Goal: Task Accomplishment & Management: Use online tool/utility

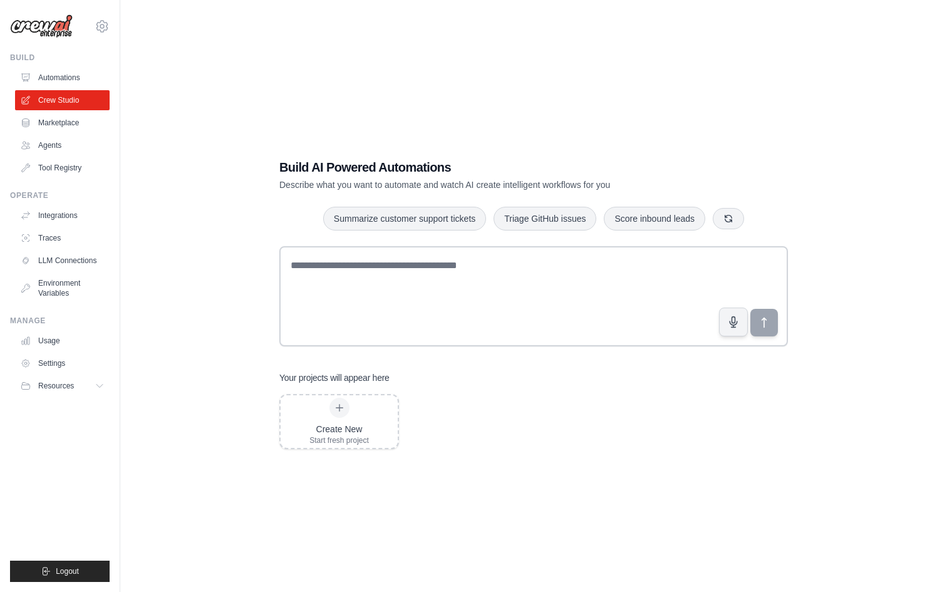
scroll to position [4, 0]
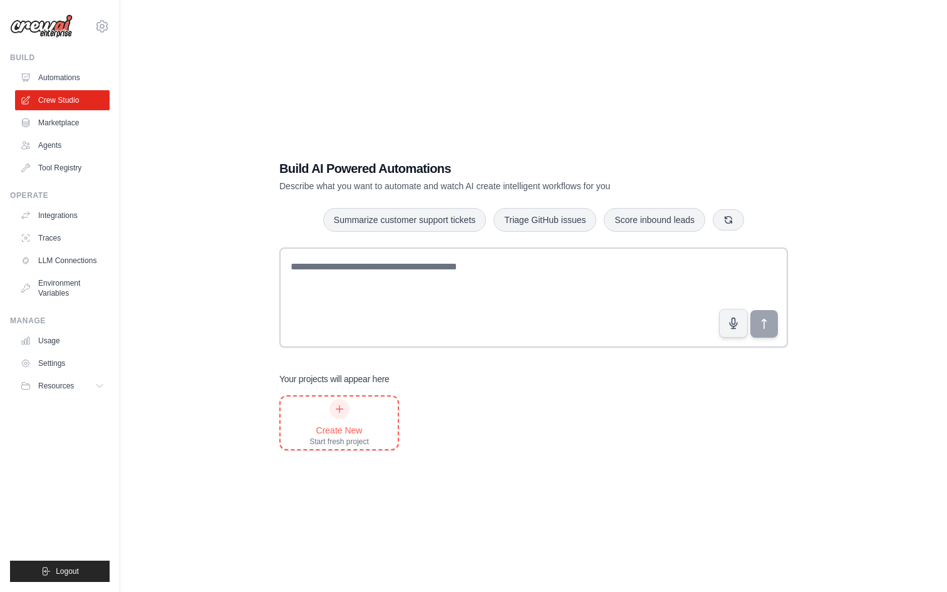
click at [320, 407] on div "Create New Start fresh project" at bounding box center [340, 423] width 60 height 48
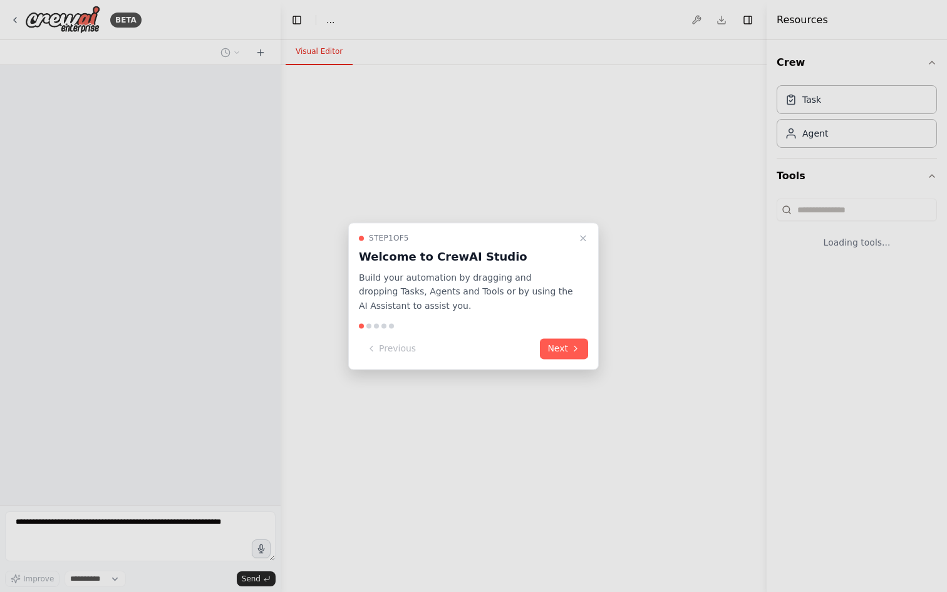
select select "****"
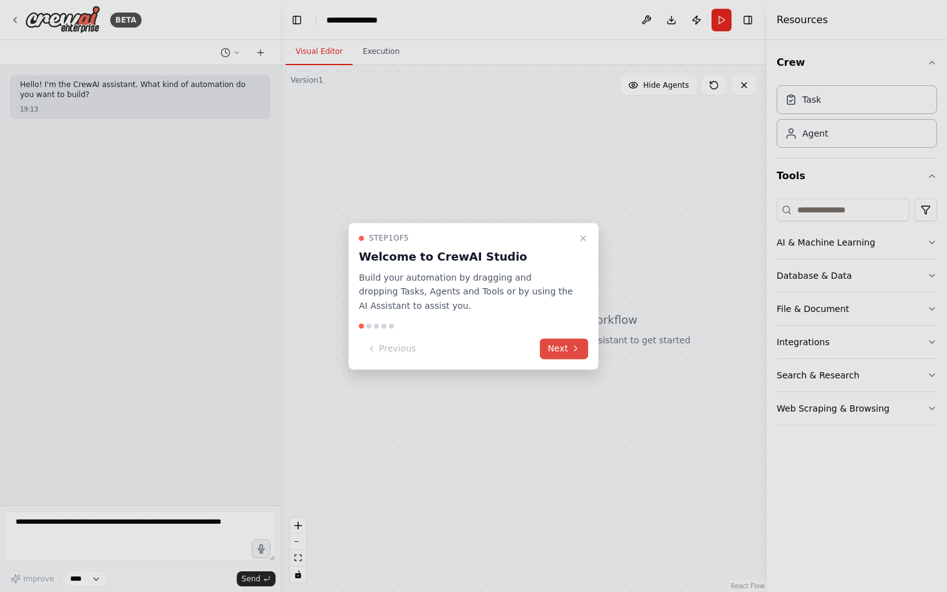
click at [566, 347] on button "Next" at bounding box center [564, 348] width 48 height 21
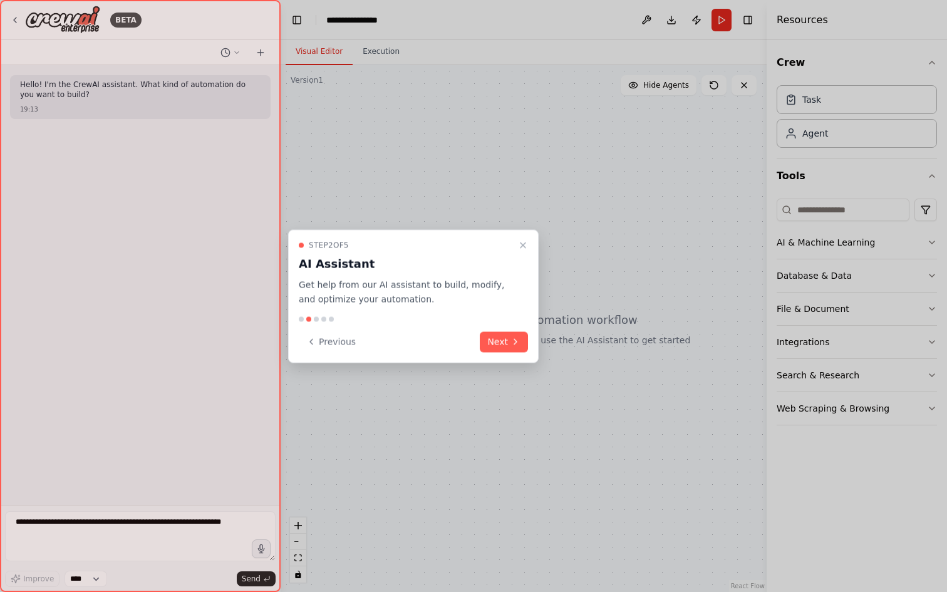
click at [509, 331] on div "Step 2 of 5 AI Assistant Get help from our AI assistant to build, modify, and o…" at bounding box center [413, 296] width 251 height 133
click at [501, 345] on button "Next" at bounding box center [504, 341] width 48 height 21
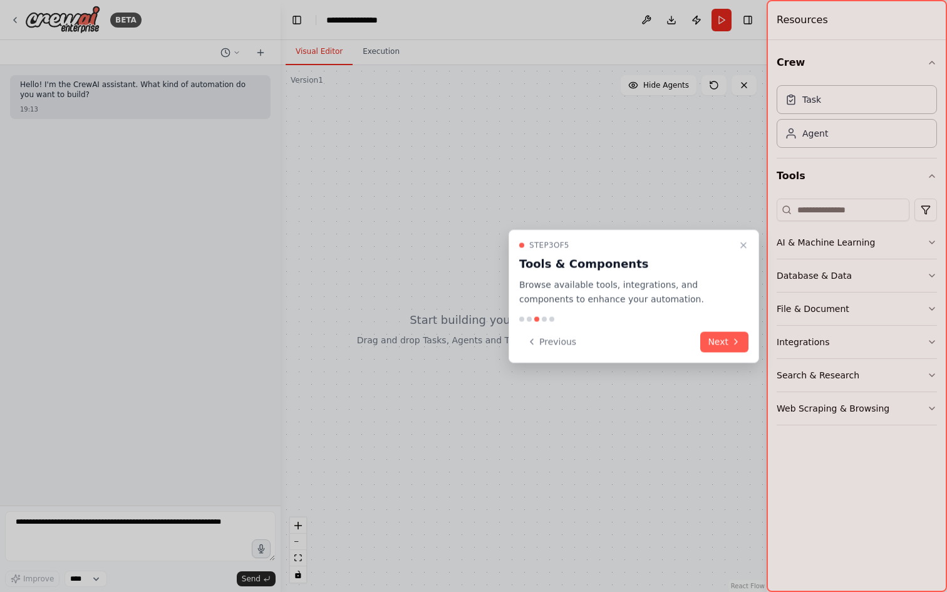
click at [731, 353] on div "Step 3 of 5 Tools & Components Browse available tools, integrations, and compon…" at bounding box center [634, 296] width 251 height 133
click at [732, 348] on button "Next" at bounding box center [725, 341] width 48 height 21
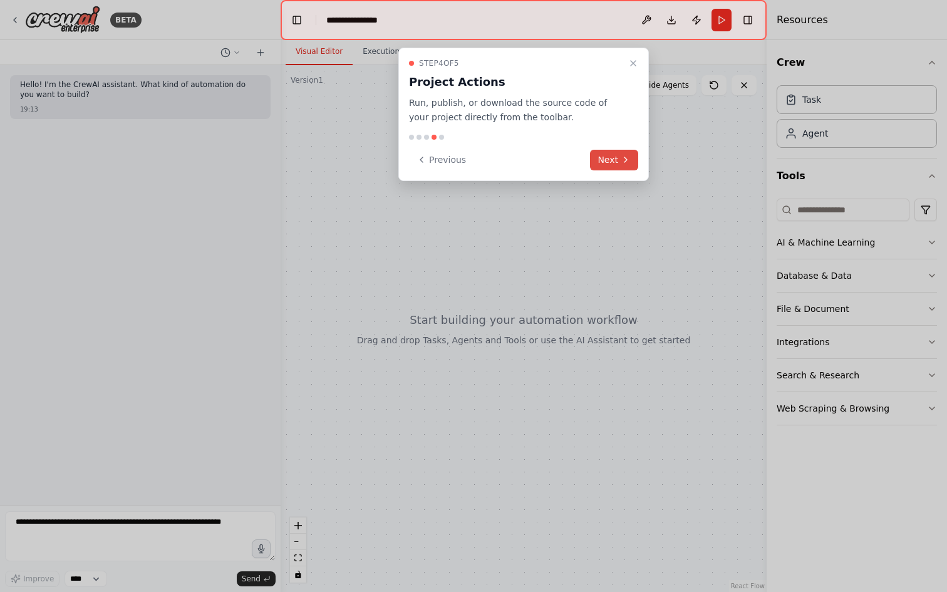
click at [607, 157] on button "Next" at bounding box center [614, 160] width 48 height 21
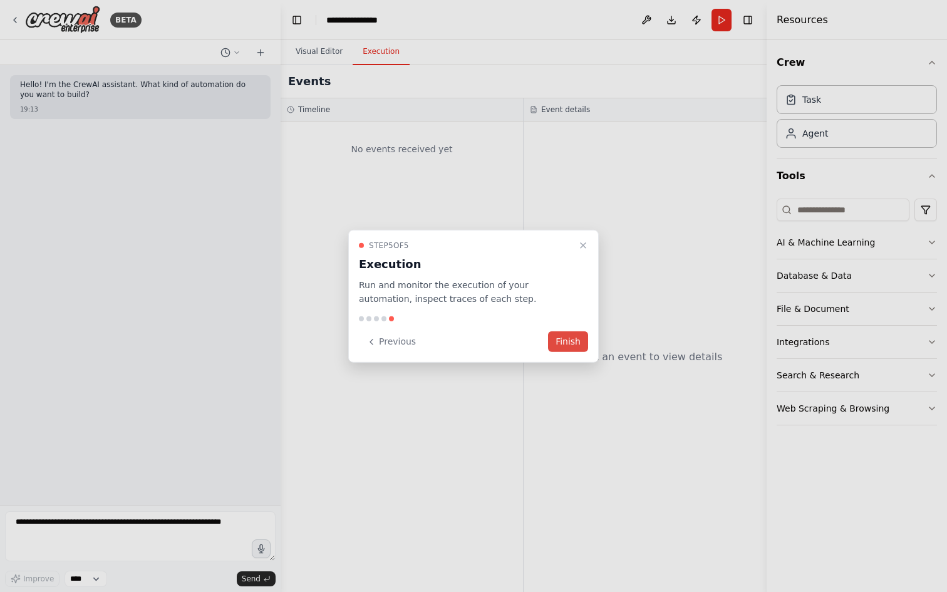
click at [560, 348] on button "Finish" at bounding box center [568, 341] width 40 height 21
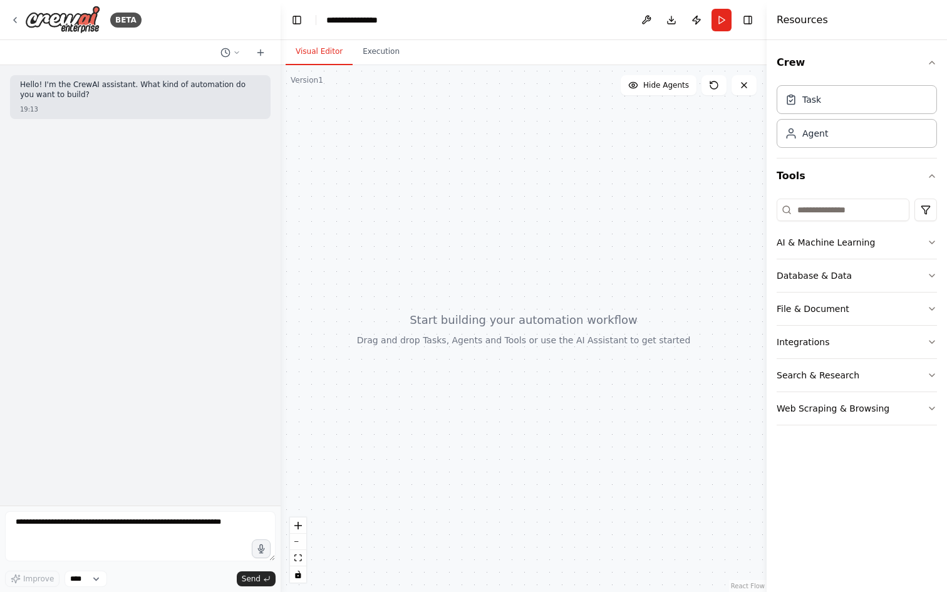
click at [577, 209] on div at bounding box center [524, 328] width 486 height 527
drag, startPoint x: 476, startPoint y: 175, endPoint x: 558, endPoint y: 230, distance: 99.4
click at [559, 230] on div at bounding box center [524, 328] width 486 height 527
click at [133, 528] on textarea at bounding box center [140, 536] width 271 height 50
click at [797, 138] on icon at bounding box center [791, 133] width 13 height 13
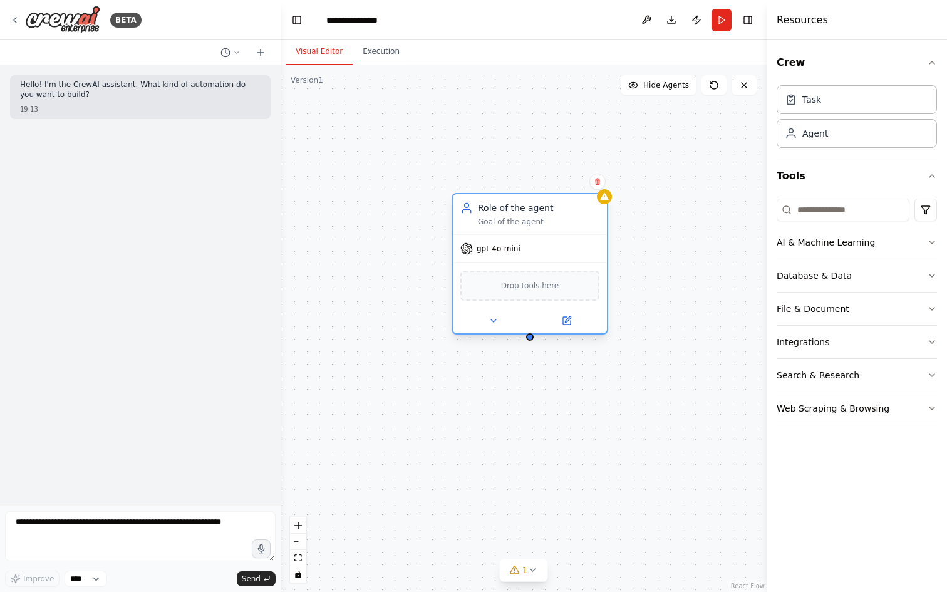
drag, startPoint x: 586, startPoint y: 259, endPoint x: 491, endPoint y: 261, distance: 94.6
click at [491, 261] on div "gpt-4o-mini" at bounding box center [530, 249] width 154 height 28
click at [551, 241] on div "gpt-4o-mini" at bounding box center [530, 249] width 154 height 28
click at [529, 285] on span "Drop tools here" at bounding box center [530, 285] width 58 height 13
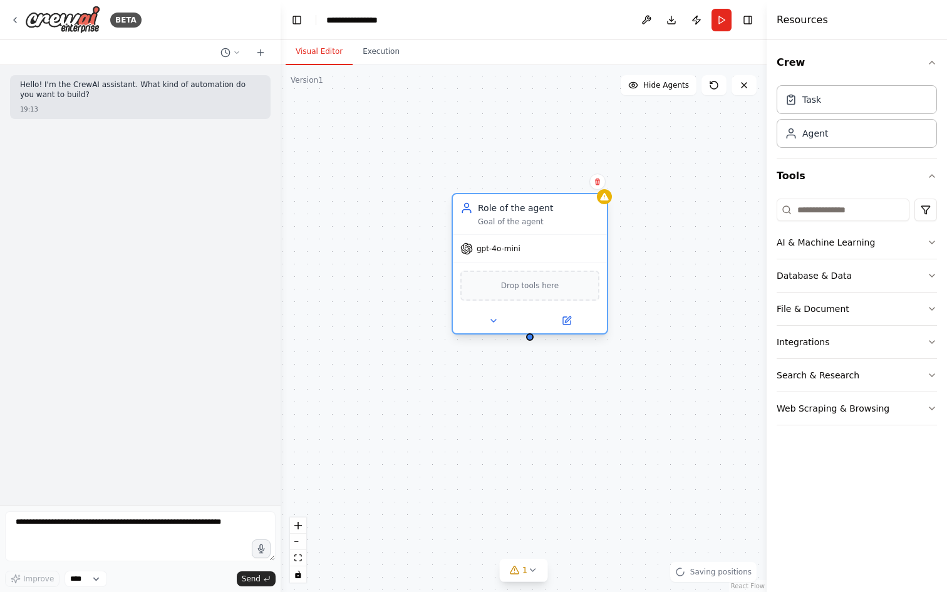
click at [529, 285] on span "Drop tools here" at bounding box center [530, 285] width 58 height 13
click at [556, 292] on div "Drop tools here" at bounding box center [530, 286] width 139 height 30
drag, startPoint x: 530, startPoint y: 342, endPoint x: 471, endPoint y: 449, distance: 122.6
click at [471, 448] on div "Role of the agent Goal of the agent gpt-4o-mini Drop tools here" at bounding box center [524, 328] width 486 height 527
click at [607, 197] on icon at bounding box center [604, 197] width 8 height 8
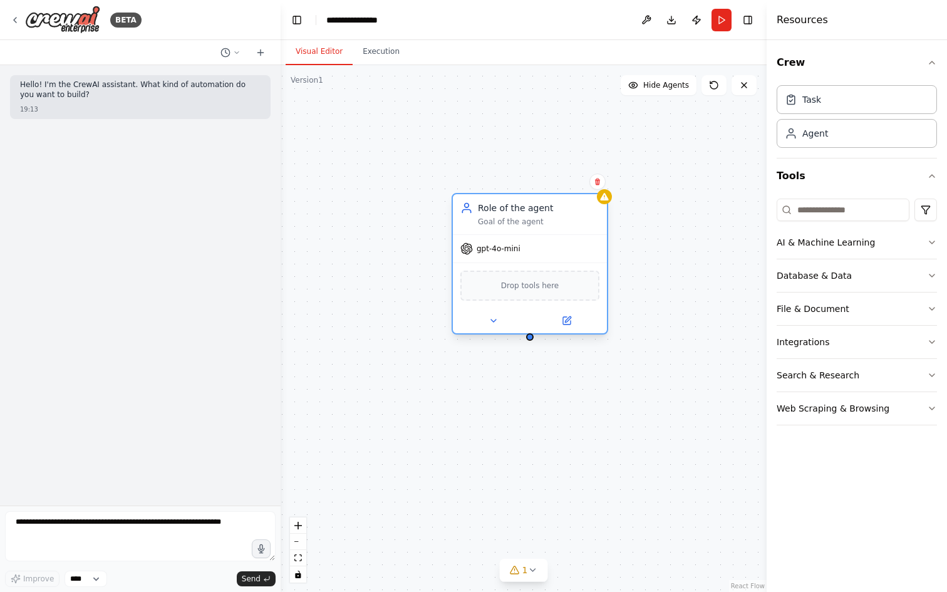
click at [524, 227] on div "Role of the agent Goal of the agent" at bounding box center [530, 214] width 154 height 40
click at [681, 256] on div "Role of the agent Goal of the agent gpt-4o-mini Drop tools here" at bounding box center [524, 328] width 486 height 527
click at [470, 457] on div "Role of the agent Goal of the agent gpt-4o-mini Drop tools here" at bounding box center [524, 328] width 486 height 527
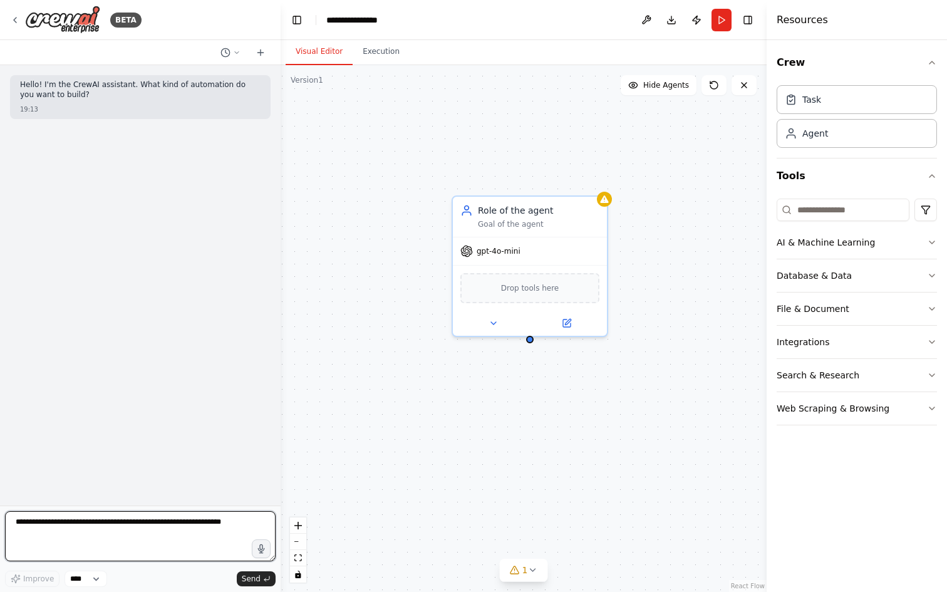
click at [207, 529] on textarea at bounding box center [140, 536] width 271 height 50
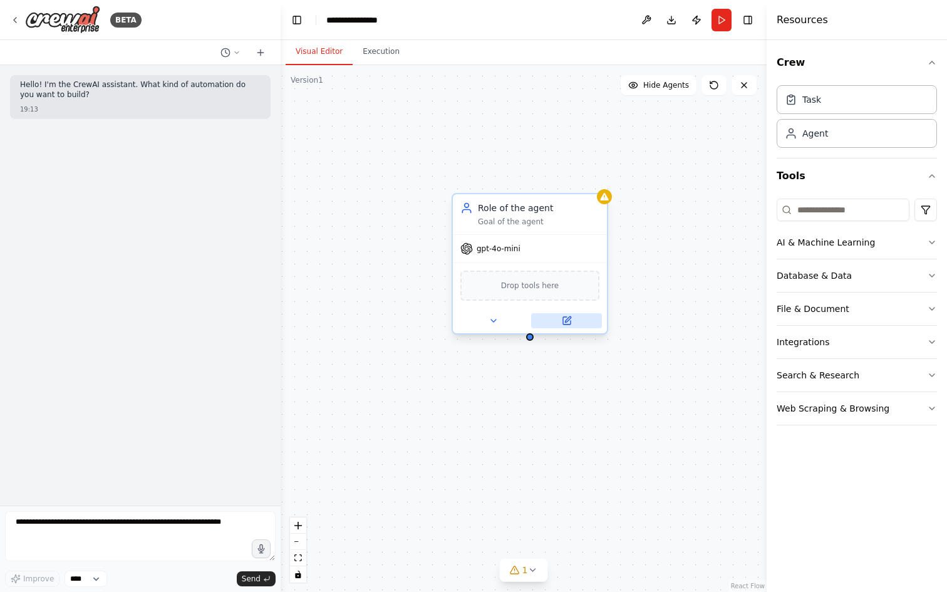
click at [555, 325] on button at bounding box center [566, 320] width 71 height 15
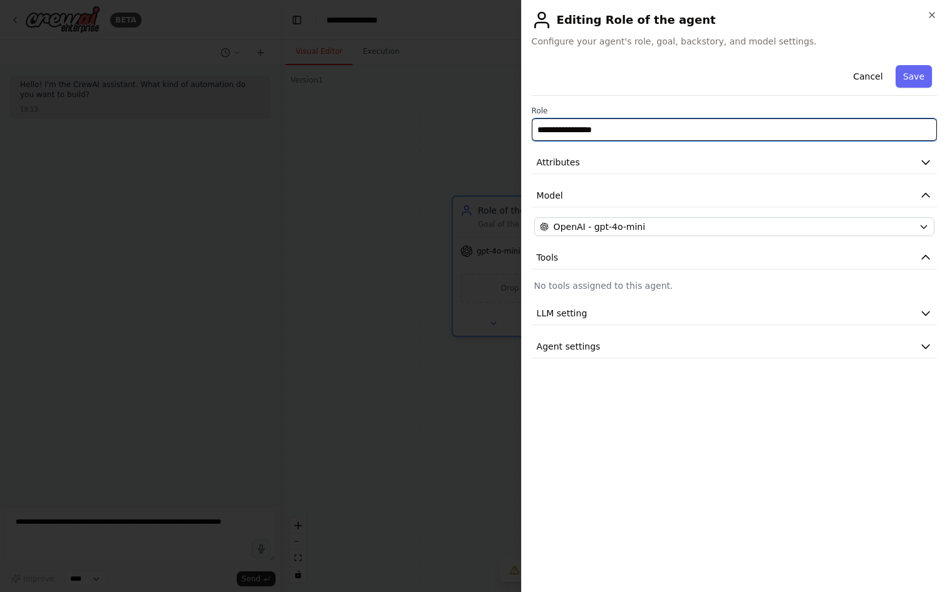
click at [603, 129] on input "**********" at bounding box center [734, 129] width 405 height 23
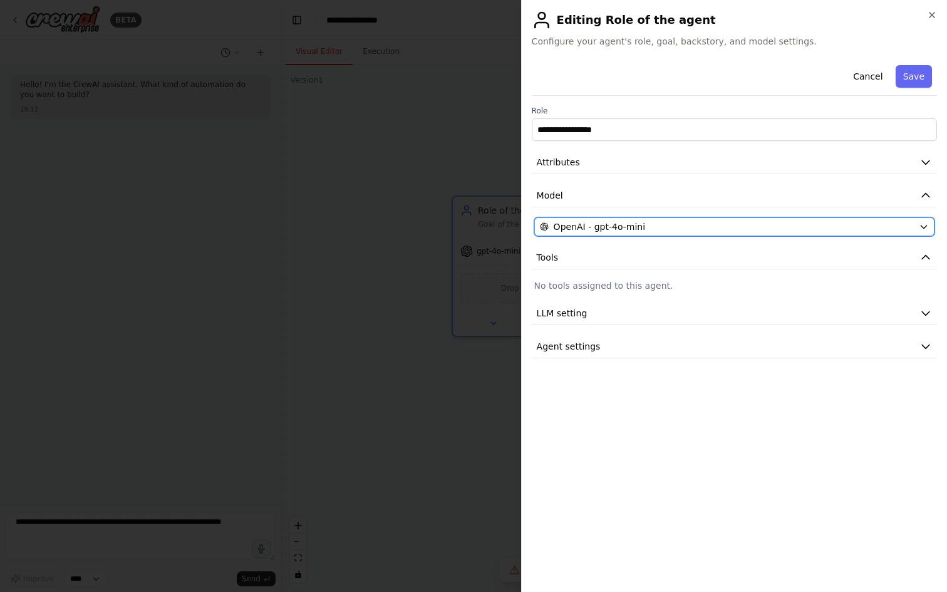
click at [582, 224] on span "OpenAI - gpt-4o-mini" at bounding box center [599, 227] width 91 height 13
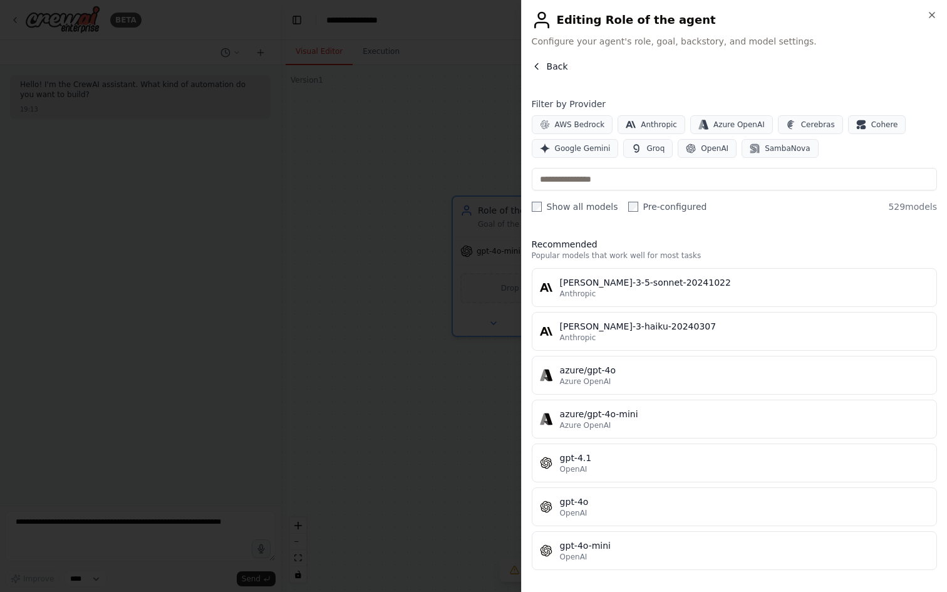
click at [543, 68] on button "Back" at bounding box center [550, 66] width 36 height 13
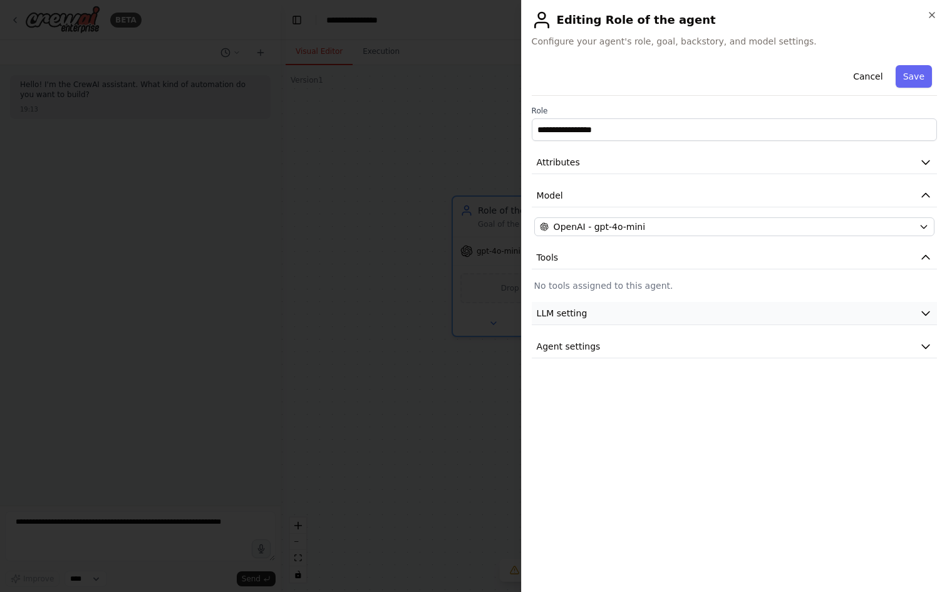
click at [576, 313] on span "LLM setting" at bounding box center [562, 313] width 51 height 13
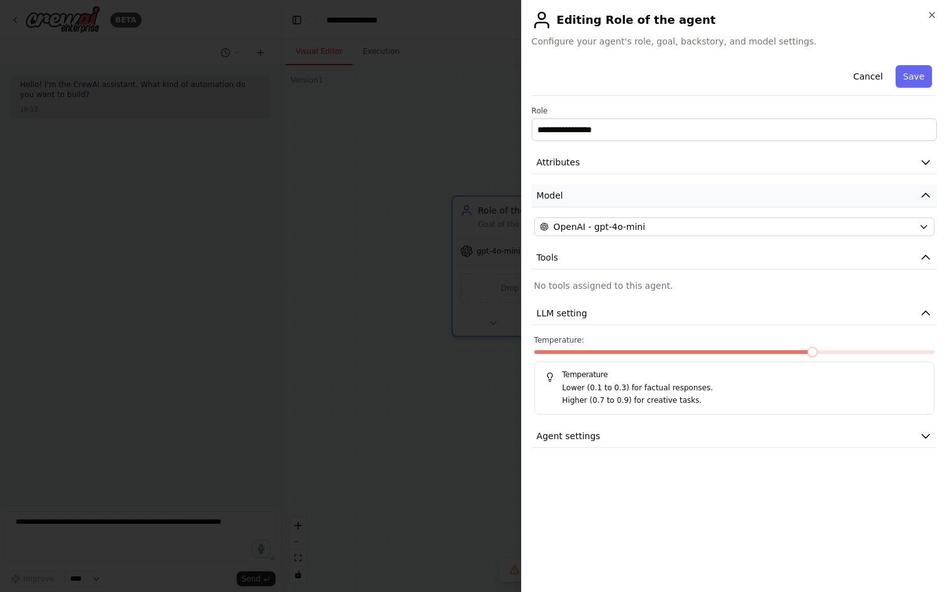
click at [578, 187] on button "Model" at bounding box center [734, 195] width 405 height 23
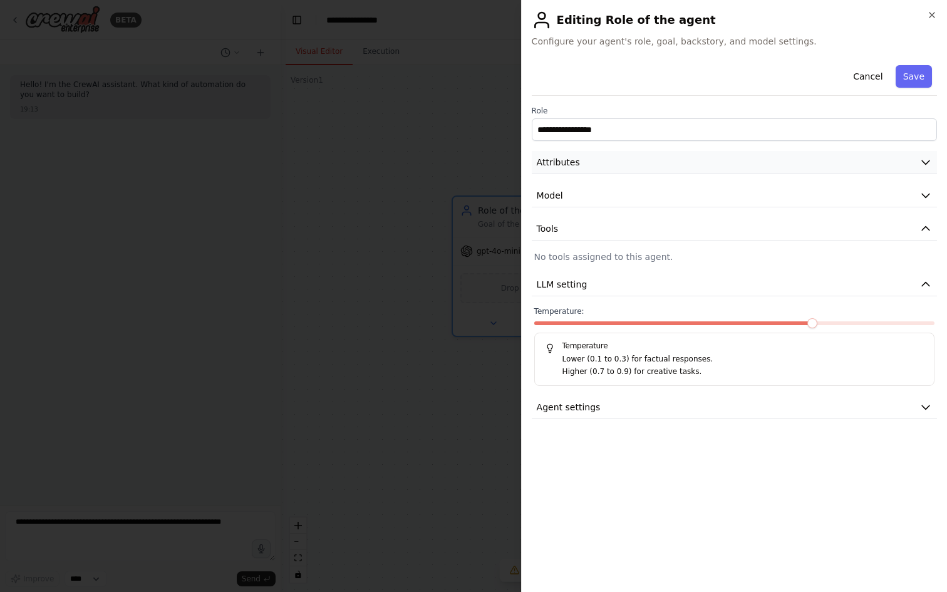
click at [601, 157] on button "Attributes" at bounding box center [734, 162] width 405 height 23
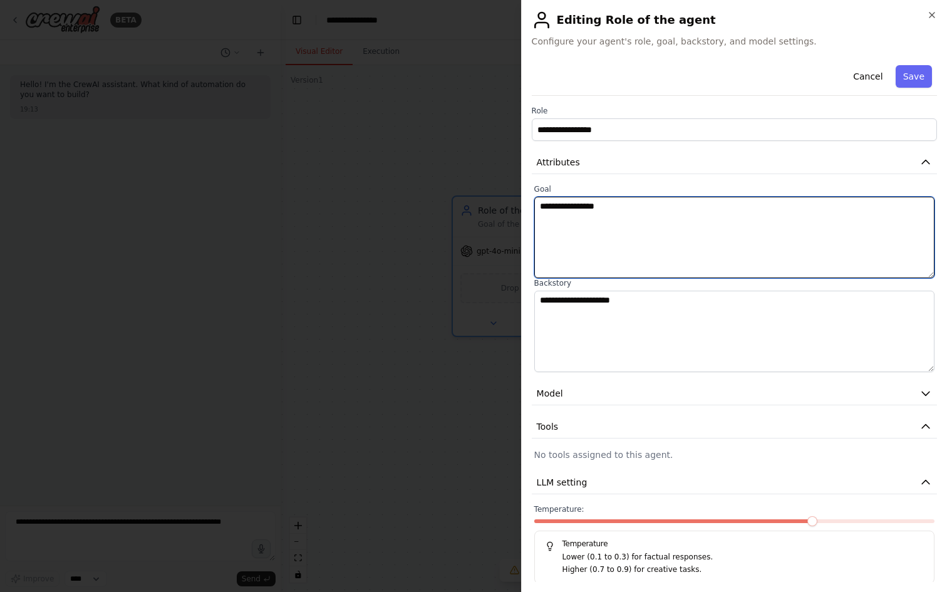
click at [585, 221] on textarea "**********" at bounding box center [735, 237] width 400 height 81
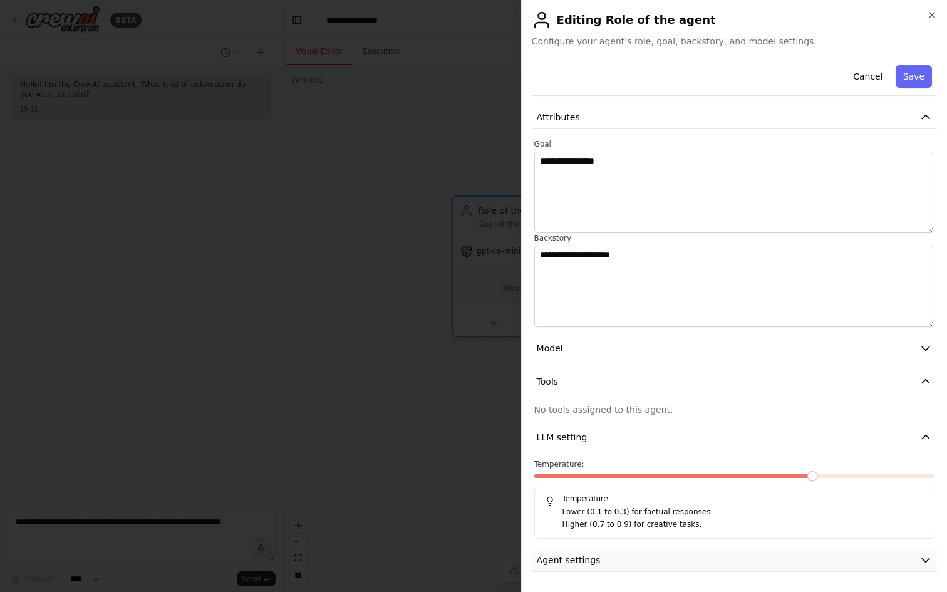
click at [636, 558] on button "Agent settings" at bounding box center [734, 560] width 405 height 23
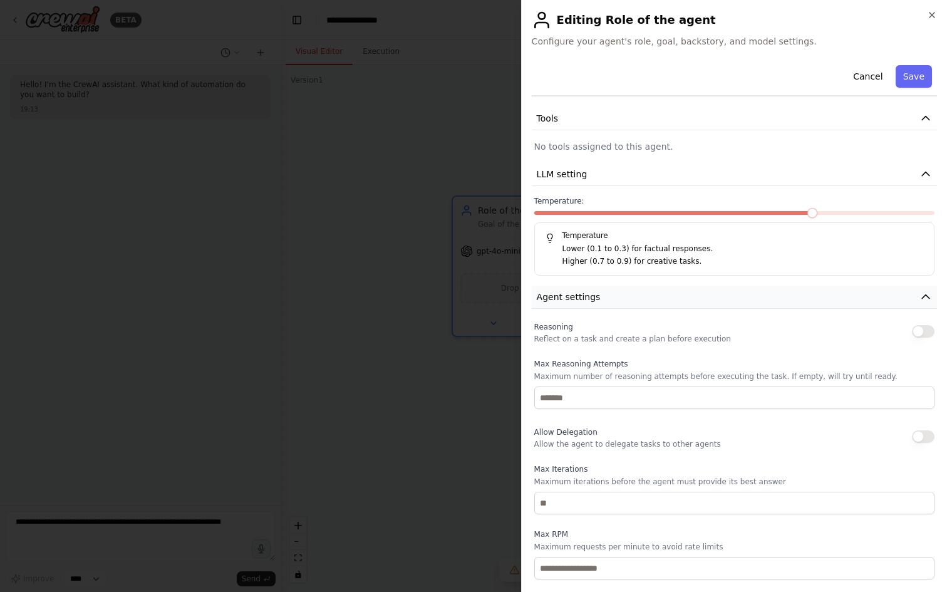
scroll to position [371, 0]
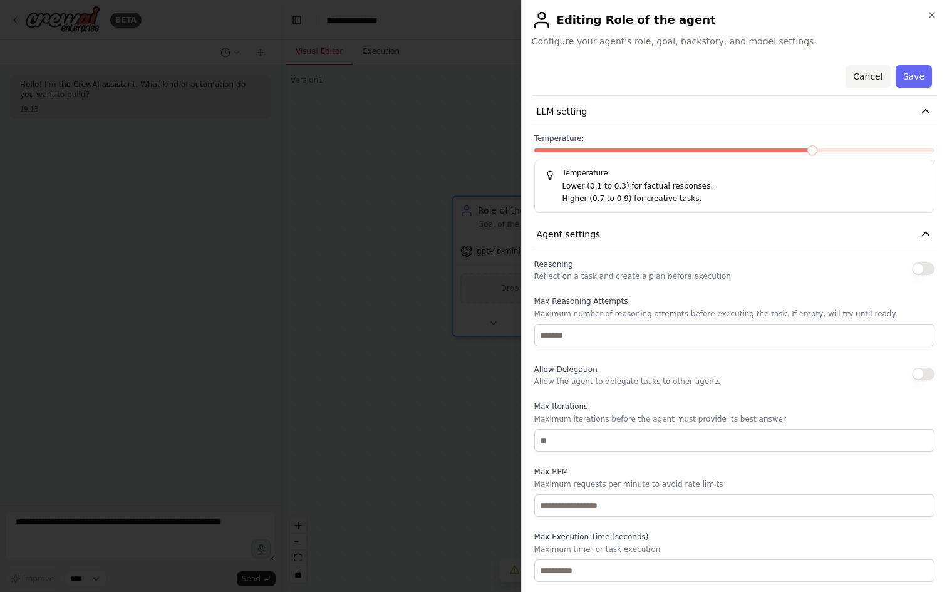
click at [862, 76] on button "Cancel" at bounding box center [868, 76] width 44 height 23
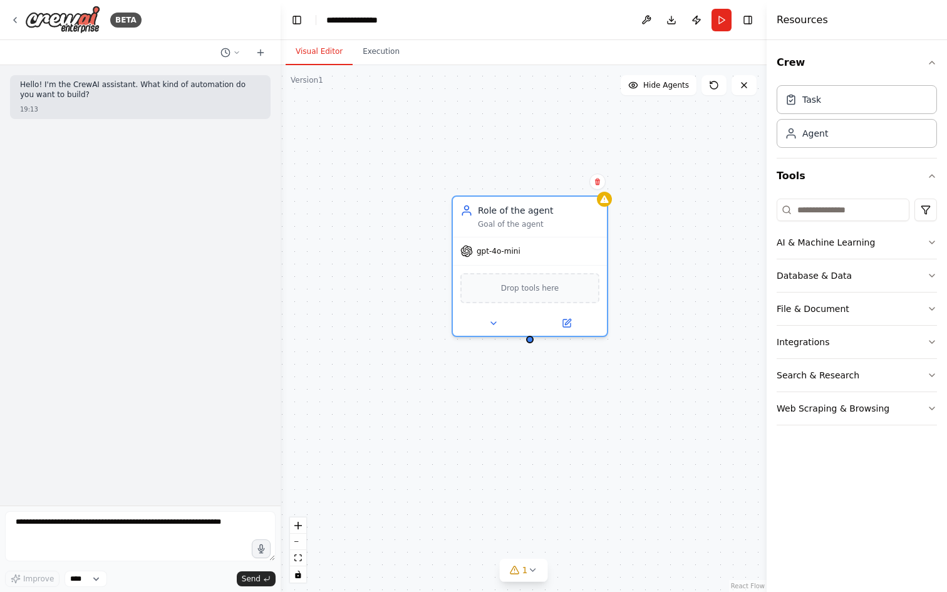
drag, startPoint x: 821, startPoint y: 244, endPoint x: 563, endPoint y: 462, distance: 338.8
click at [563, 462] on div "**********" at bounding box center [473, 296] width 947 height 592
click at [867, 244] on div "AI & Machine Learning" at bounding box center [826, 242] width 98 height 13
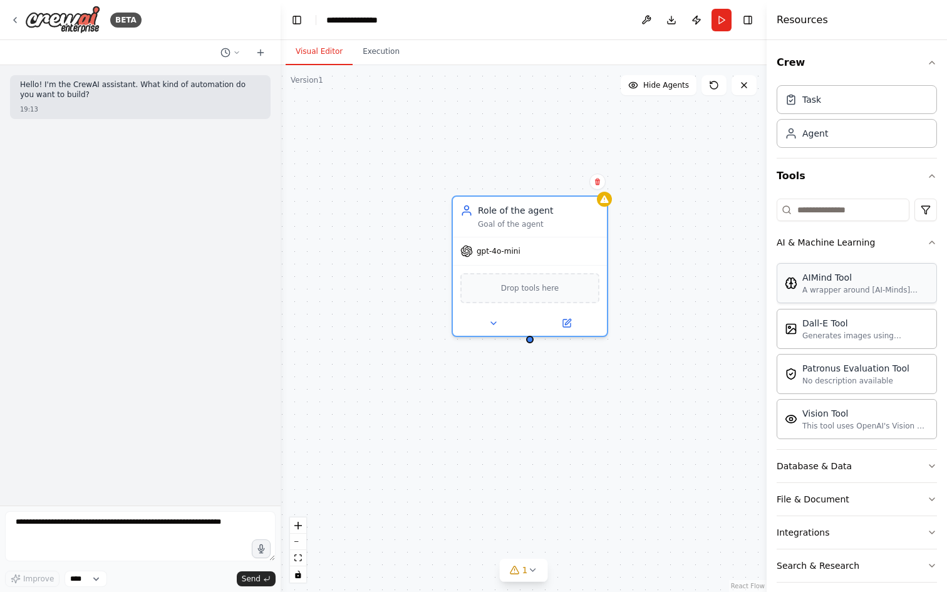
click at [815, 287] on div "A wrapper around [AI-Minds]([URL][DOMAIN_NAME]). Useful for when you need answe…" at bounding box center [866, 290] width 127 height 10
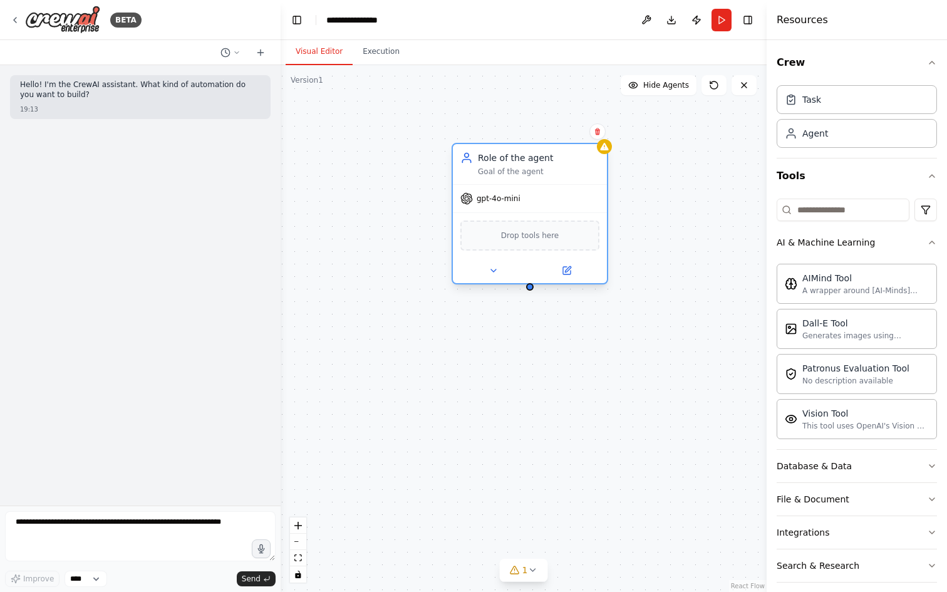
drag, startPoint x: 567, startPoint y: 273, endPoint x: 566, endPoint y: 220, distance: 52.7
click at [566, 220] on div "Drop tools here" at bounding box center [530, 235] width 154 height 46
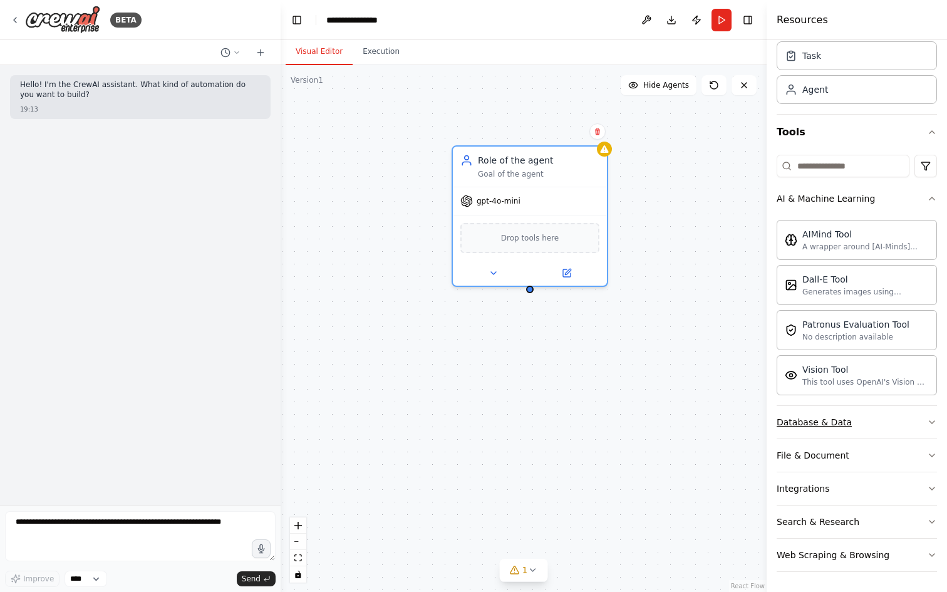
click at [869, 415] on button "Database & Data" at bounding box center [857, 422] width 160 height 33
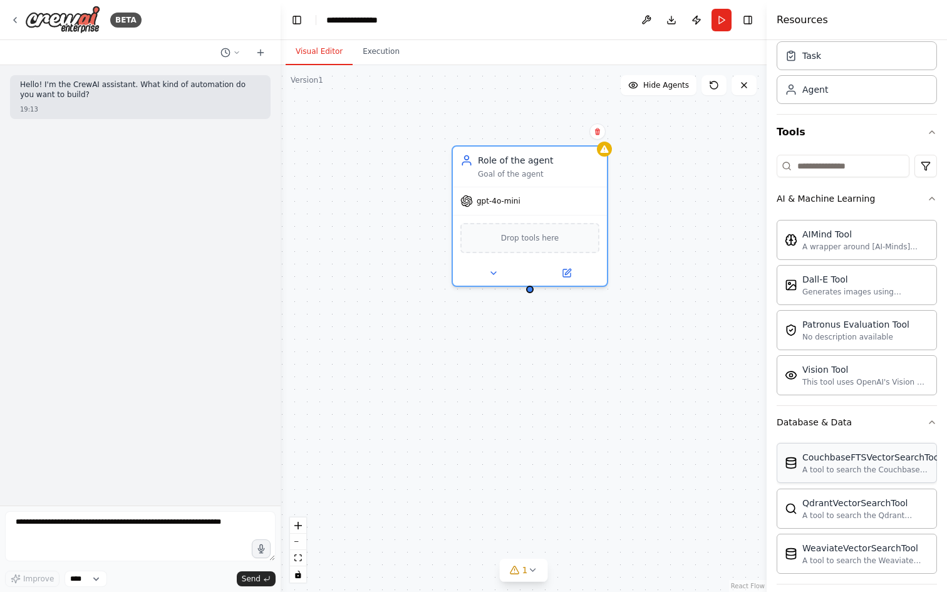
scroll to position [126, 0]
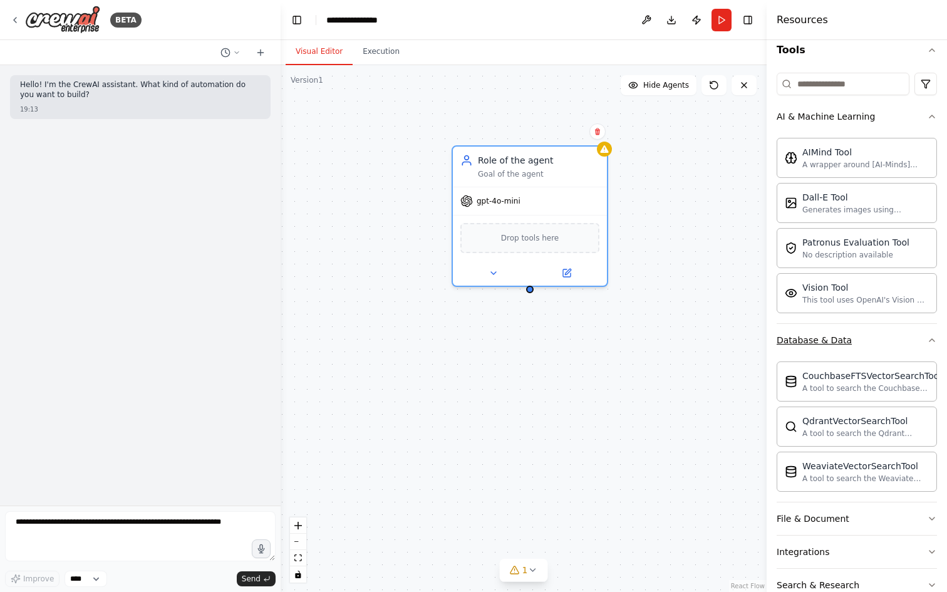
click at [854, 334] on button "Database & Data" at bounding box center [857, 340] width 160 height 33
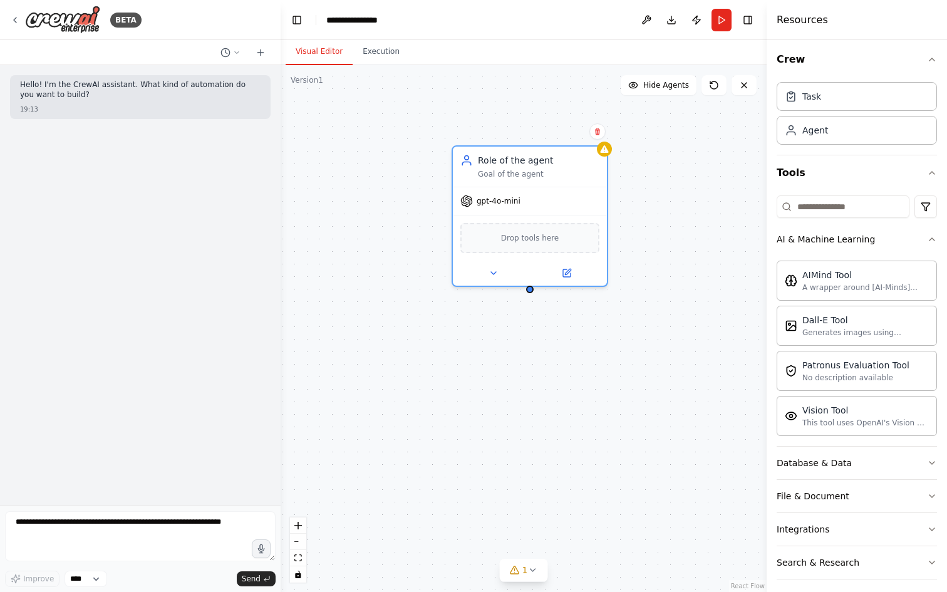
scroll to position [6, 0]
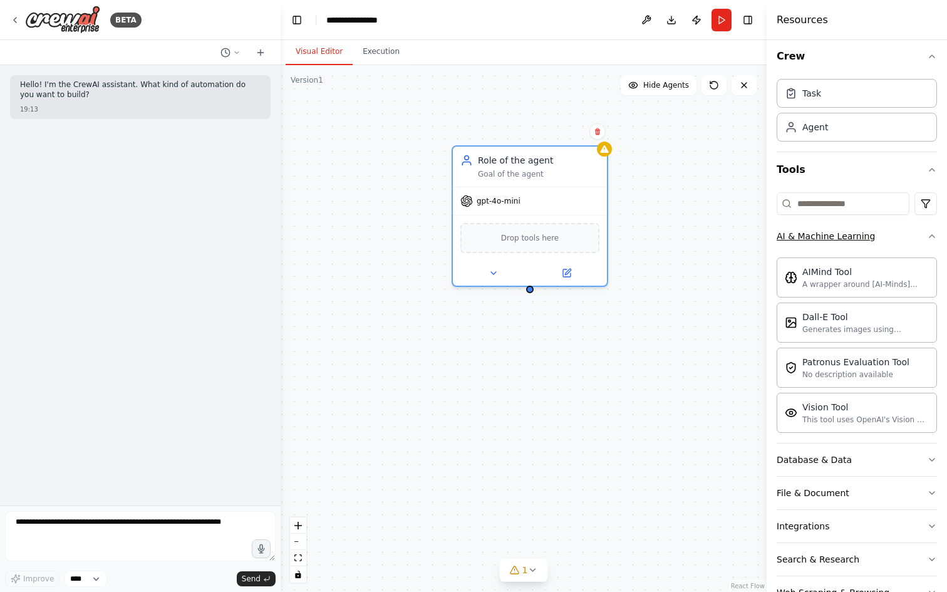
click at [845, 243] on button "AI & Machine Learning" at bounding box center [857, 236] width 160 height 33
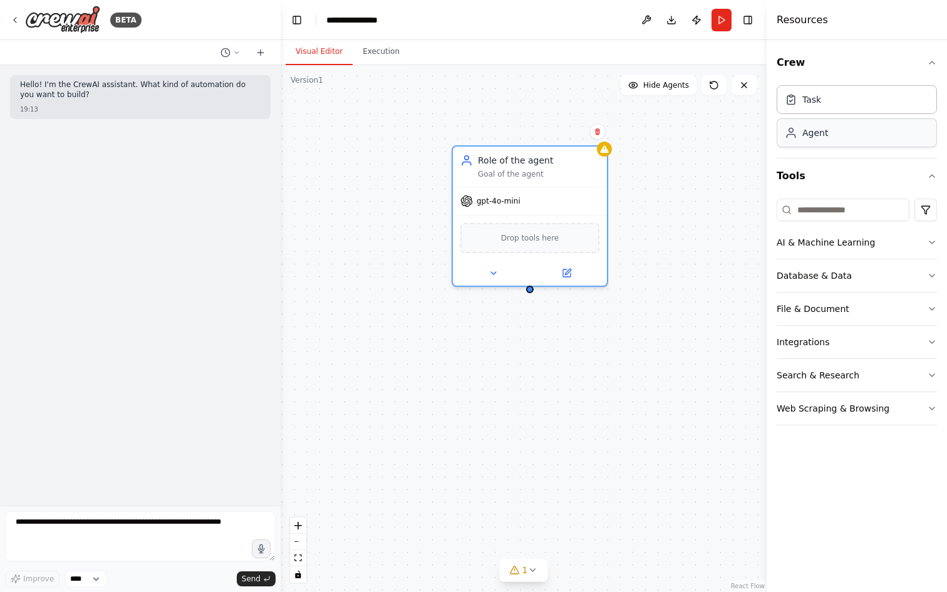
click at [813, 130] on div "Agent" at bounding box center [816, 133] width 26 height 13
click at [820, 100] on div "Task" at bounding box center [812, 99] width 19 height 13
click at [659, 368] on div "Role of the agent Goal of the agent" at bounding box center [655, 352] width 154 height 40
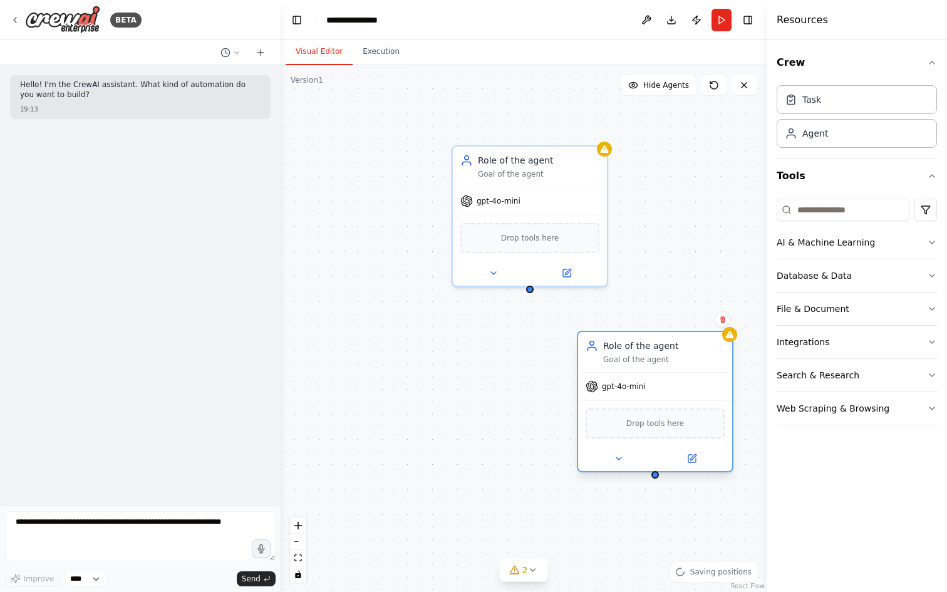
click at [659, 368] on div "Role of the agent Goal of the agent" at bounding box center [655, 352] width 154 height 40
click at [721, 318] on icon at bounding box center [723, 320] width 8 height 8
click at [702, 321] on button "Confirm" at bounding box center [687, 319] width 44 height 15
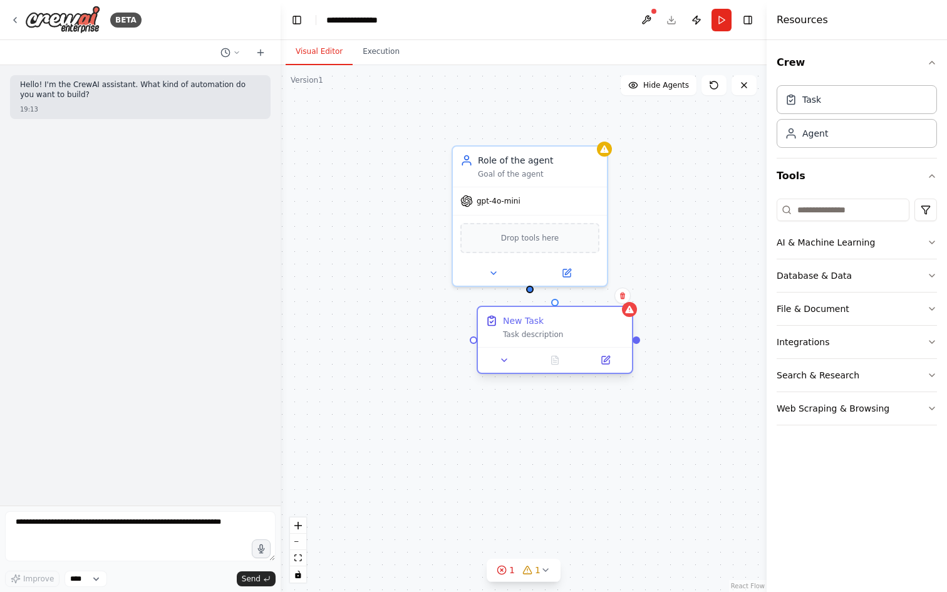
drag, startPoint x: 631, startPoint y: 471, endPoint x: 514, endPoint y: 336, distance: 177.7
click at [514, 336] on div "Task description" at bounding box center [564, 335] width 122 height 10
click at [529, 336] on div "Task description" at bounding box center [564, 335] width 122 height 10
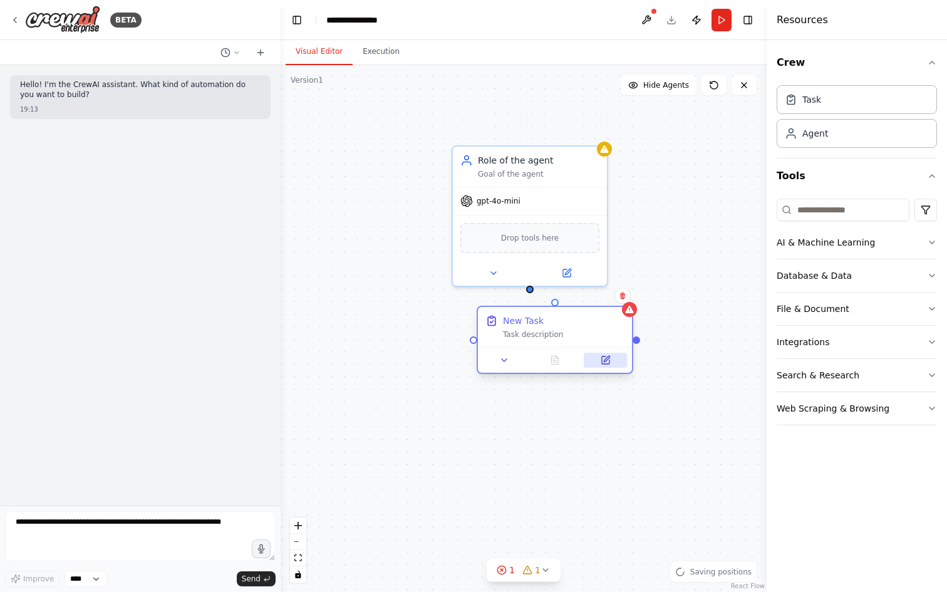
click at [597, 353] on button at bounding box center [605, 360] width 43 height 15
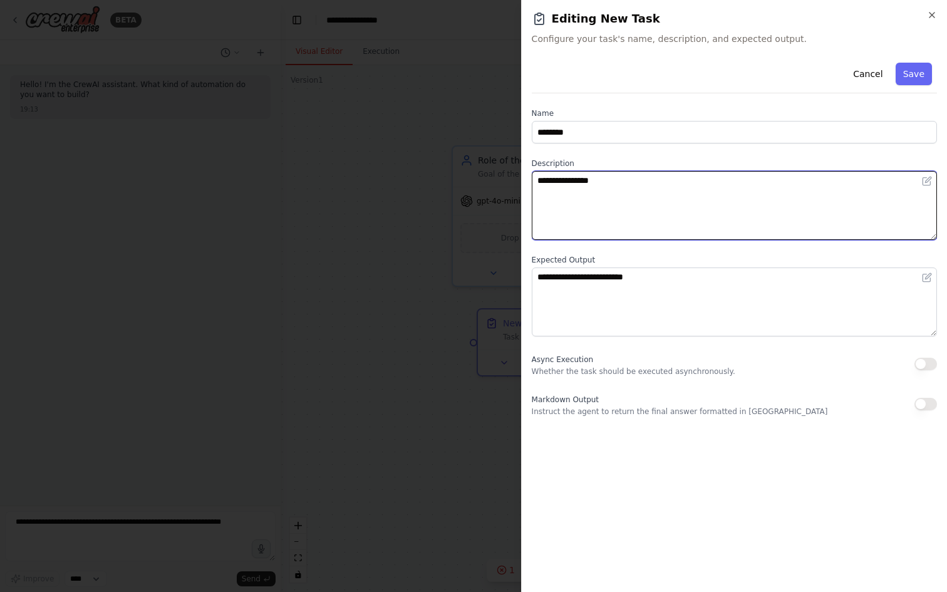
click at [626, 194] on textarea "**********" at bounding box center [734, 205] width 405 height 69
drag, startPoint x: 634, startPoint y: 185, endPoint x: 540, endPoint y: 177, distance: 94.3
click at [540, 177] on textarea "**********" at bounding box center [734, 205] width 405 height 69
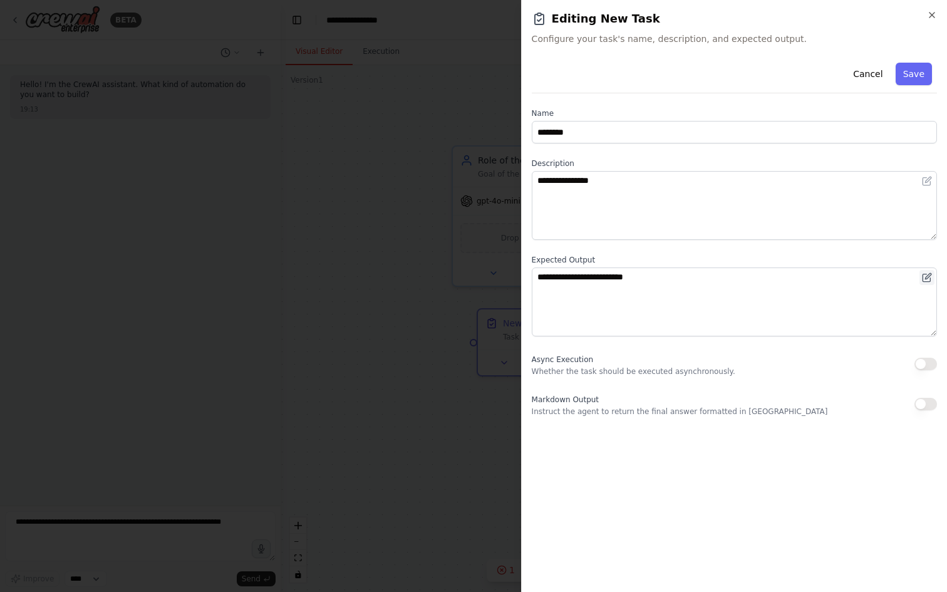
click at [926, 277] on icon at bounding box center [927, 278] width 10 height 10
click at [927, 187] on button at bounding box center [927, 181] width 15 height 15
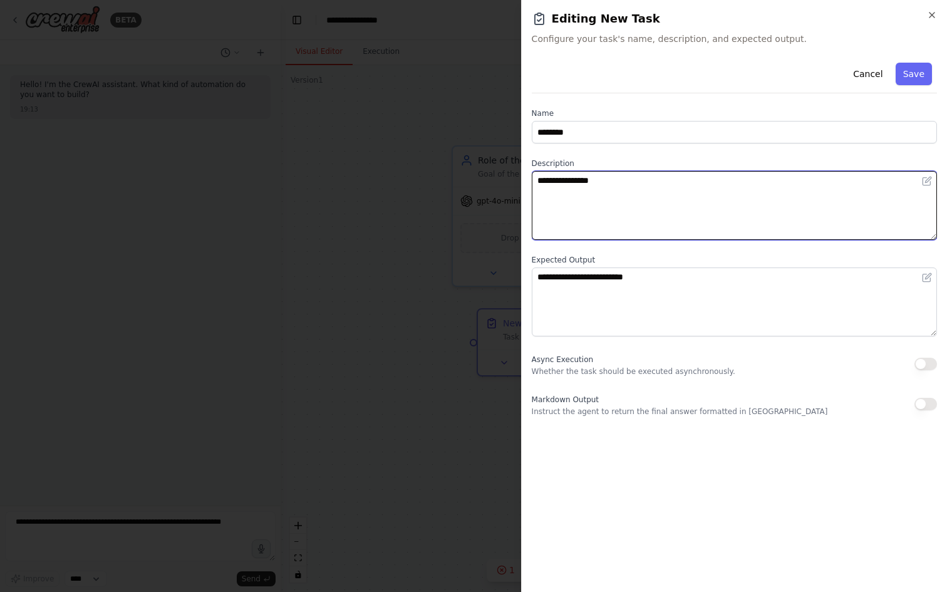
click at [850, 232] on textarea "**********" at bounding box center [734, 205] width 405 height 69
type textarea "**********"
click at [921, 365] on button "button" at bounding box center [926, 364] width 23 height 13
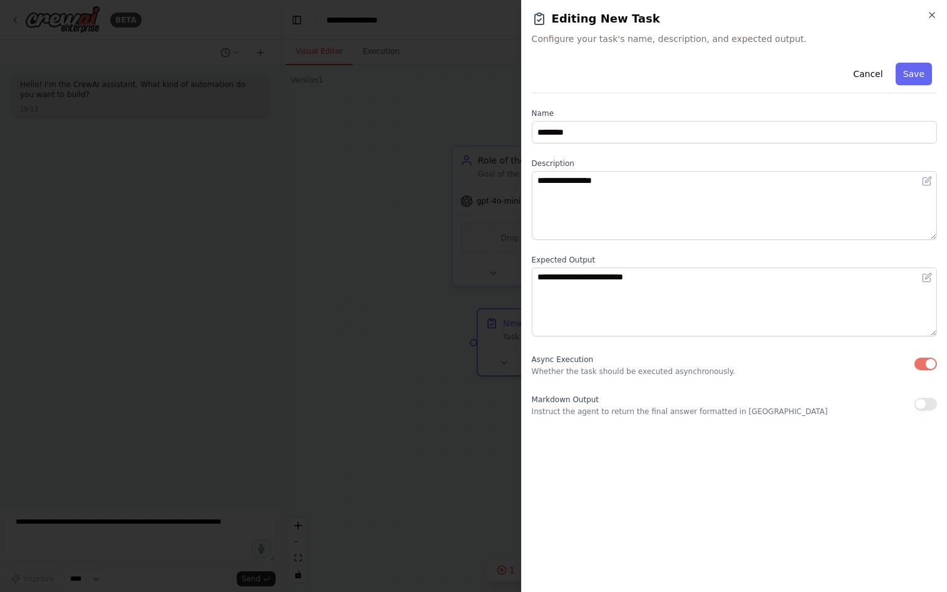
click at [921, 365] on button "button" at bounding box center [926, 364] width 23 height 13
click at [471, 262] on div at bounding box center [473, 296] width 947 height 592
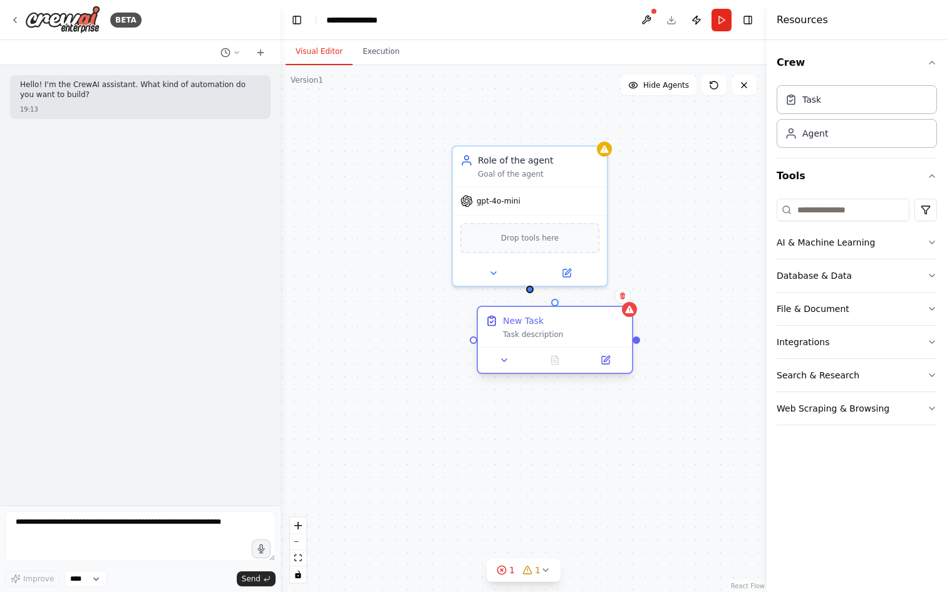
click at [565, 333] on div "Task description" at bounding box center [564, 335] width 122 height 10
click at [624, 301] on button at bounding box center [623, 296] width 16 height 16
click at [584, 303] on div "Role of the agent Goal of the agent gpt-4o-mini Drop tools here New Task Task d…" at bounding box center [524, 328] width 486 height 527
click at [593, 291] on button "Confirm" at bounding box center [587, 295] width 44 height 15
click at [774, 251] on div "Crew Task Agent Tools AI & Machine Learning Database & Data File & Document Int…" at bounding box center [857, 316] width 180 height 552
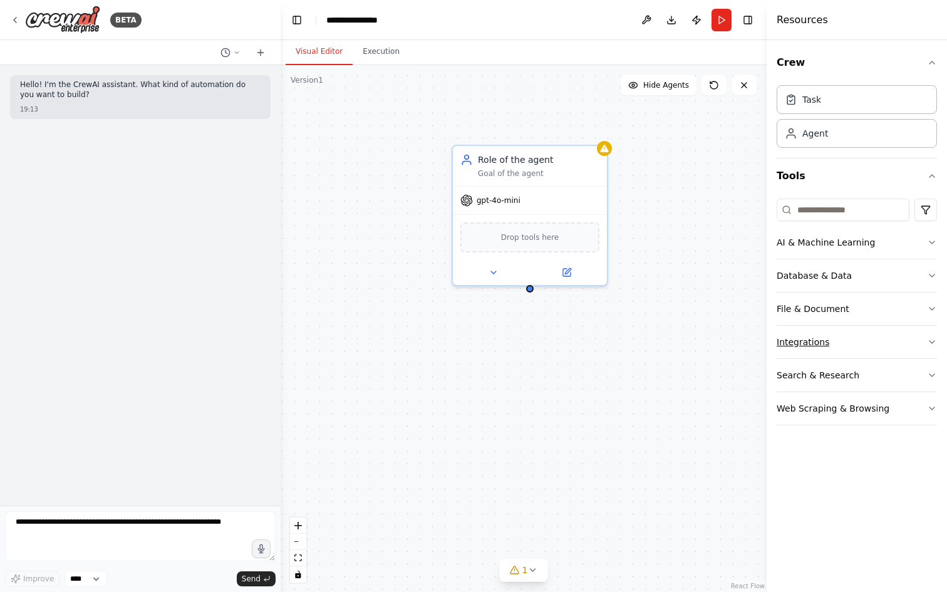
click at [936, 344] on icon "button" at bounding box center [932, 342] width 10 height 10
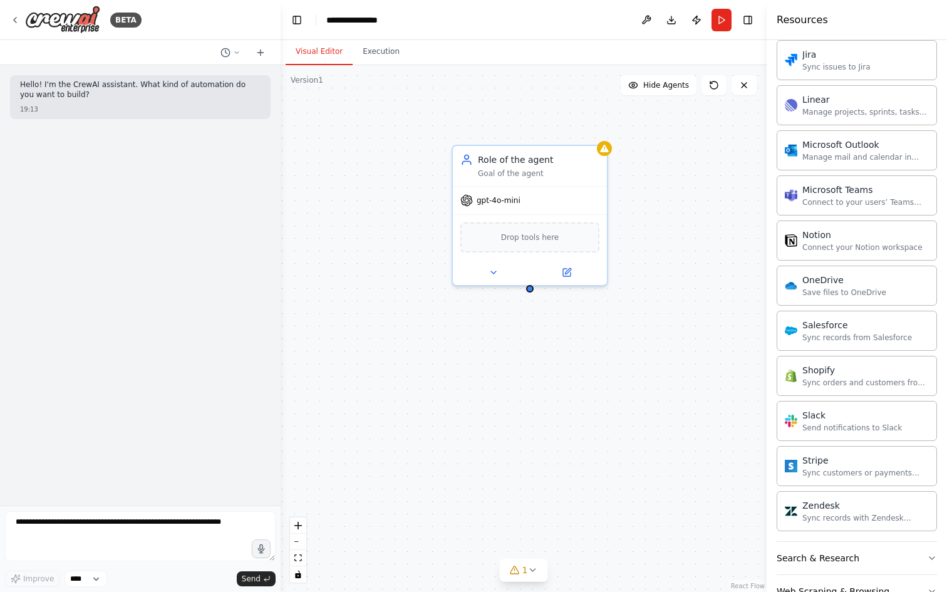
scroll to position [811, 0]
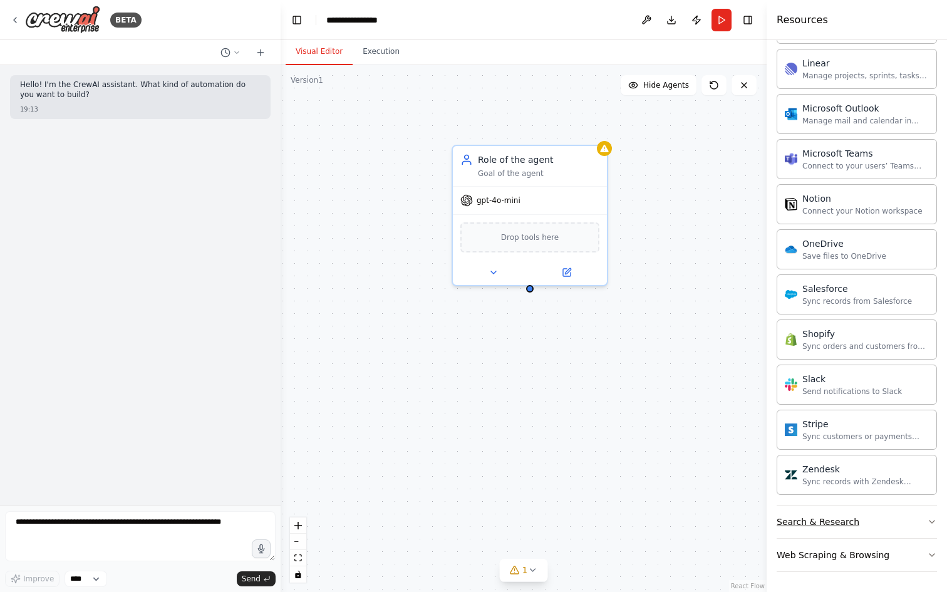
click at [887, 521] on button "Search & Research" at bounding box center [857, 522] width 160 height 33
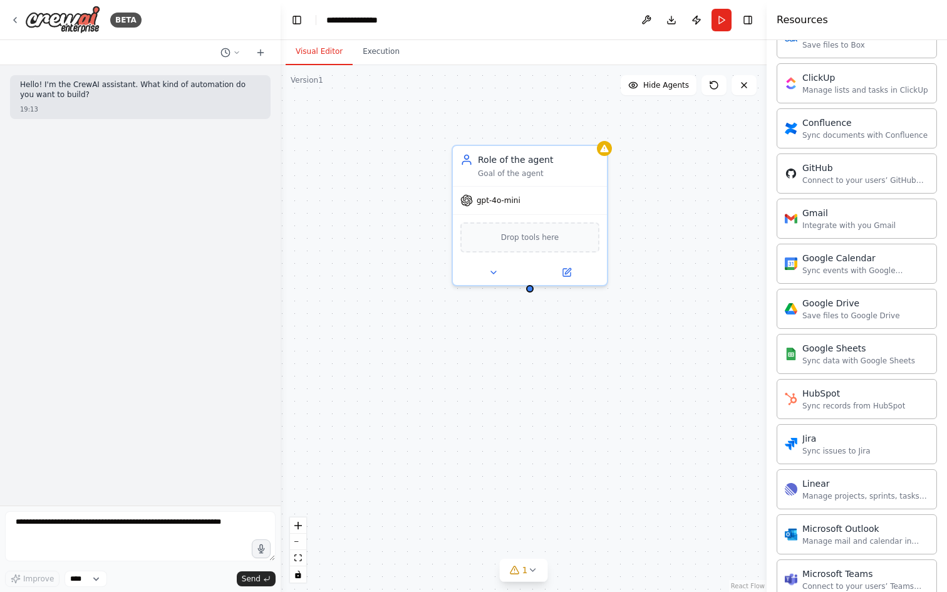
scroll to position [0, 0]
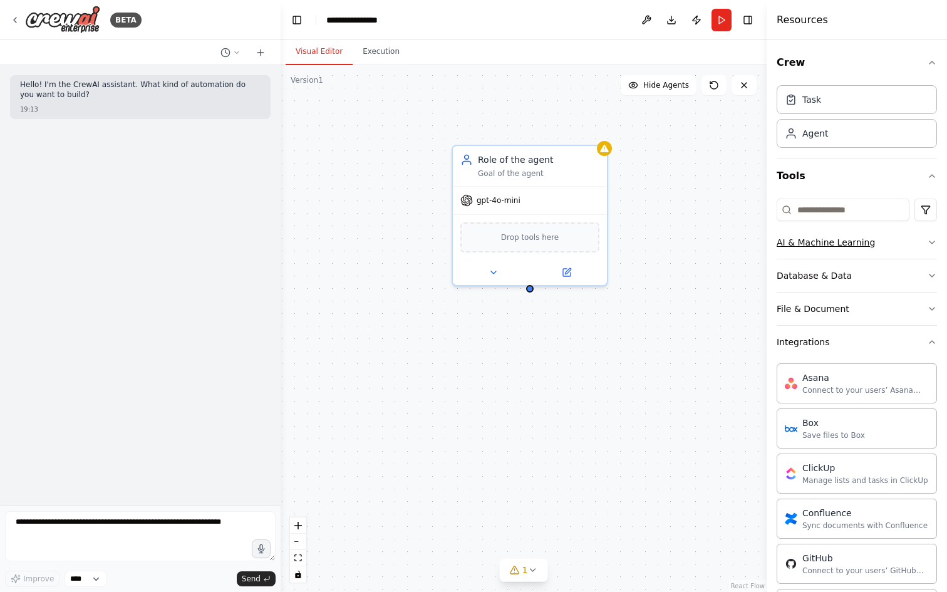
click at [909, 246] on button "AI & Machine Learning" at bounding box center [857, 242] width 160 height 33
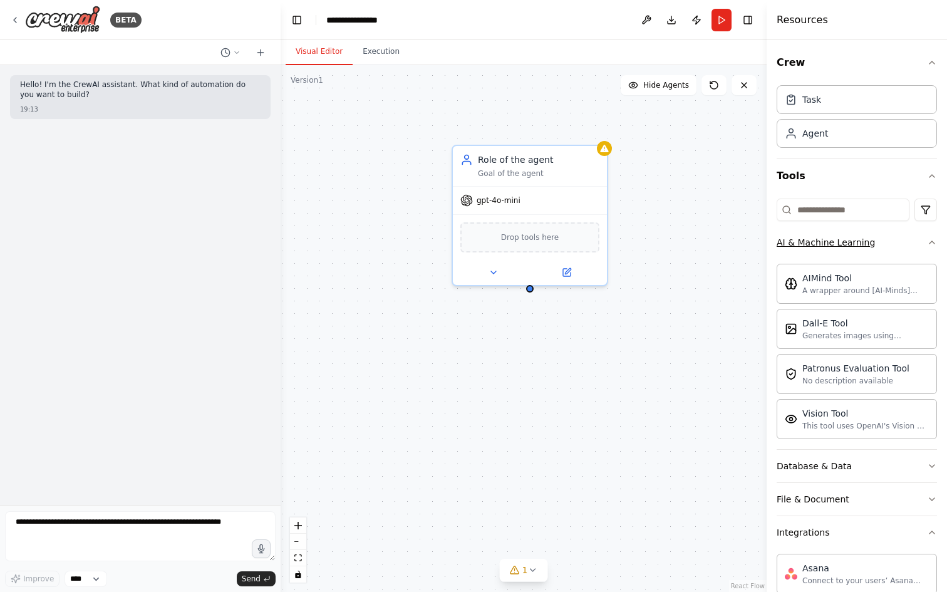
click at [909, 246] on button "AI & Machine Learning" at bounding box center [857, 242] width 160 height 33
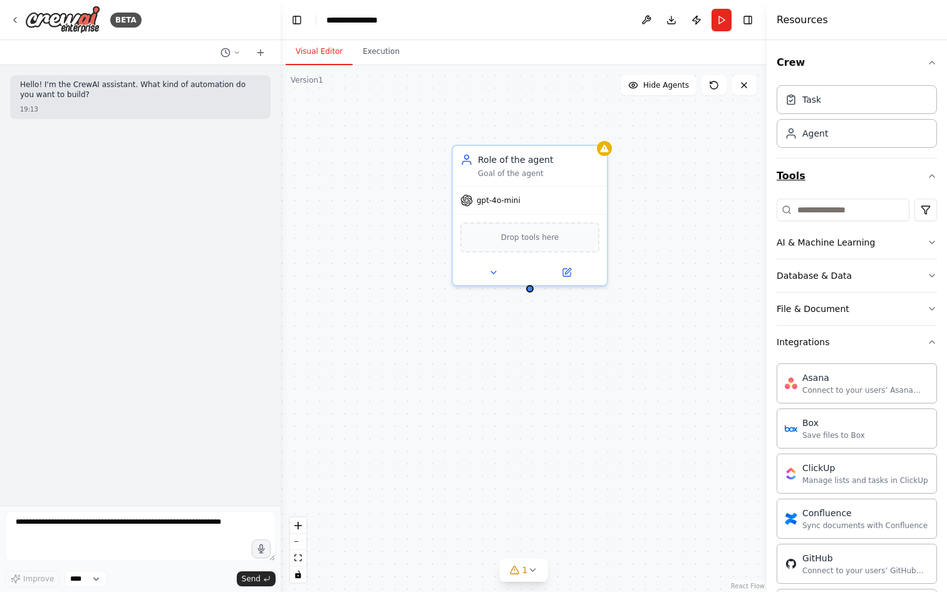
click at [853, 169] on button "Tools" at bounding box center [857, 176] width 160 height 35
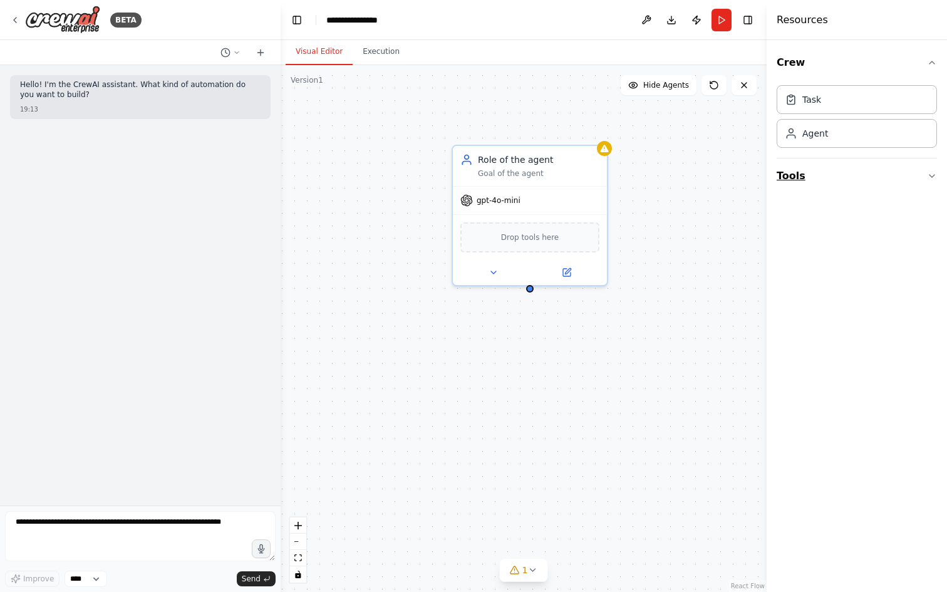
click at [903, 169] on button "Tools" at bounding box center [857, 176] width 160 height 35
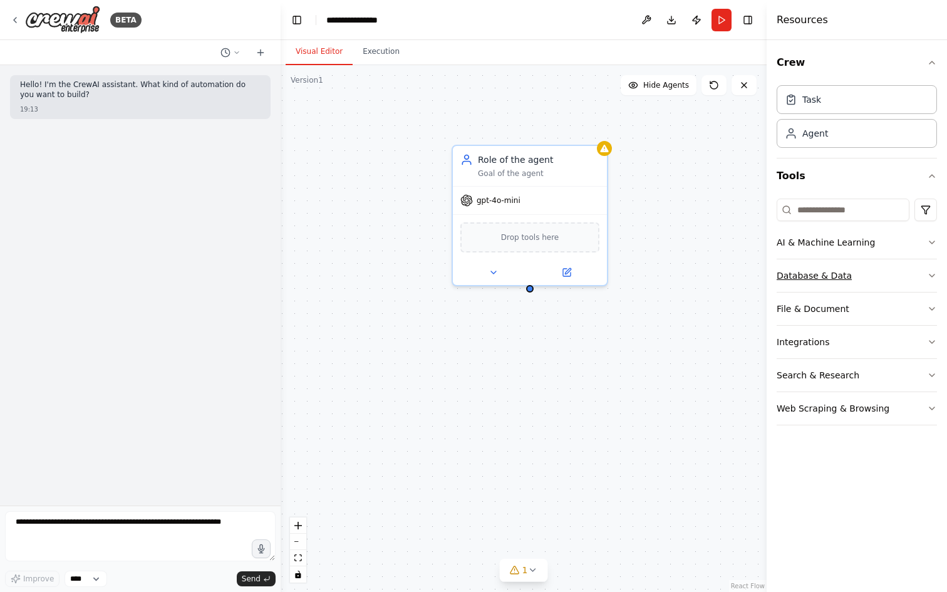
click at [864, 279] on button "Database & Data" at bounding box center [857, 275] width 160 height 33
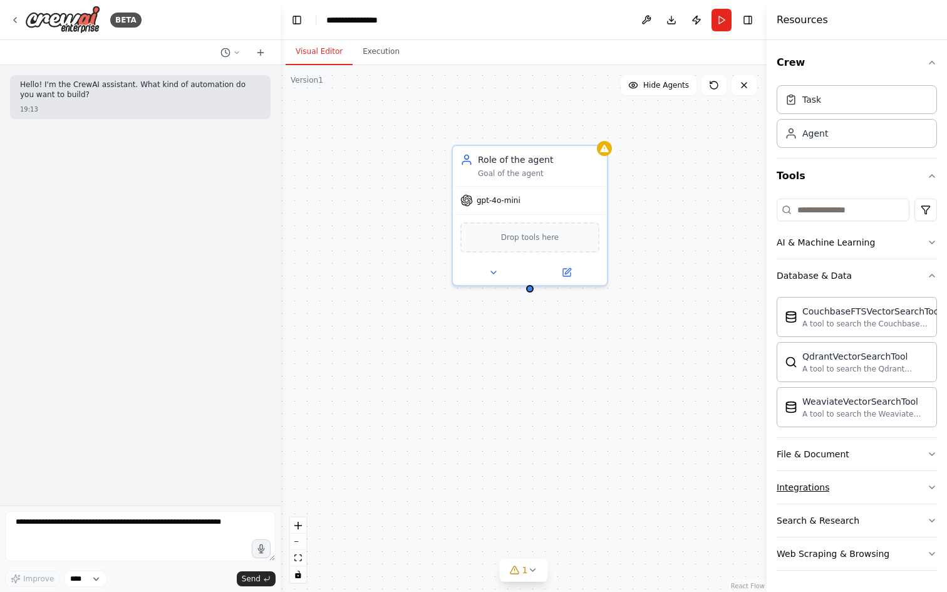
click at [845, 498] on button "Integrations" at bounding box center [857, 487] width 160 height 33
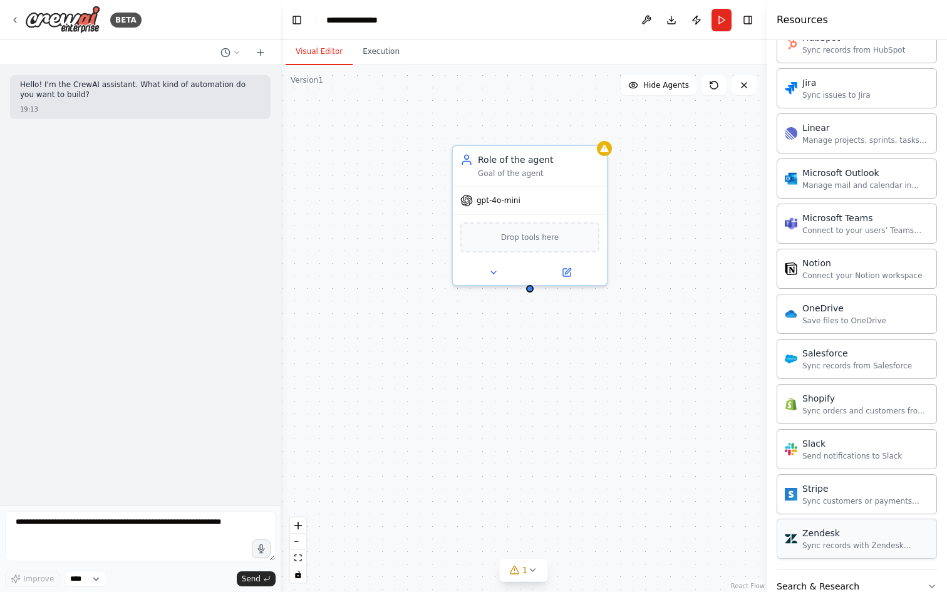
scroll to position [956, 0]
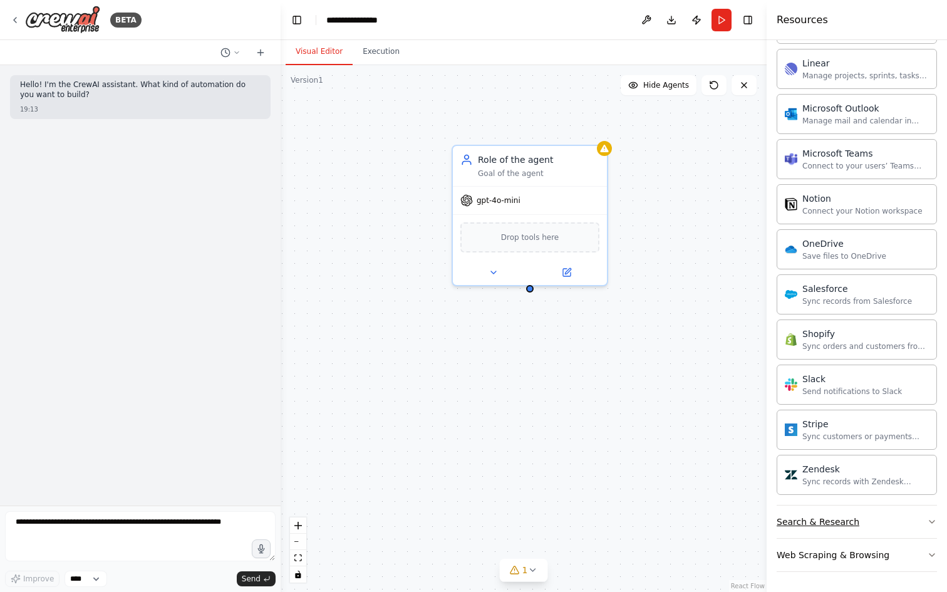
click at [897, 511] on button "Search & Research" at bounding box center [857, 522] width 160 height 33
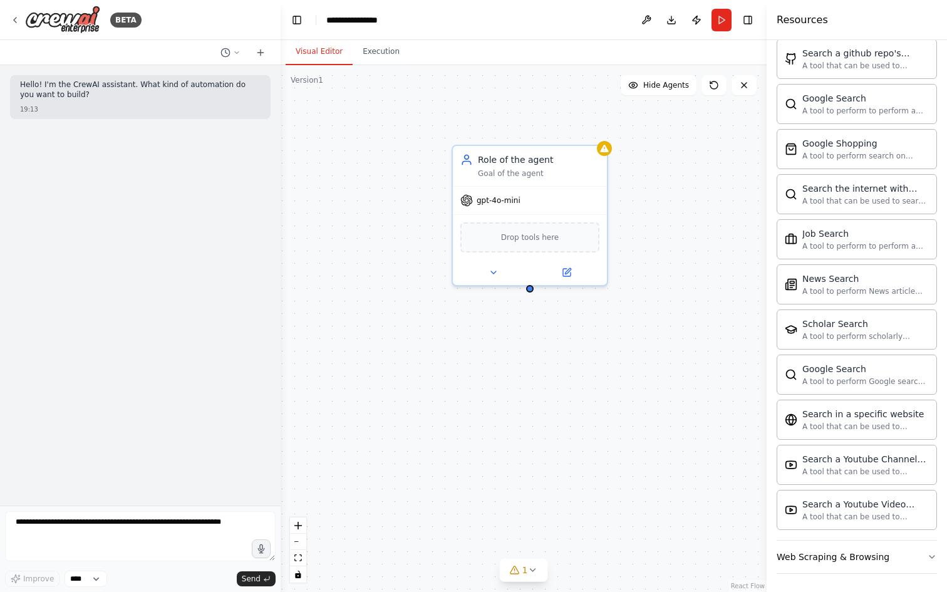
scroll to position [1598, 0]
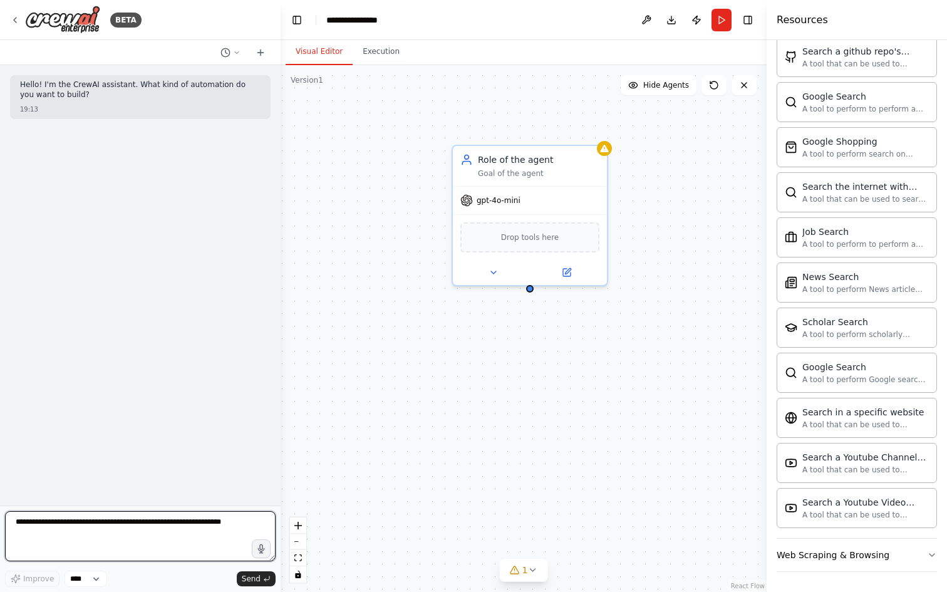
click at [205, 527] on textarea at bounding box center [140, 536] width 271 height 50
type textarea "*****"
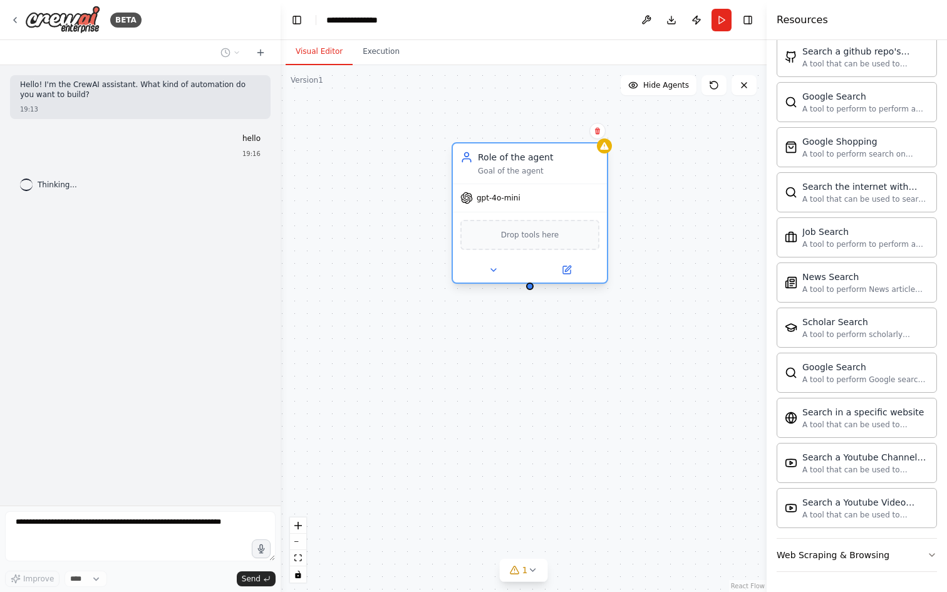
click at [512, 237] on span "Drop tools here" at bounding box center [530, 235] width 58 height 13
click at [560, 182] on div "Role of the agent Goal of the agent" at bounding box center [530, 163] width 154 height 40
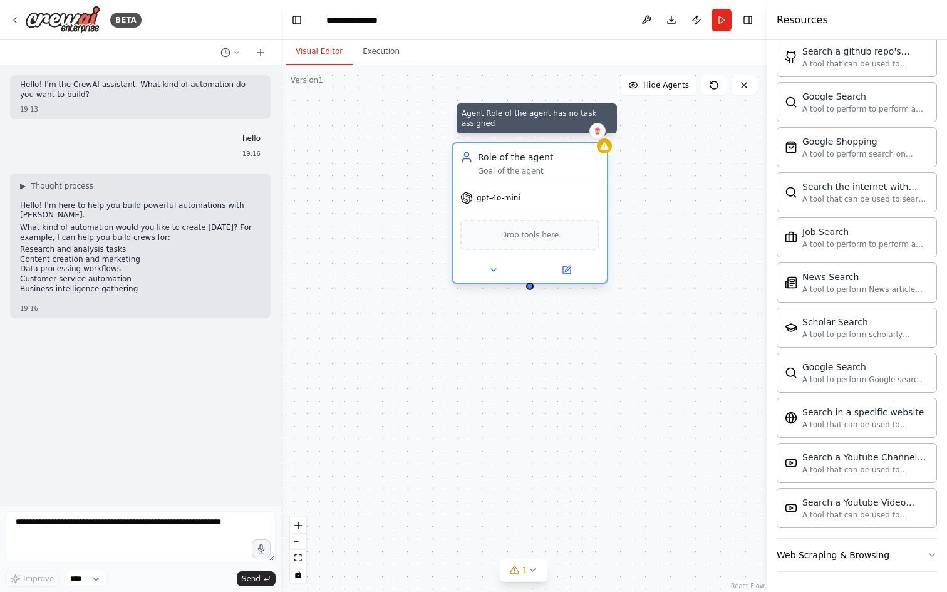
click at [605, 152] on div at bounding box center [604, 145] width 15 height 15
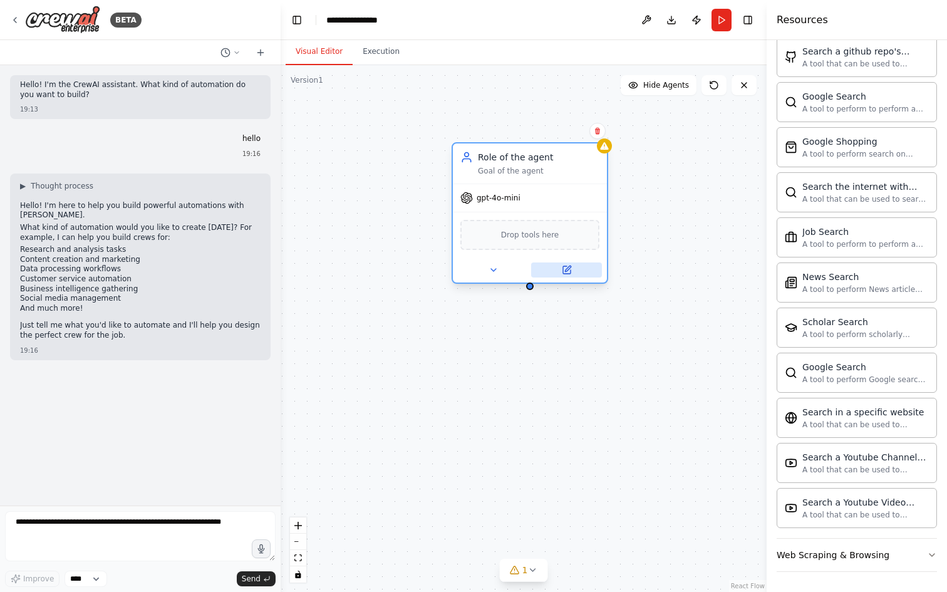
click at [566, 268] on icon at bounding box center [567, 270] width 8 height 8
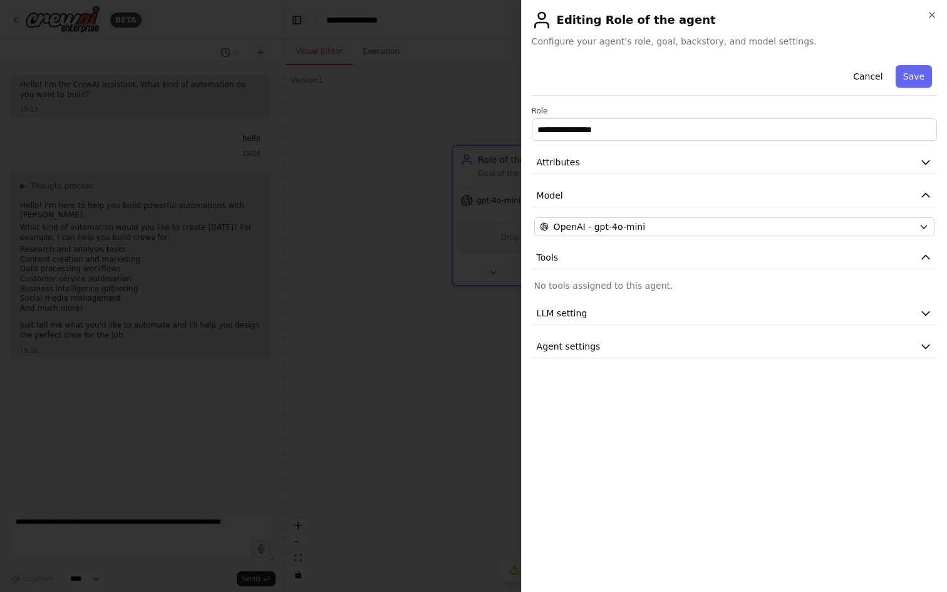
click at [439, 312] on div at bounding box center [473, 296] width 947 height 592
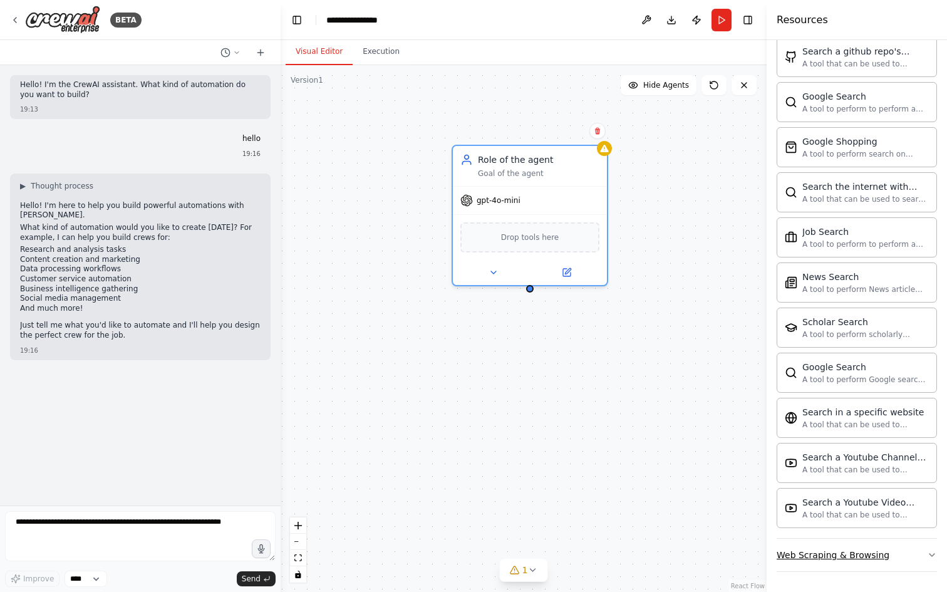
click at [852, 556] on div "Web Scraping & Browsing" at bounding box center [833, 555] width 113 height 13
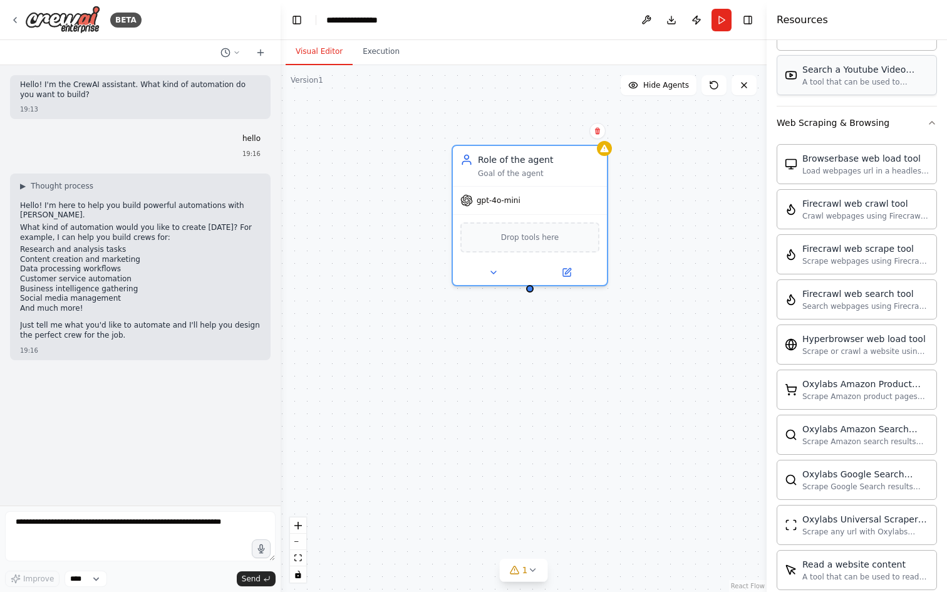
scroll to position [2049, 0]
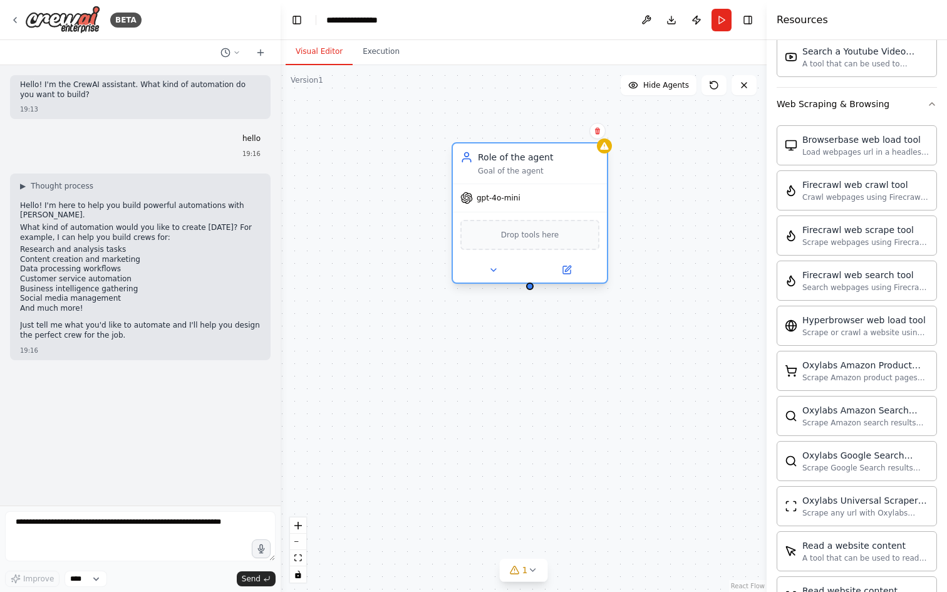
click at [517, 247] on div "Drop tools here" at bounding box center [530, 235] width 139 height 30
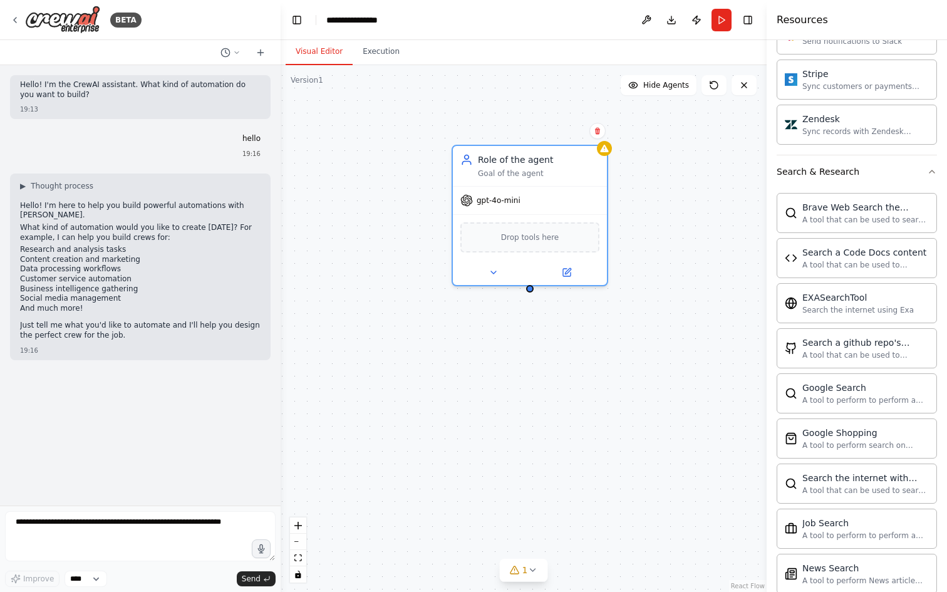
scroll to position [1305, 0]
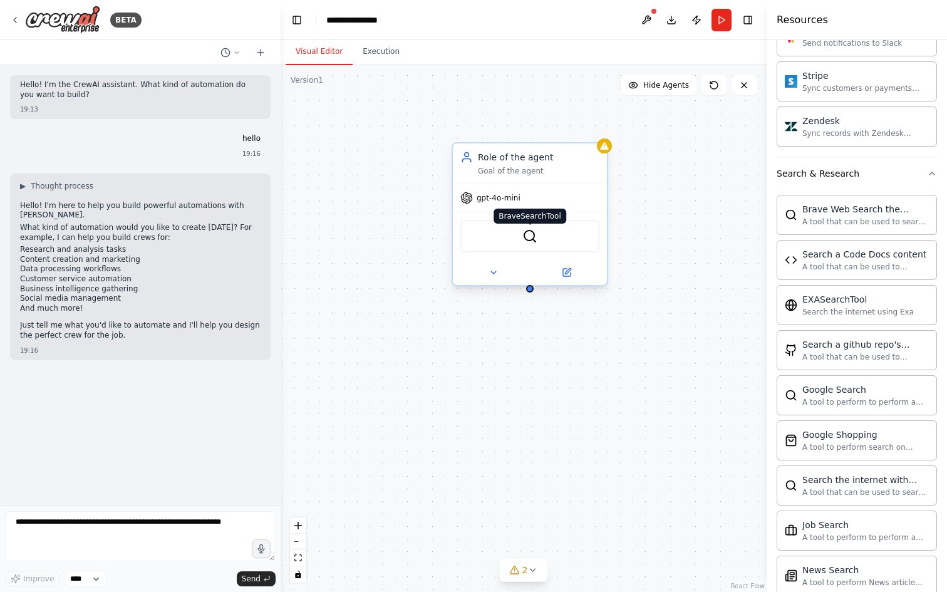
click at [537, 241] on img at bounding box center [530, 236] width 15 height 15
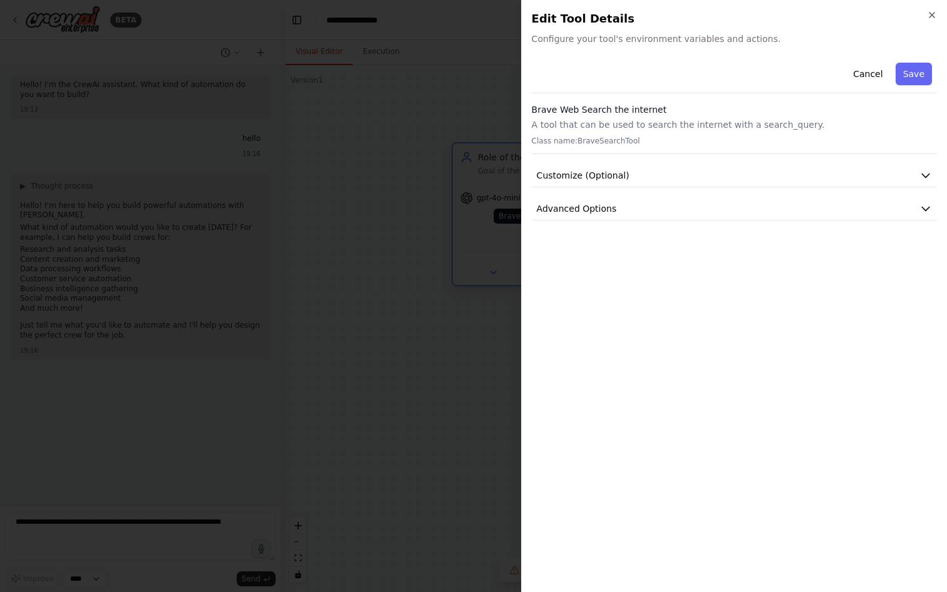
click at [537, 241] on div at bounding box center [473, 296] width 947 height 592
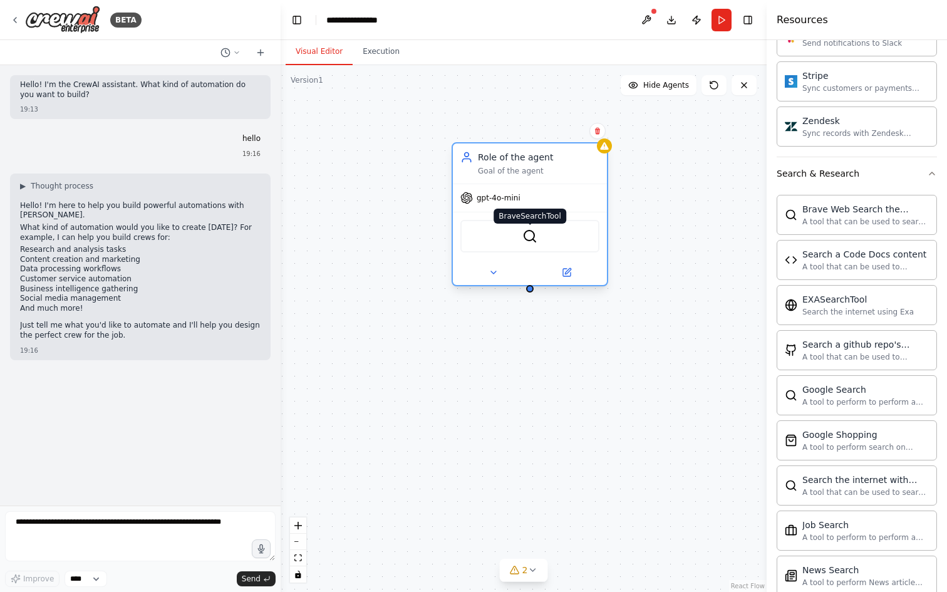
click at [537, 241] on img at bounding box center [530, 236] width 15 height 15
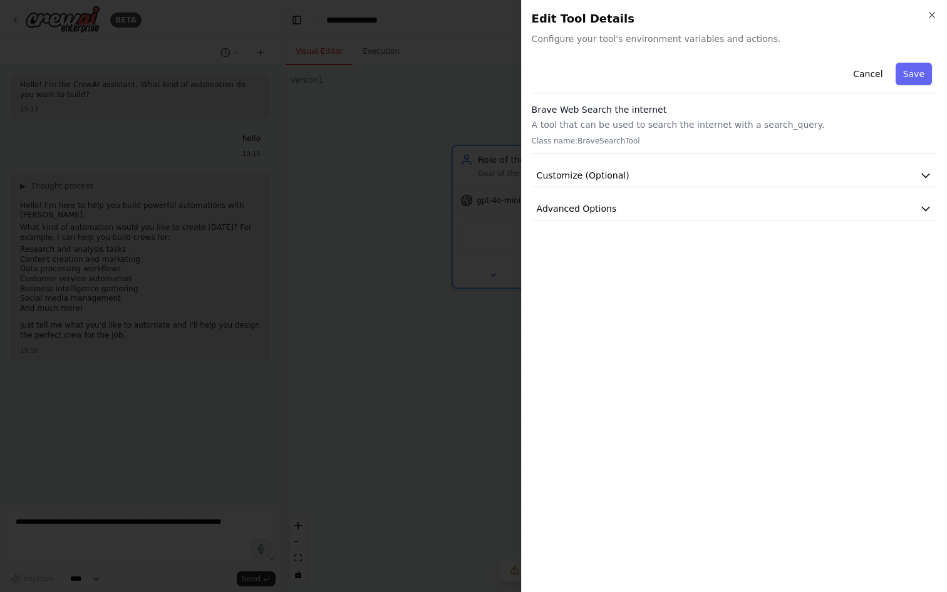
click at [623, 120] on p "A tool that can be used to search the internet with a search_query." at bounding box center [734, 124] width 405 height 13
click at [582, 144] on p "Class name: BraveSearchTool" at bounding box center [734, 141] width 405 height 10
click at [629, 120] on p "A tool that can be used to search the internet with a search_query." at bounding box center [734, 124] width 405 height 13
click at [654, 181] on button "Customize (Optional)" at bounding box center [734, 175] width 405 height 23
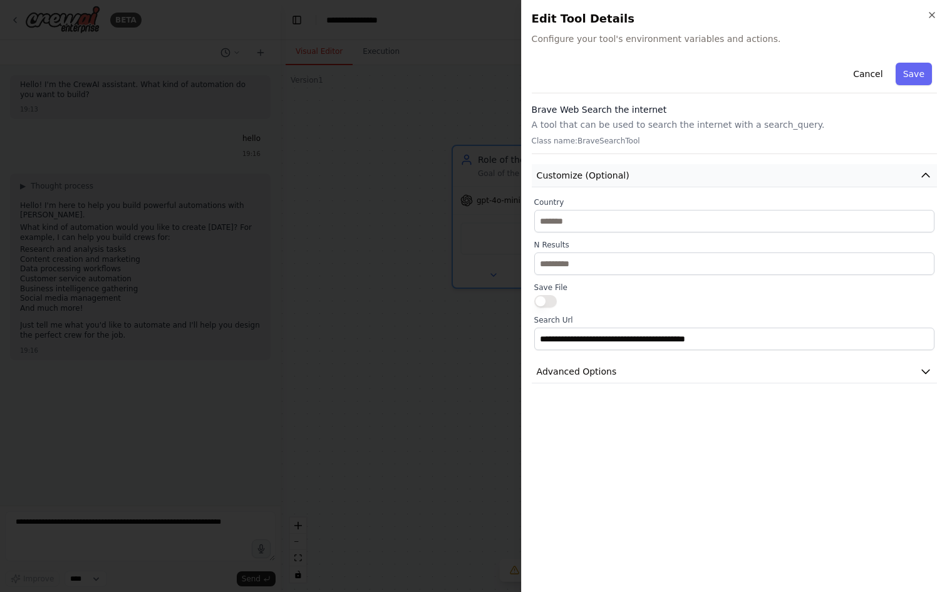
click at [654, 181] on button "Customize (Optional)" at bounding box center [734, 175] width 405 height 23
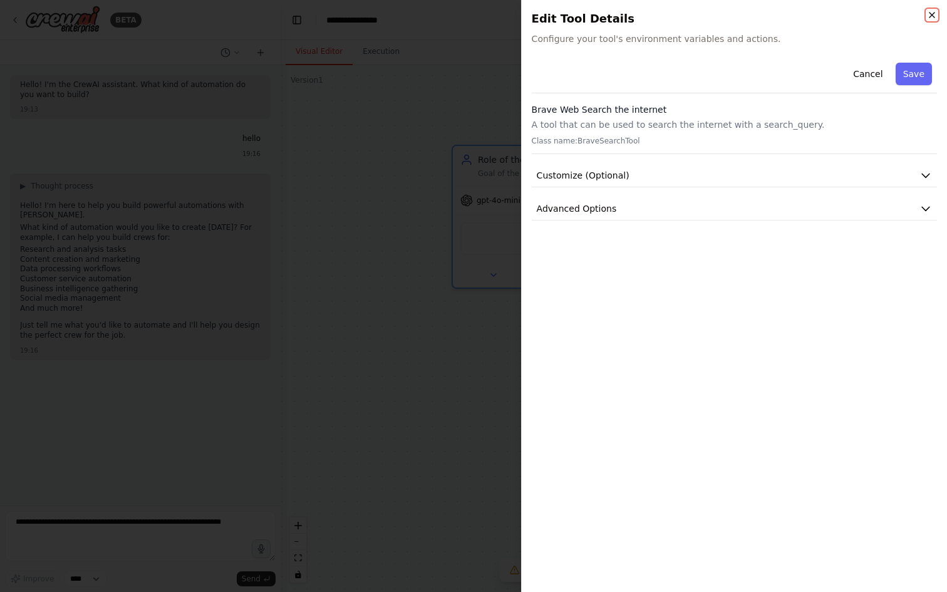
click at [933, 13] on icon "button" at bounding box center [932, 15] width 10 height 10
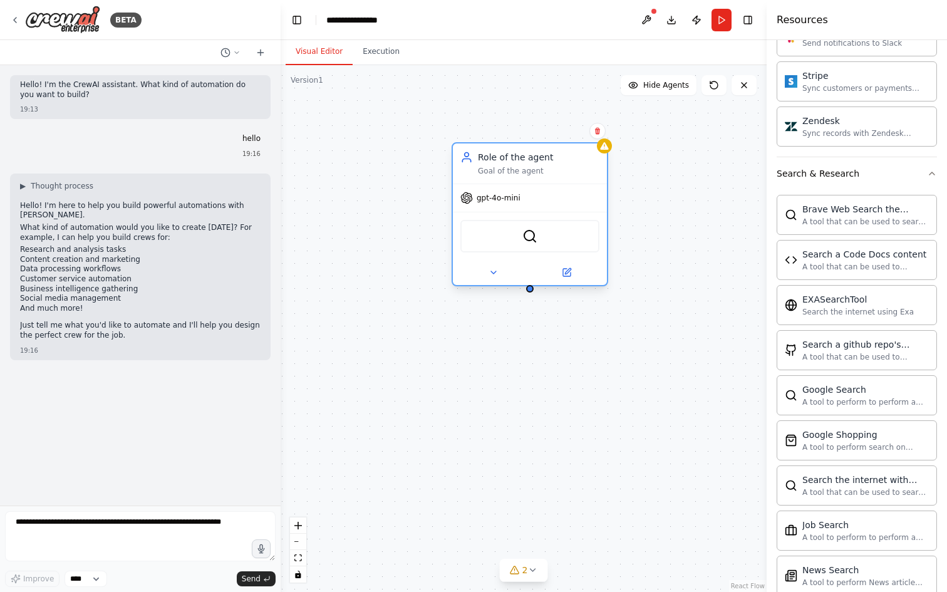
click at [509, 240] on div "BraveSearchTool" at bounding box center [530, 236] width 139 height 33
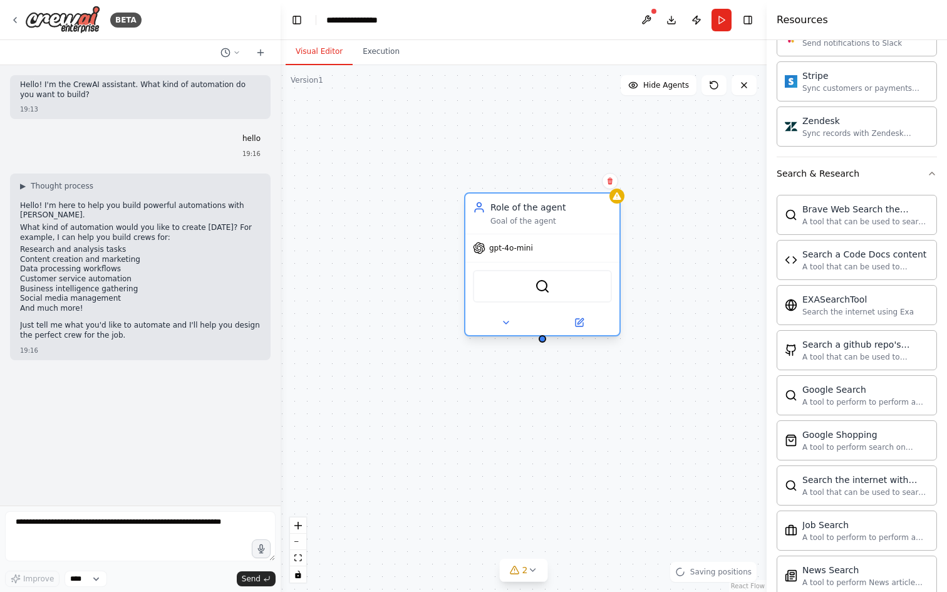
drag, startPoint x: 509, startPoint y: 240, endPoint x: 519, endPoint y: 278, distance: 38.8
click at [519, 277] on div "BraveSearchTool" at bounding box center [542, 286] width 139 height 33
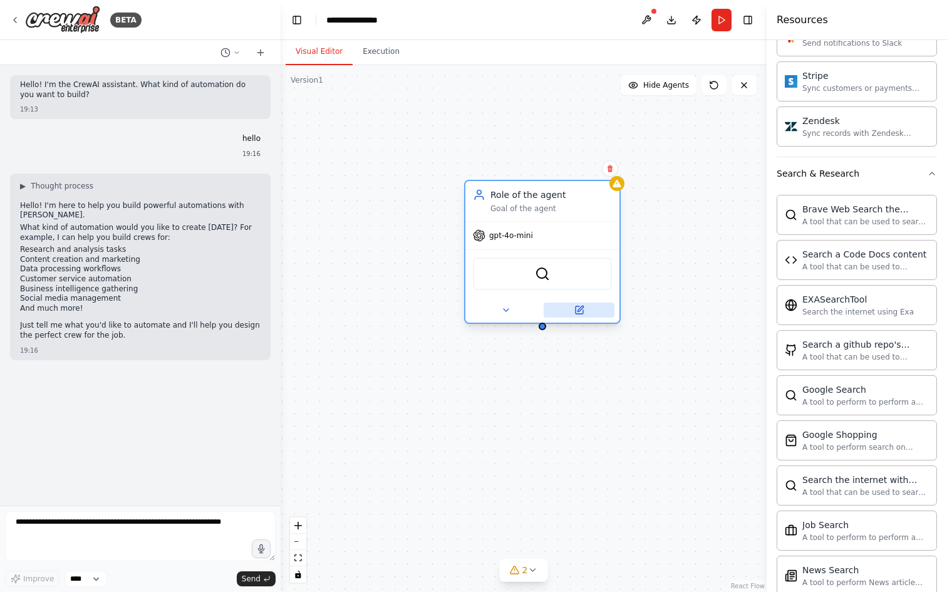
click at [576, 309] on icon at bounding box center [580, 310] width 8 height 8
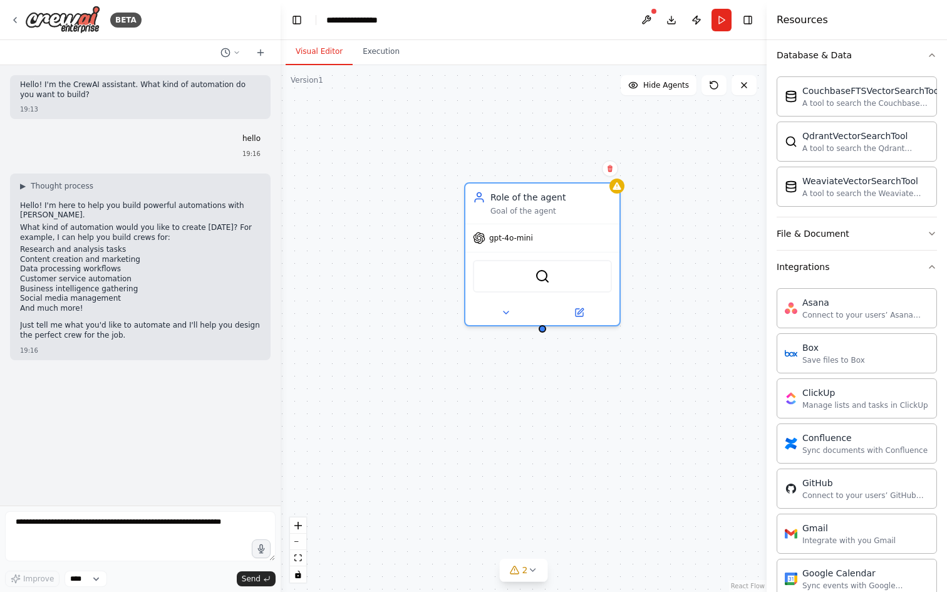
scroll to position [0, 0]
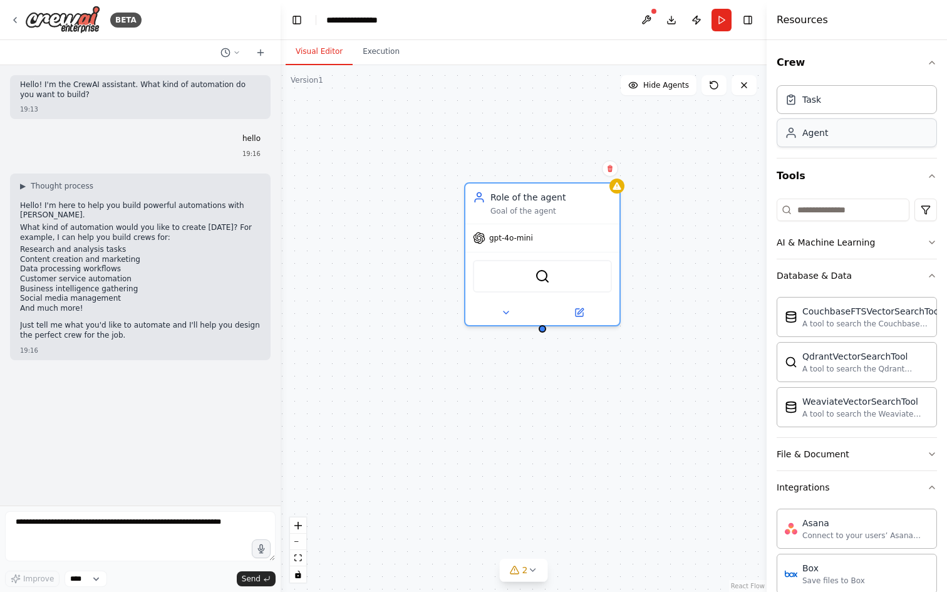
click at [827, 139] on div "Agent" at bounding box center [857, 132] width 160 height 29
drag, startPoint x: 827, startPoint y: 139, endPoint x: 681, endPoint y: 149, distance: 146.3
click at [681, 149] on div "**********" at bounding box center [473, 296] width 947 height 592
click at [558, 197] on div "Role of the agent" at bounding box center [552, 195] width 122 height 13
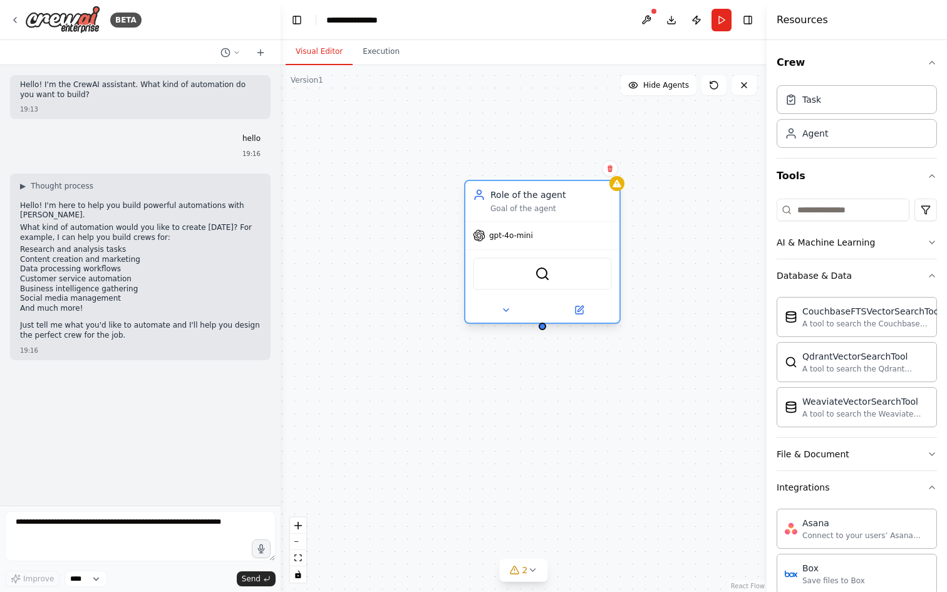
click at [558, 197] on div "Role of the agent" at bounding box center [552, 195] width 122 height 13
click at [721, 19] on button "Run" at bounding box center [722, 20] width 20 height 23
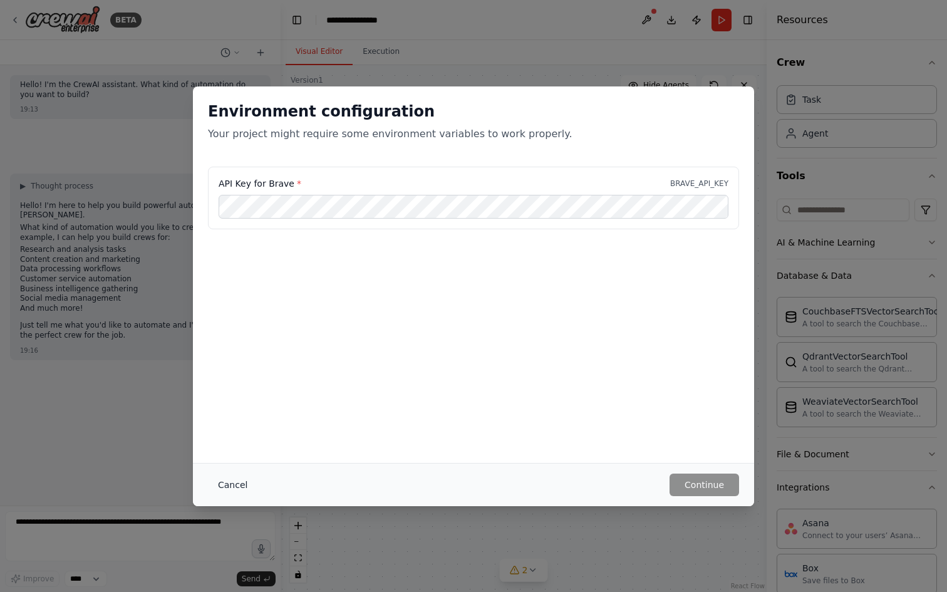
click at [236, 481] on button "Cancel" at bounding box center [233, 485] width 50 height 23
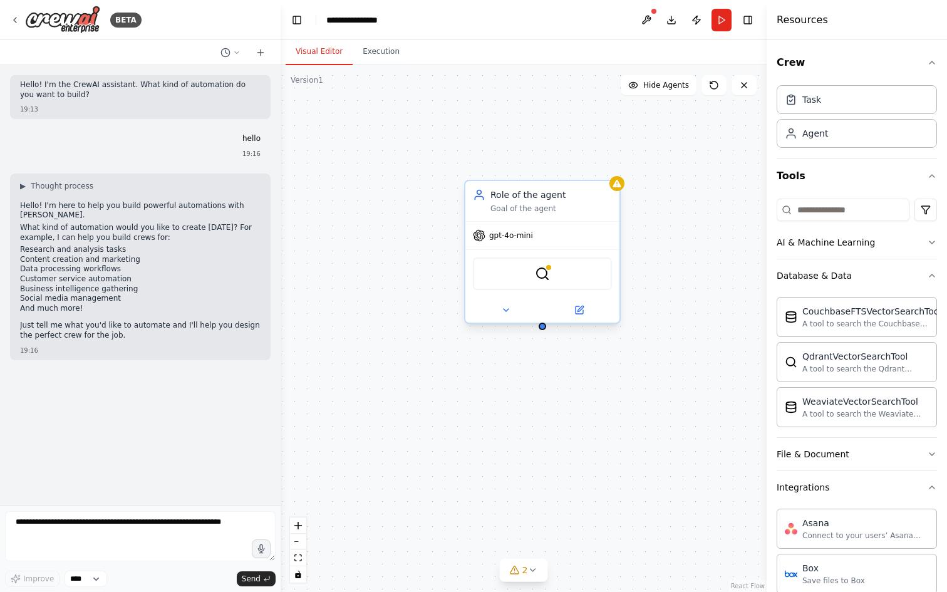
click at [511, 266] on div "BraveSearchTool" at bounding box center [542, 274] width 139 height 33
click at [587, 310] on button at bounding box center [579, 310] width 71 height 15
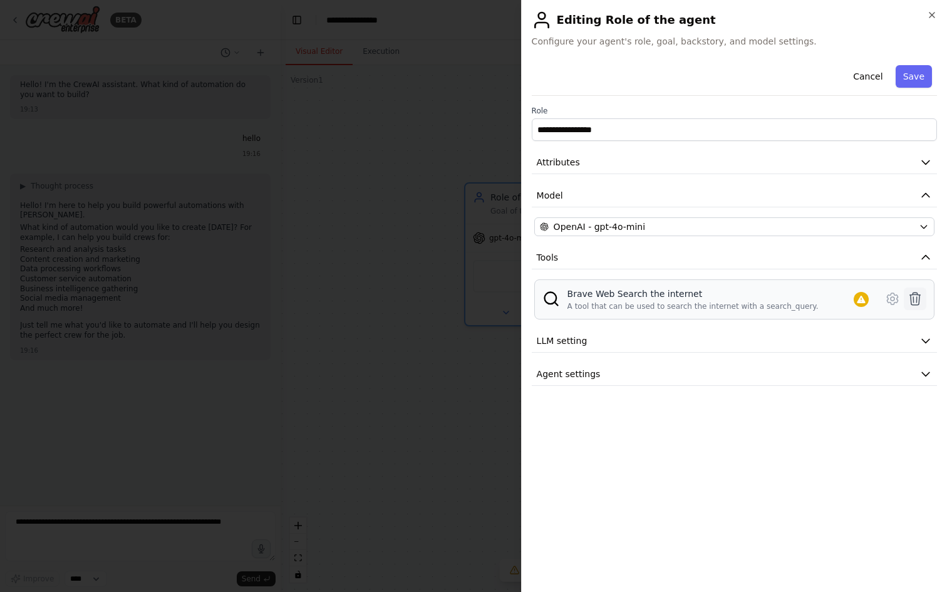
click at [913, 296] on icon at bounding box center [915, 298] width 15 height 15
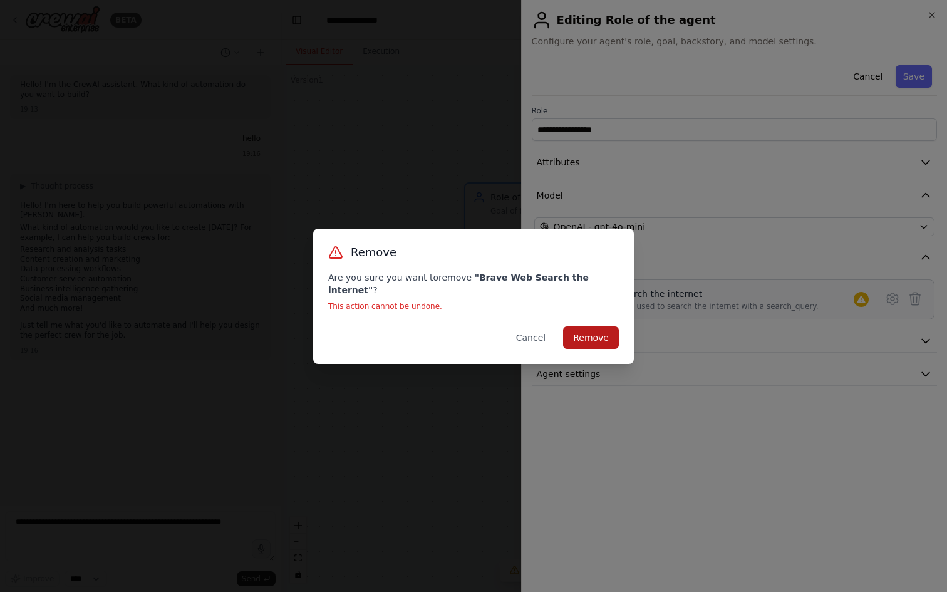
click at [592, 335] on button "Remove" at bounding box center [591, 337] width 56 height 23
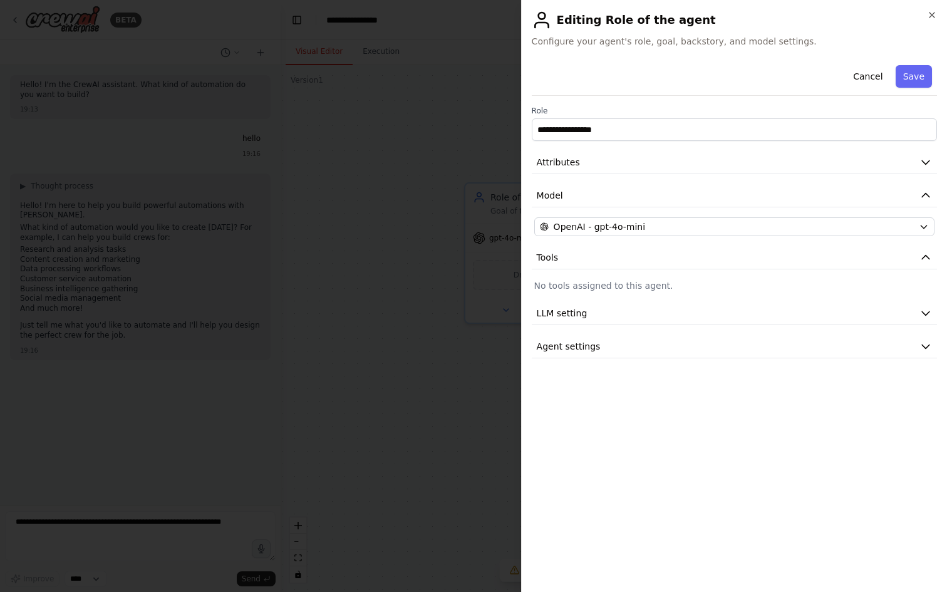
click at [437, 149] on div at bounding box center [473, 296] width 947 height 592
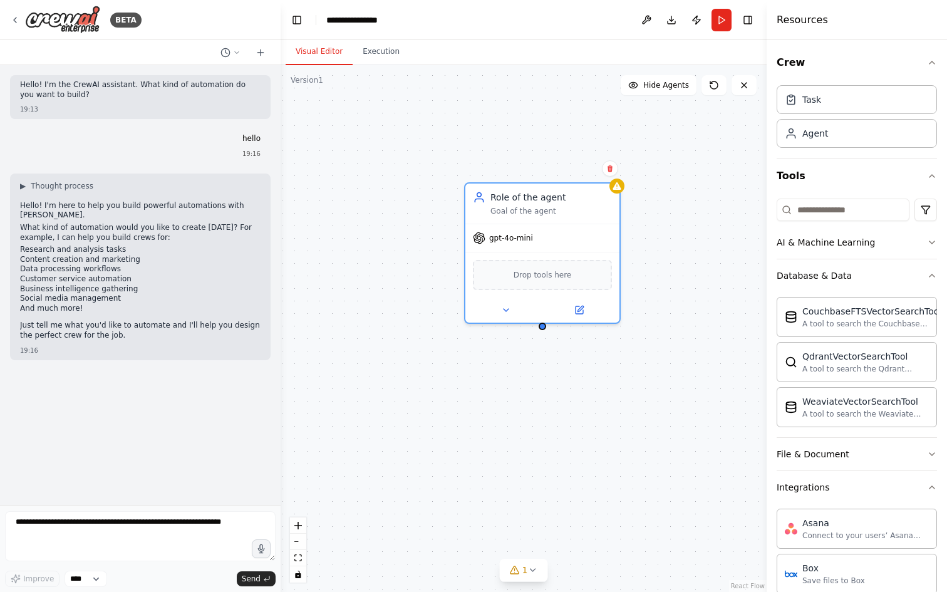
click at [708, 14] on header "**********" at bounding box center [524, 20] width 486 height 40
click at [726, 19] on button "Run" at bounding box center [722, 20] width 20 height 23
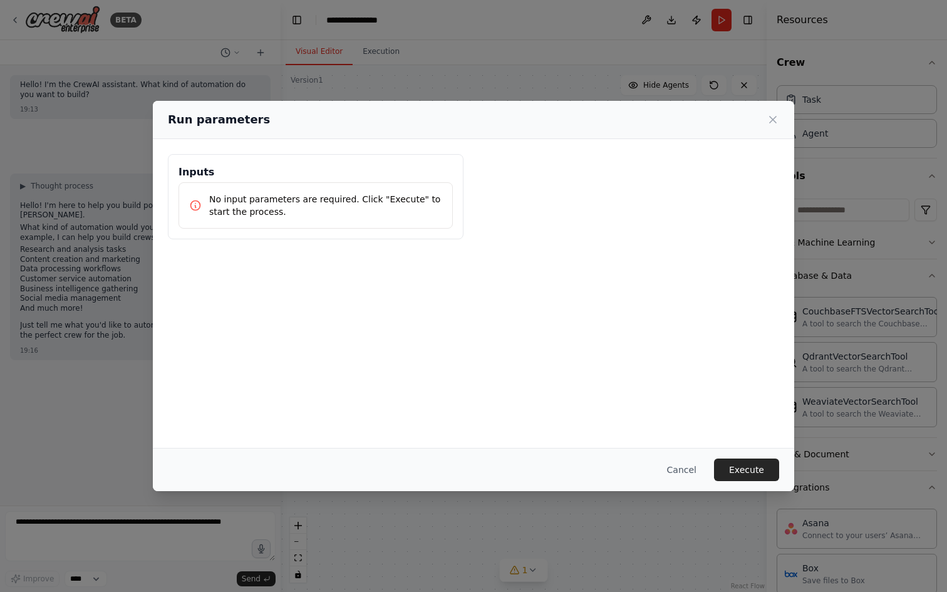
click at [398, 198] on p "No input parameters are required. Click "Execute" to start the process." at bounding box center [325, 205] width 233 height 25
click at [691, 471] on button "Cancel" at bounding box center [682, 470] width 50 height 23
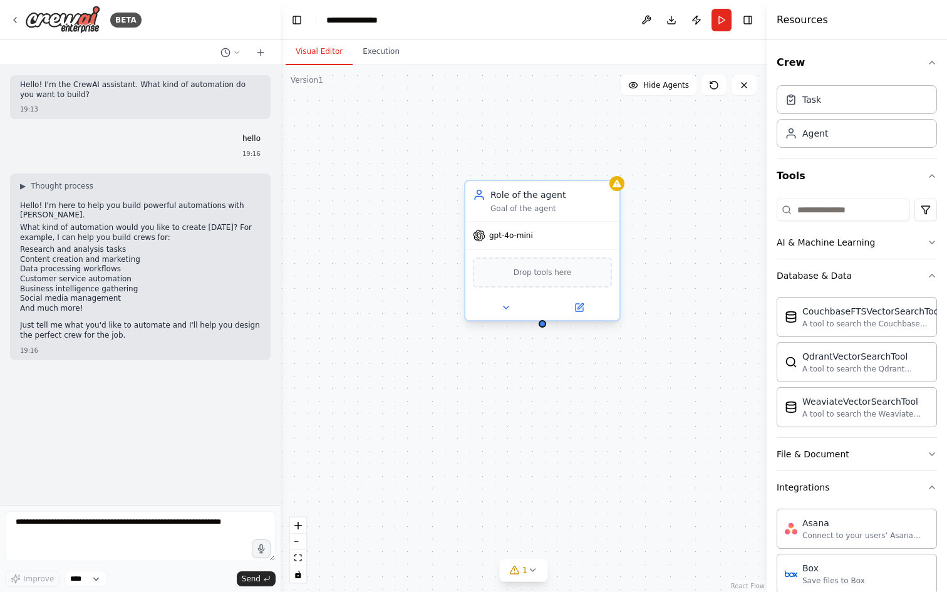
click at [598, 268] on div "Drop tools here" at bounding box center [542, 273] width 139 height 30
click at [556, 270] on span "Drop tools here" at bounding box center [543, 272] width 58 height 13
click at [702, 24] on button "Publish" at bounding box center [697, 20] width 20 height 23
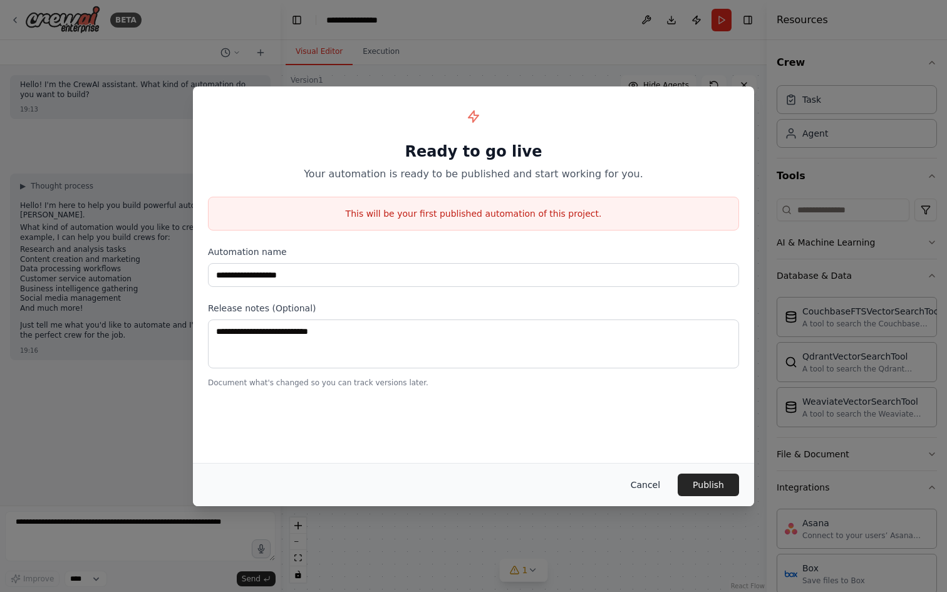
click at [640, 482] on button "Cancel" at bounding box center [646, 485] width 50 height 23
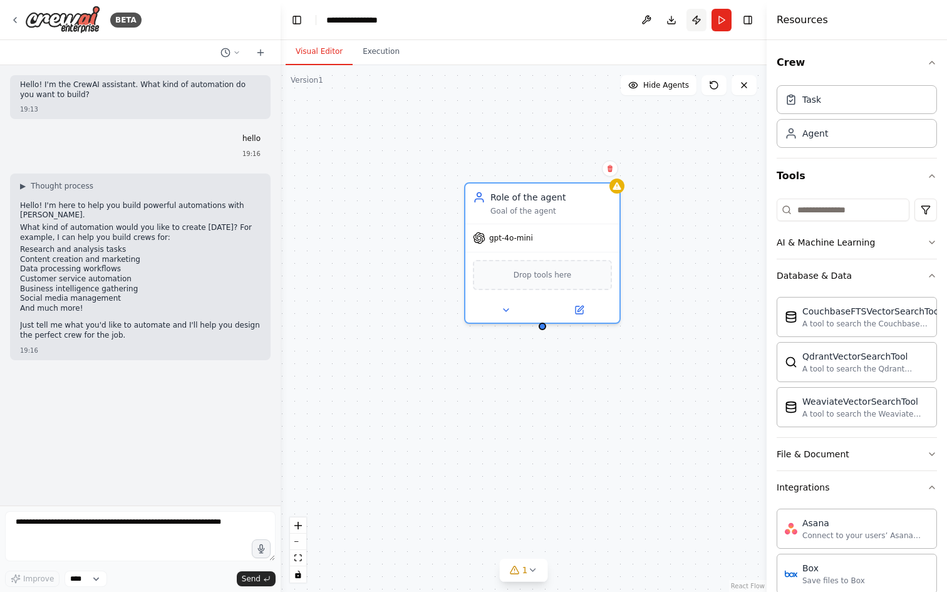
click at [699, 16] on button "Publish" at bounding box center [697, 20] width 20 height 23
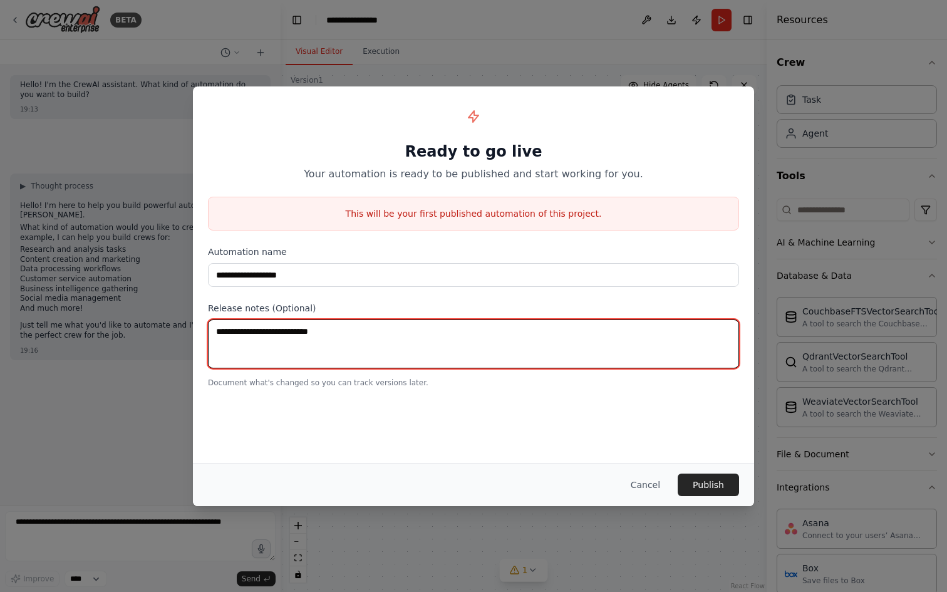
click at [445, 340] on textarea at bounding box center [473, 344] width 531 height 49
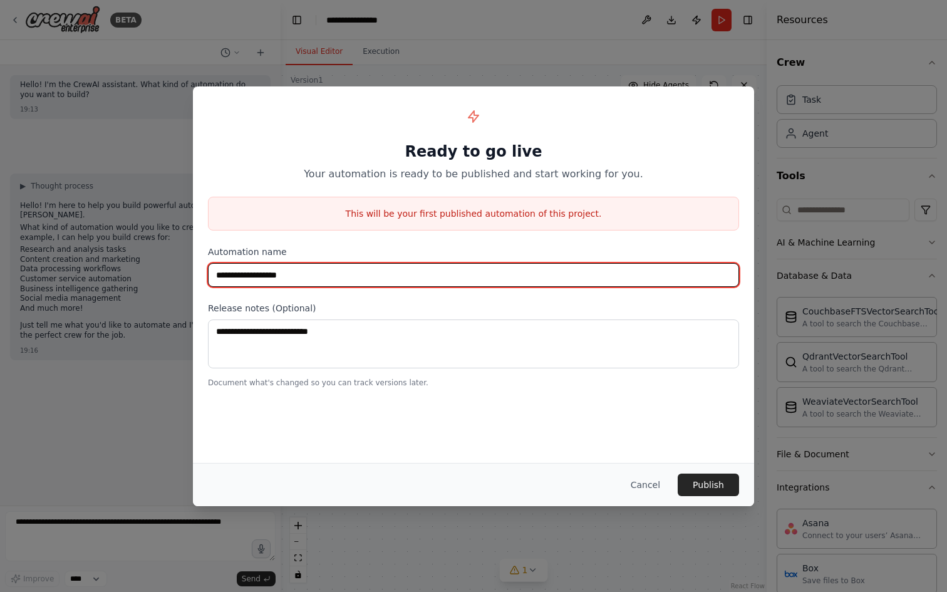
click at [465, 278] on input "**********" at bounding box center [473, 275] width 531 height 24
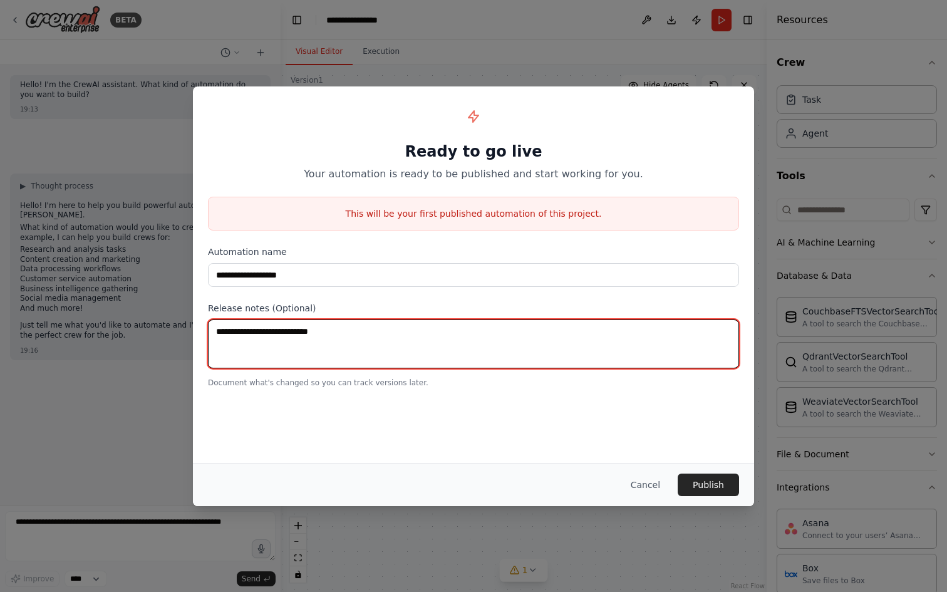
click at [506, 360] on textarea at bounding box center [473, 344] width 531 height 49
type textarea "***"
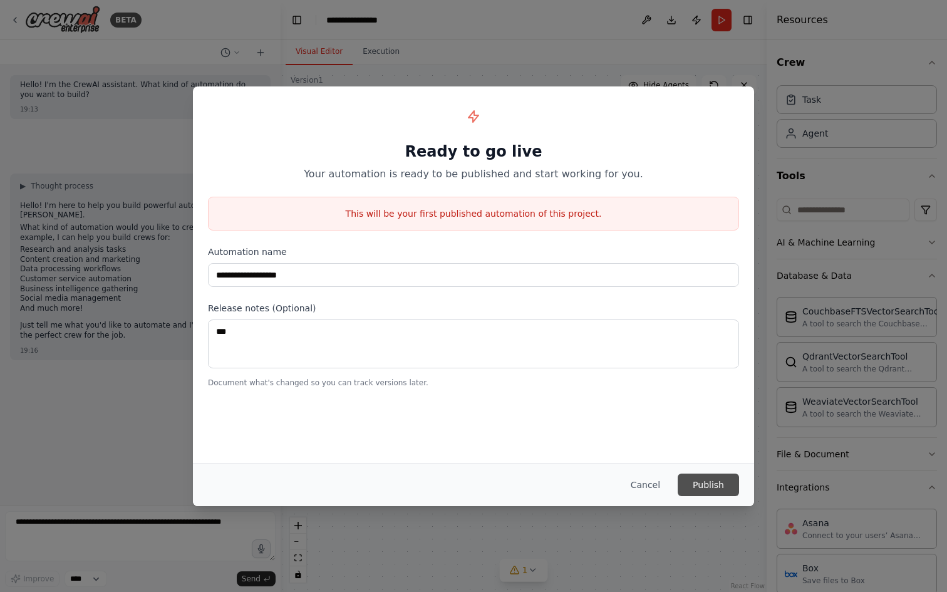
click at [689, 482] on button "Publish" at bounding box center [708, 485] width 61 height 23
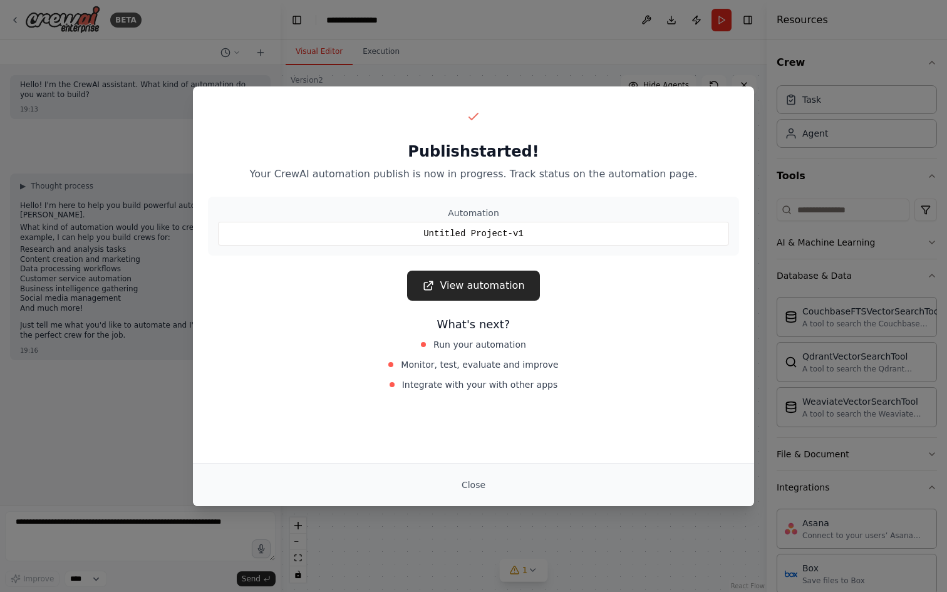
click at [531, 224] on div "Untitled Project-v1" at bounding box center [473, 234] width 511 height 24
click at [500, 284] on link "View automation" at bounding box center [473, 286] width 132 height 30
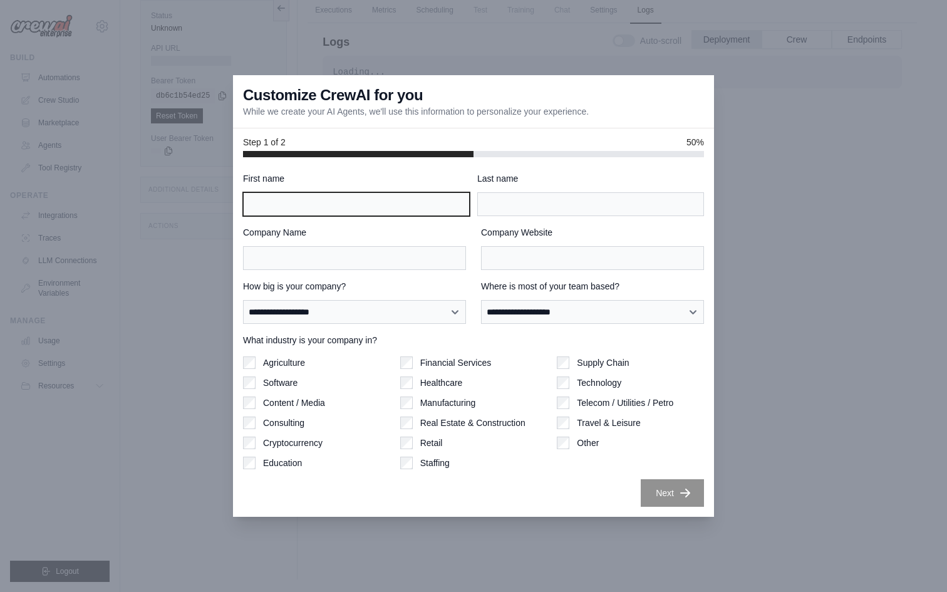
click at [390, 202] on input "First name" at bounding box center [356, 204] width 227 height 24
click at [250, 207] on input "*****" at bounding box center [356, 204] width 227 height 24
type input "******"
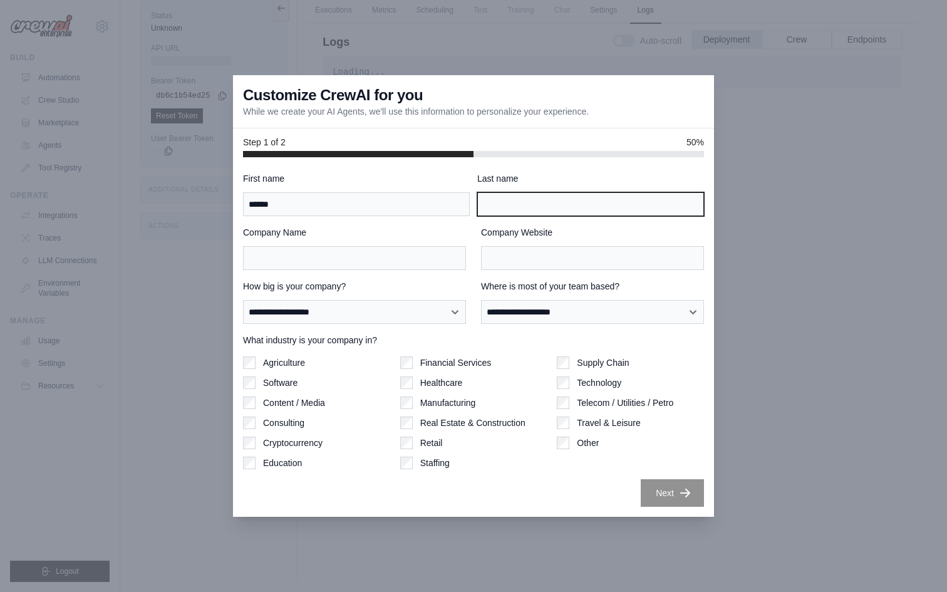
click at [509, 214] on input "Last name" at bounding box center [590, 204] width 227 height 24
type input "*****"
click at [397, 270] on div "**********" at bounding box center [473, 339] width 461 height 335
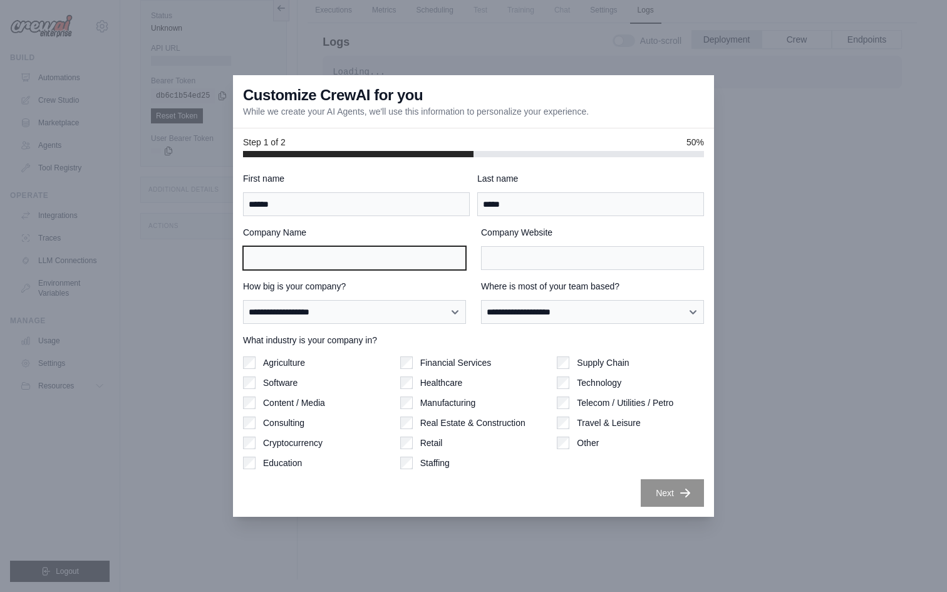
click at [425, 248] on input "Company Name" at bounding box center [354, 258] width 223 height 24
type input "**********"
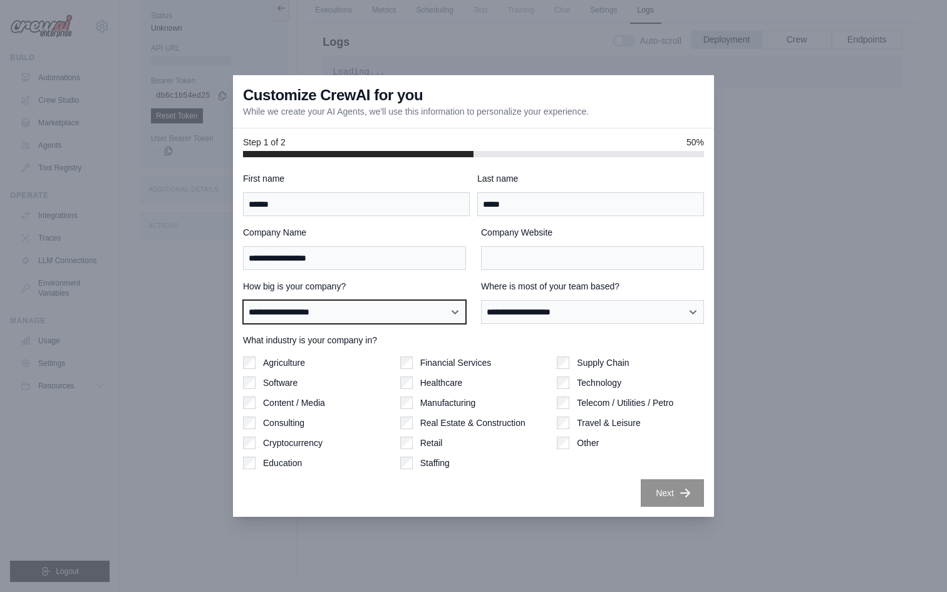
click at [397, 308] on select "**********" at bounding box center [354, 312] width 223 height 24
select select "**********"
click at [243, 300] on select "**********" at bounding box center [354, 312] width 223 height 24
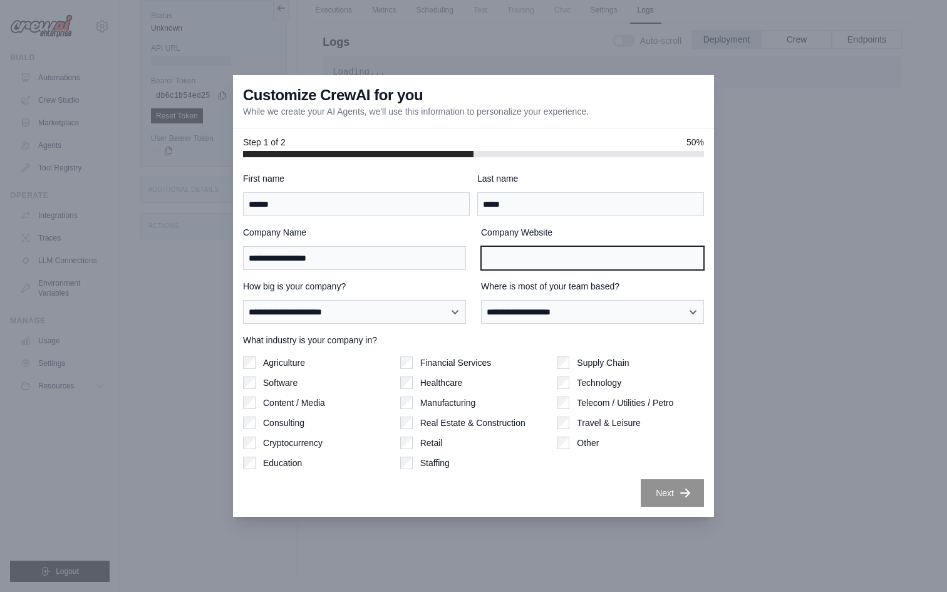
click at [593, 259] on input "Company Website" at bounding box center [592, 258] width 223 height 24
click at [564, 328] on div "**********" at bounding box center [473, 339] width 461 height 335
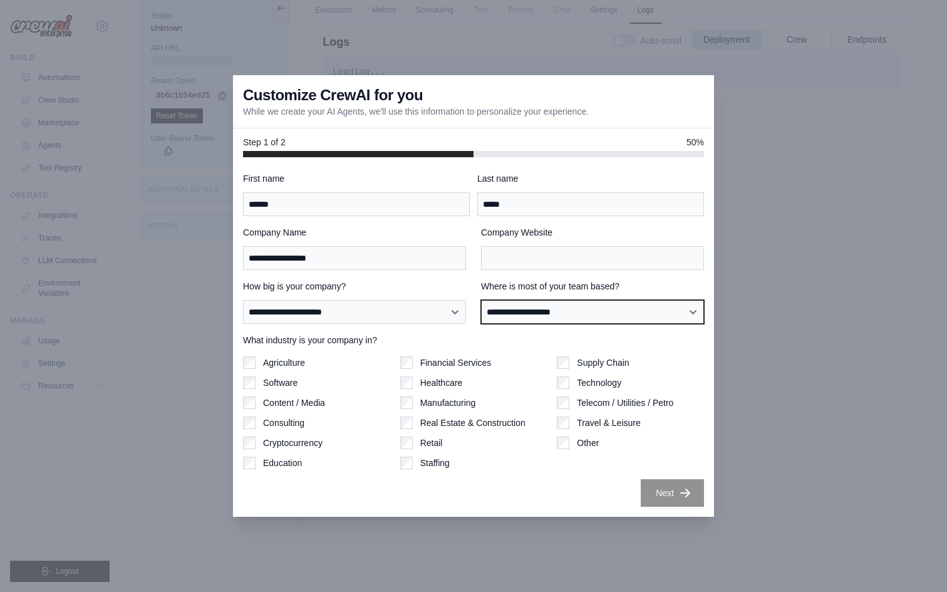
click at [575, 315] on select "**********" at bounding box center [592, 312] width 223 height 24
select select "**********"
click at [481, 300] on select "**********" at bounding box center [592, 312] width 223 height 24
click at [263, 358] on label "Agriculture" at bounding box center [284, 363] width 42 height 13
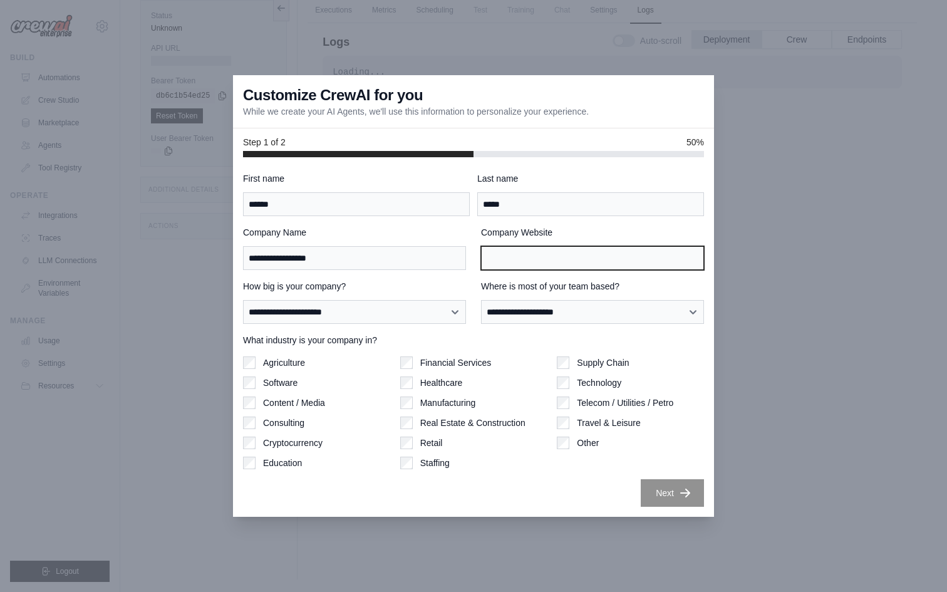
click at [598, 266] on input "Company Website" at bounding box center [592, 258] width 223 height 24
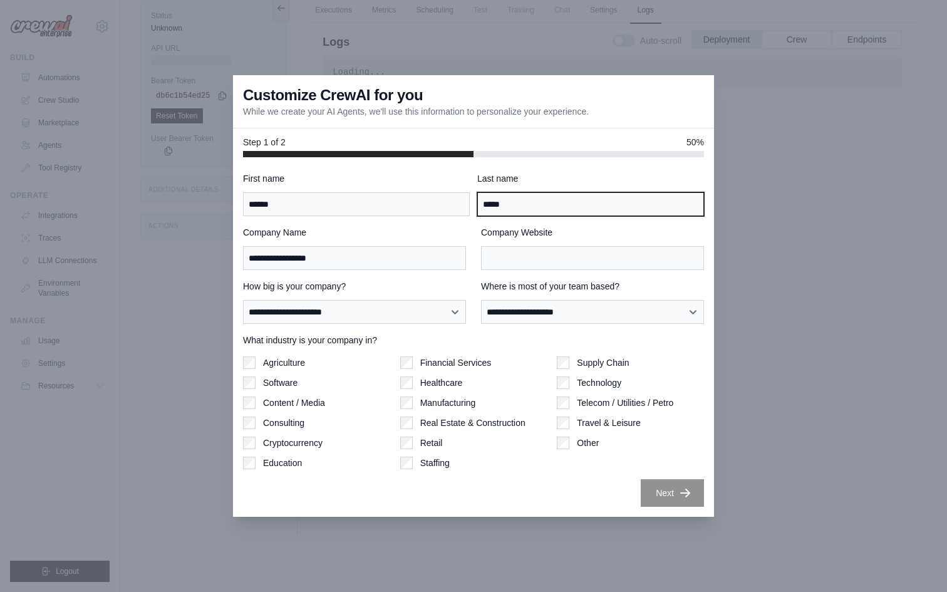
click at [612, 192] on input "*****" at bounding box center [590, 204] width 227 height 24
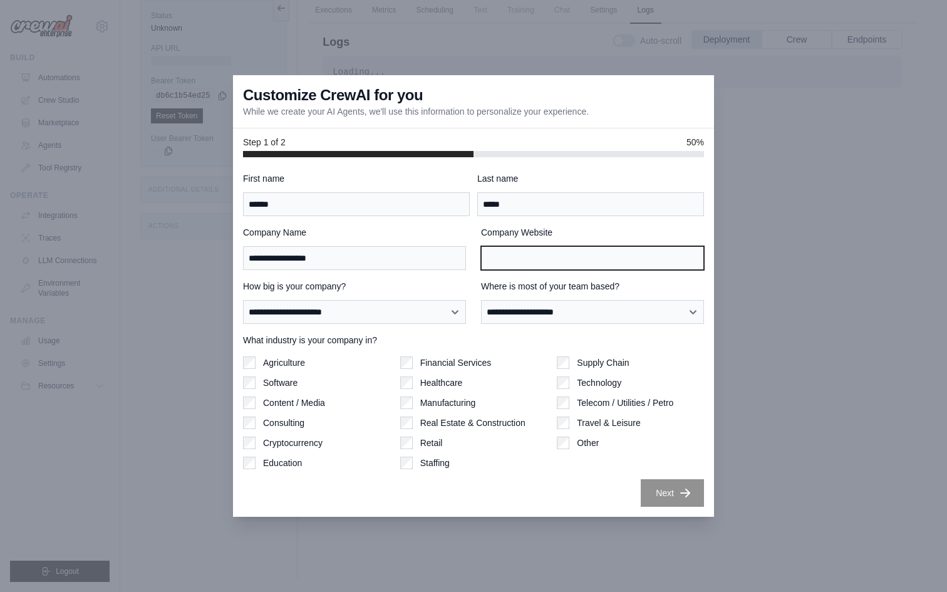
click at [571, 246] on input "Company Website" at bounding box center [592, 258] width 223 height 24
click at [258, 380] on div "Software" at bounding box center [316, 383] width 147 height 13
click at [524, 264] on input "Company Website" at bounding box center [592, 258] width 223 height 24
paste input "**********"
type input "**********"
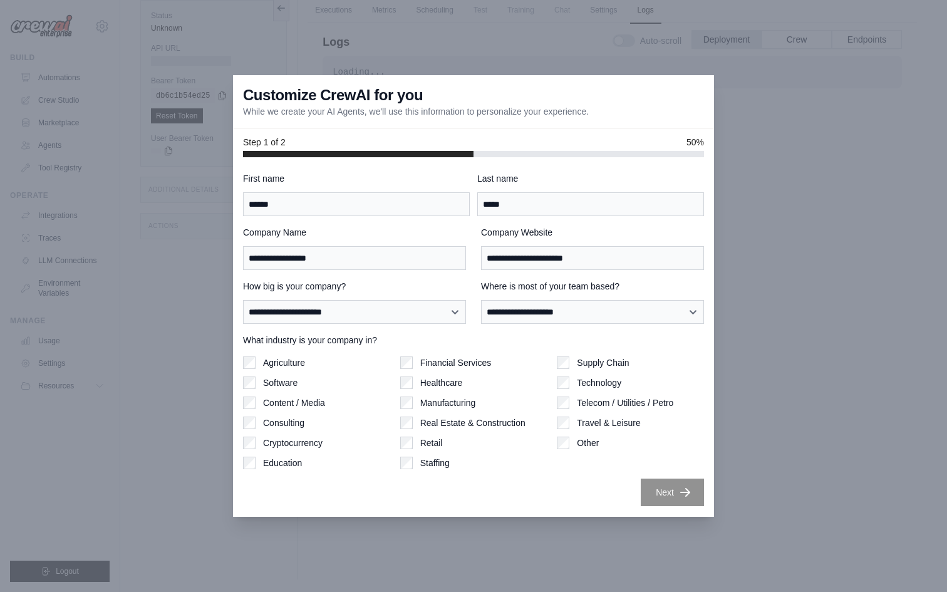
click at [693, 496] on button "Next" at bounding box center [672, 493] width 63 height 28
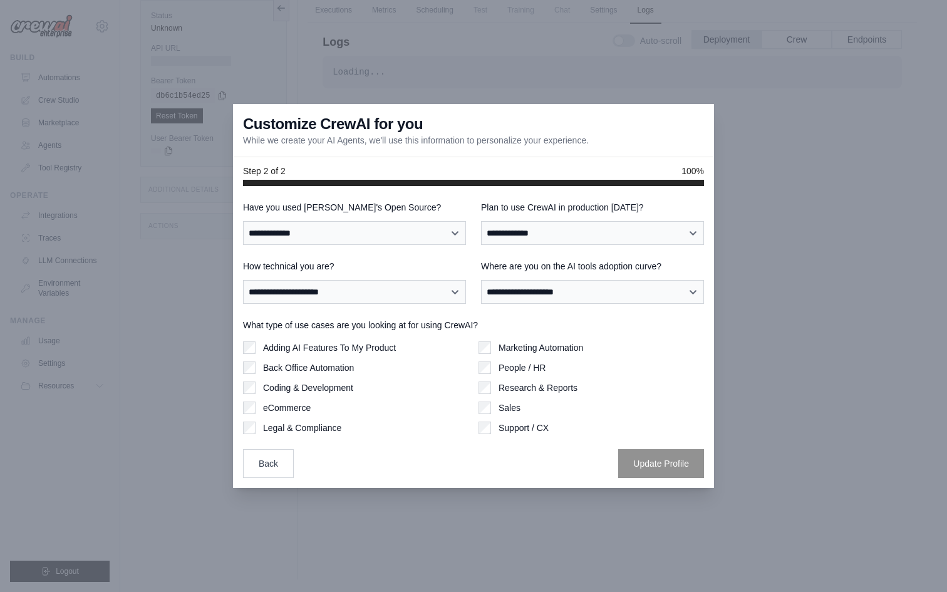
click at [693, 496] on div at bounding box center [473, 296] width 947 height 592
click at [812, 80] on div at bounding box center [473, 296] width 947 height 592
drag, startPoint x: 812, startPoint y: 80, endPoint x: 668, endPoint y: 117, distance: 148.6
click at [668, 117] on div "**********" at bounding box center [473, 296] width 947 height 592
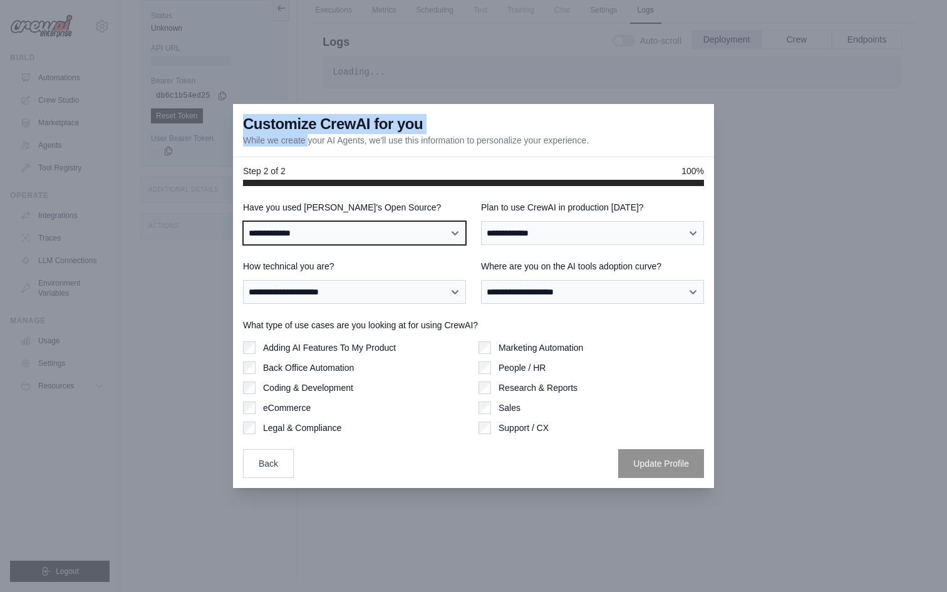
click at [316, 236] on select "**********" at bounding box center [354, 233] width 223 height 24
select select "**********"
click at [243, 221] on select "**********" at bounding box center [354, 233] width 223 height 24
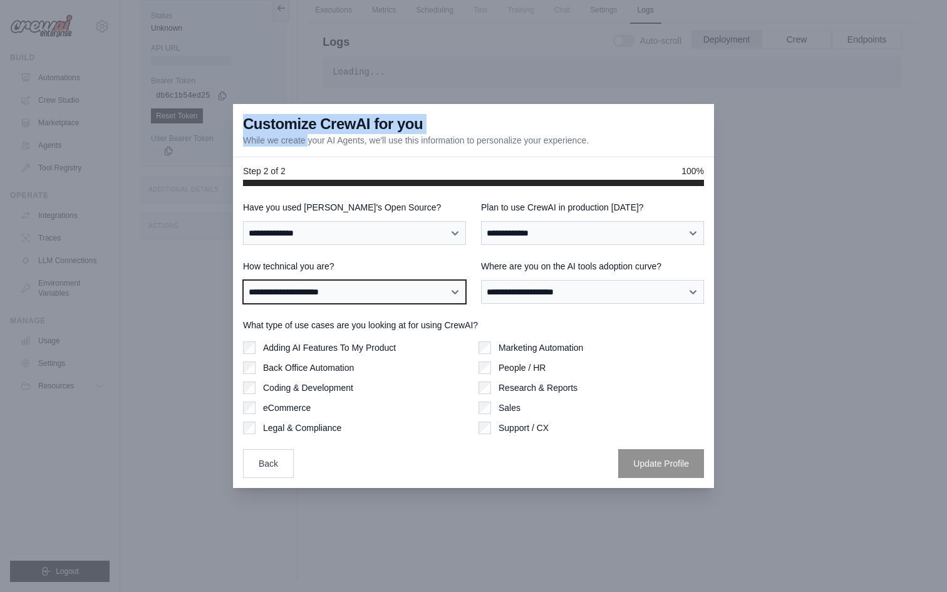
click at [355, 291] on select "**********" at bounding box center [354, 292] width 223 height 24
select select "**********"
click at [243, 280] on select "**********" at bounding box center [354, 292] width 223 height 24
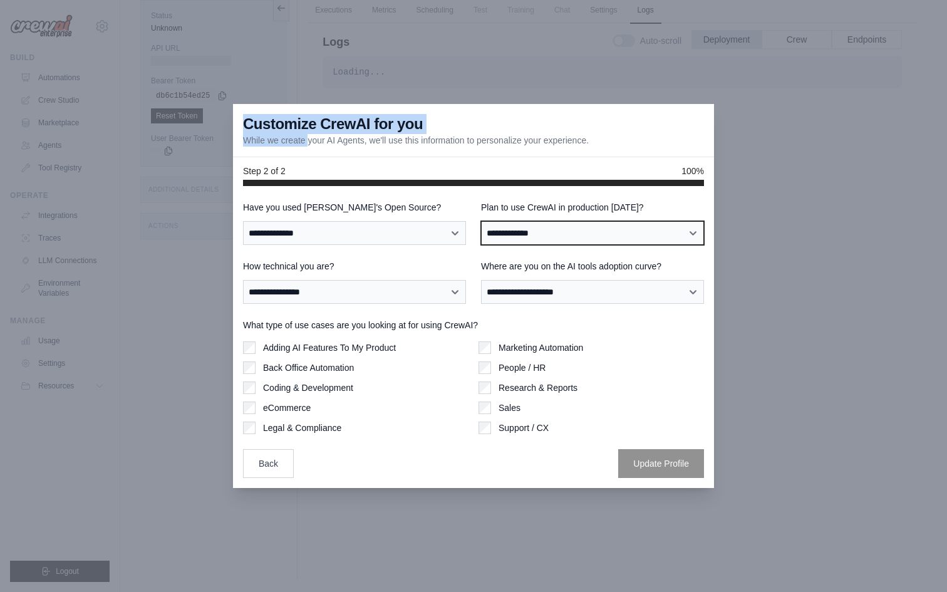
click at [540, 234] on select "**********" at bounding box center [592, 233] width 223 height 24
click at [549, 230] on select "**********" at bounding box center [592, 233] width 223 height 24
select select "****"
click at [481, 221] on select "**********" at bounding box center [592, 233] width 223 height 24
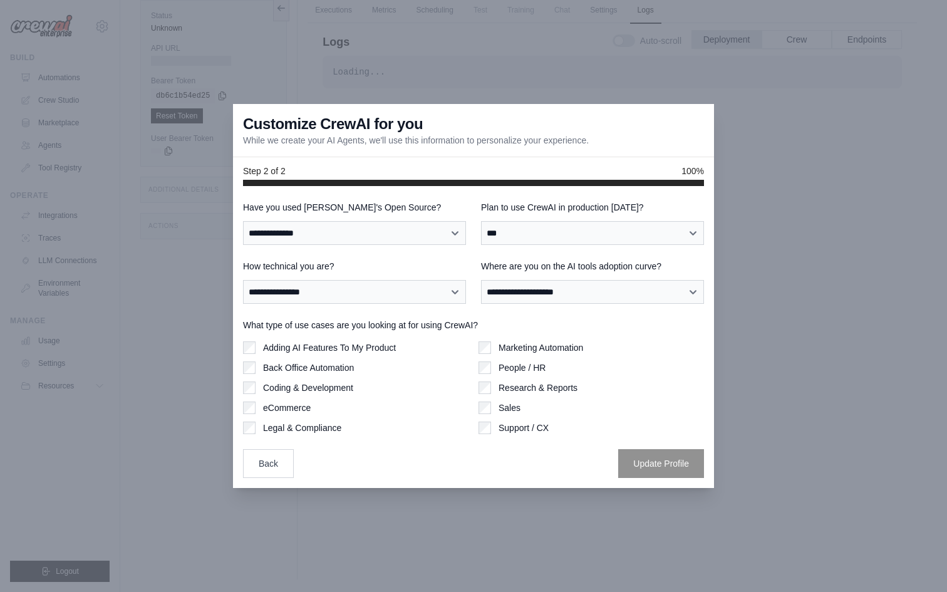
click at [524, 278] on div "**********" at bounding box center [592, 282] width 223 height 44
click at [524, 293] on select "**********" at bounding box center [592, 292] width 223 height 24
select select "**********"
click at [481, 280] on select "**********" at bounding box center [592, 292] width 223 height 24
click at [647, 461] on button "Update Profile" at bounding box center [661, 463] width 86 height 29
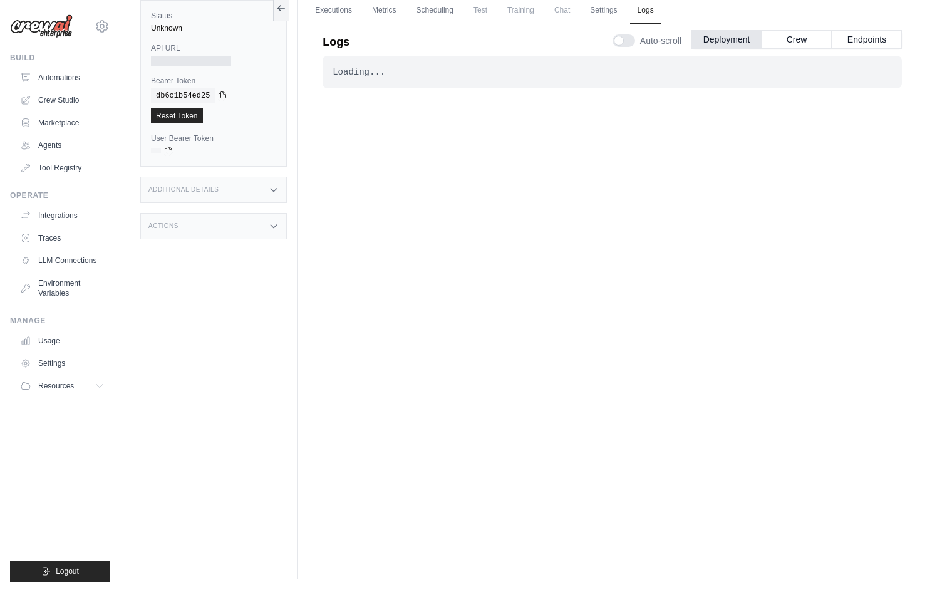
scroll to position [29, 0]
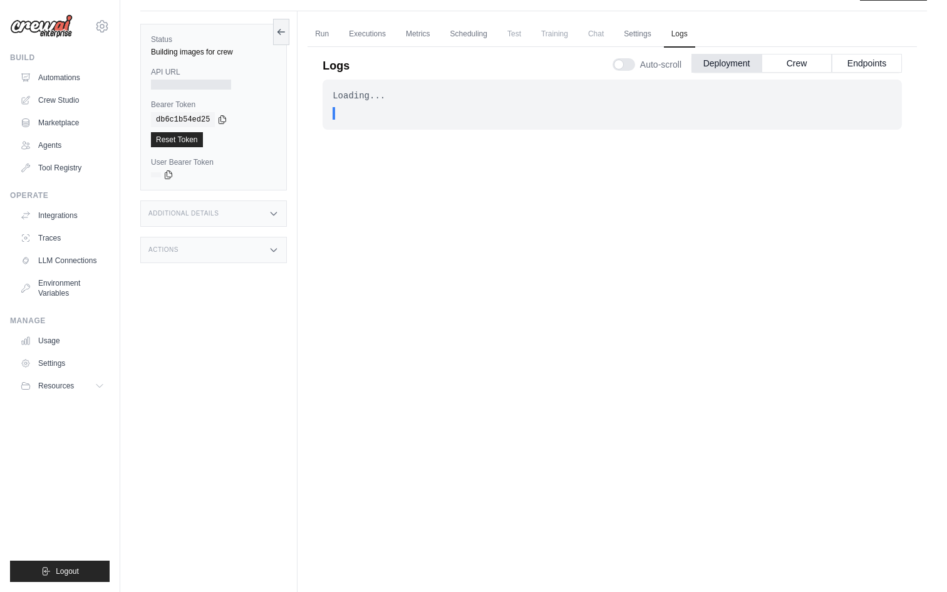
click at [358, 147] on div "Loading... . . . In Progress" at bounding box center [613, 309] width 580 height 458
drag, startPoint x: 366, startPoint y: 114, endPoint x: 405, endPoint y: 113, distance: 39.5
click at [405, 113] on div ". . ." at bounding box center [616, 113] width 552 height 13
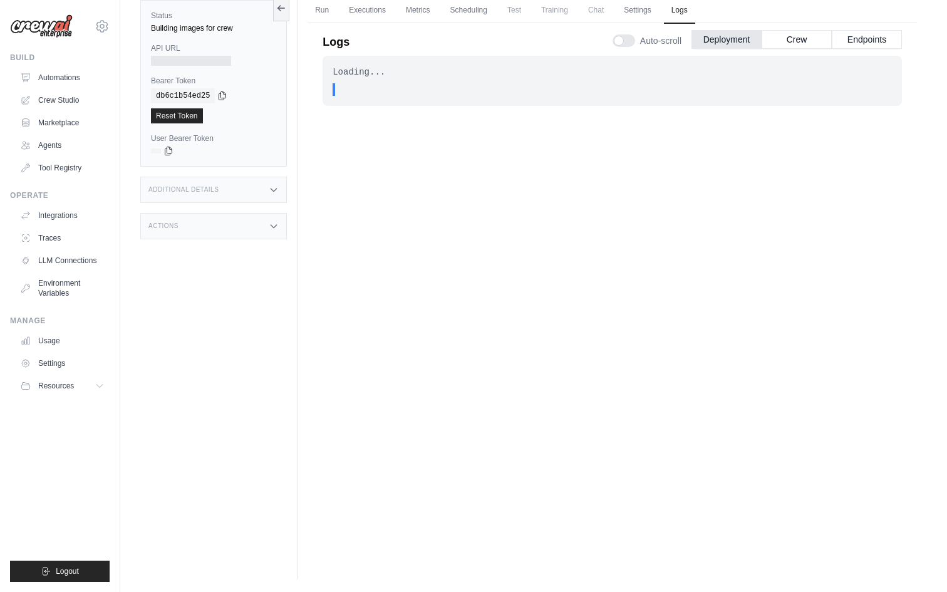
click at [170, 194] on div "Additional Details" at bounding box center [213, 190] width 147 height 26
click at [179, 306] on div "Actions" at bounding box center [213, 300] width 147 height 26
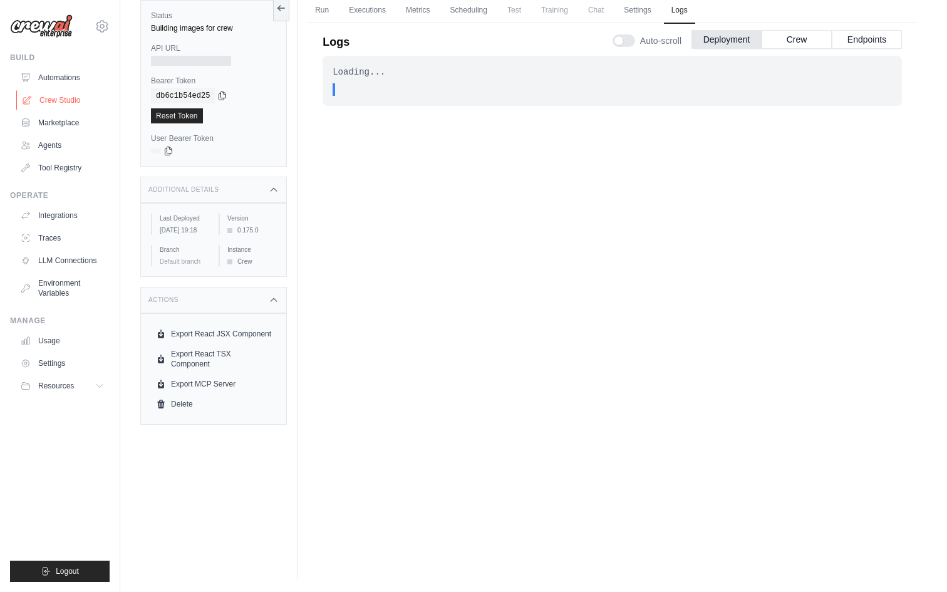
click at [71, 102] on link "Crew Studio" at bounding box center [63, 100] width 95 height 20
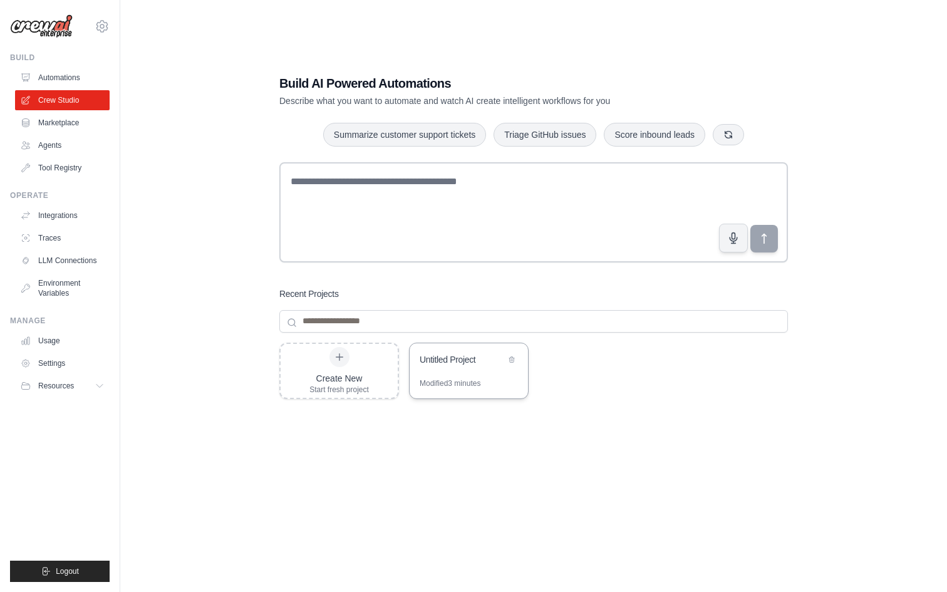
click at [457, 373] on div "Untitled Project" at bounding box center [469, 360] width 118 height 35
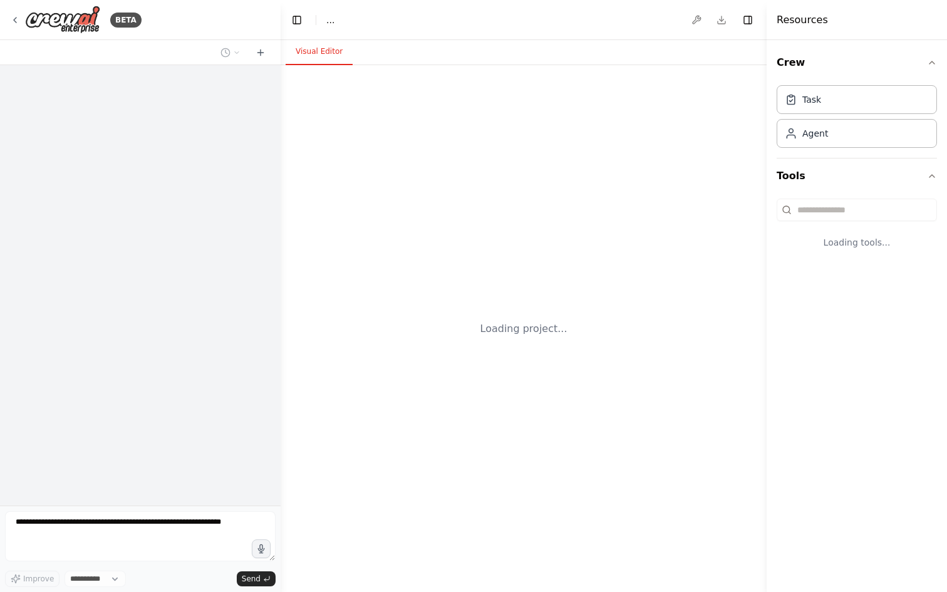
select select "****"
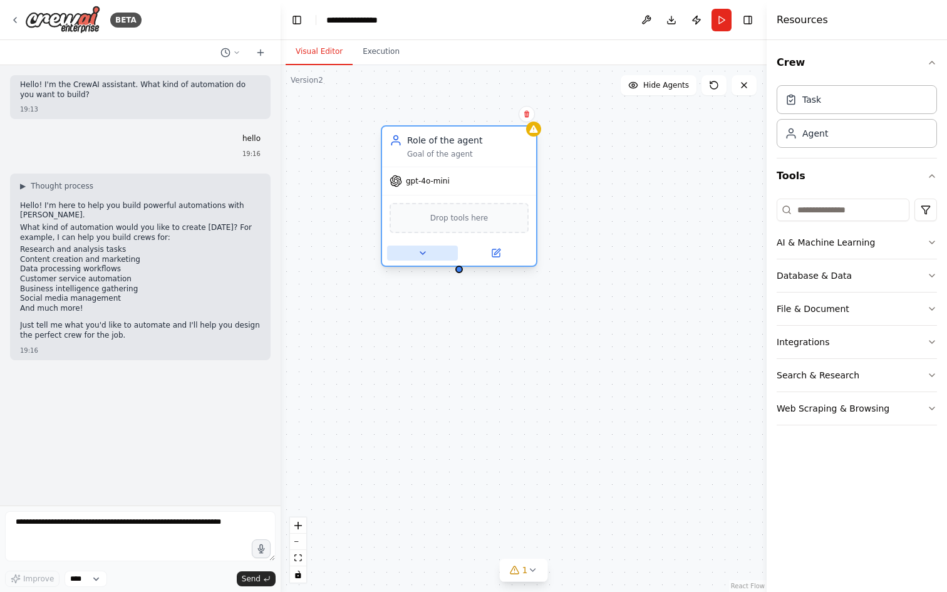
click at [427, 258] on button at bounding box center [422, 253] width 71 height 15
click at [434, 258] on button at bounding box center [422, 253] width 71 height 15
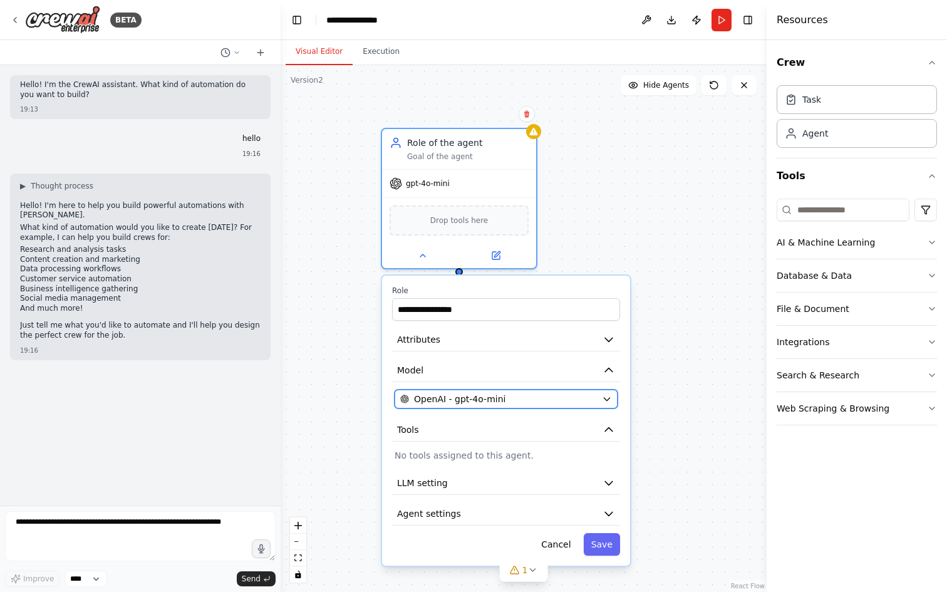
click at [409, 393] on div "OpenAI - gpt-4o-mini" at bounding box center [498, 399] width 197 height 13
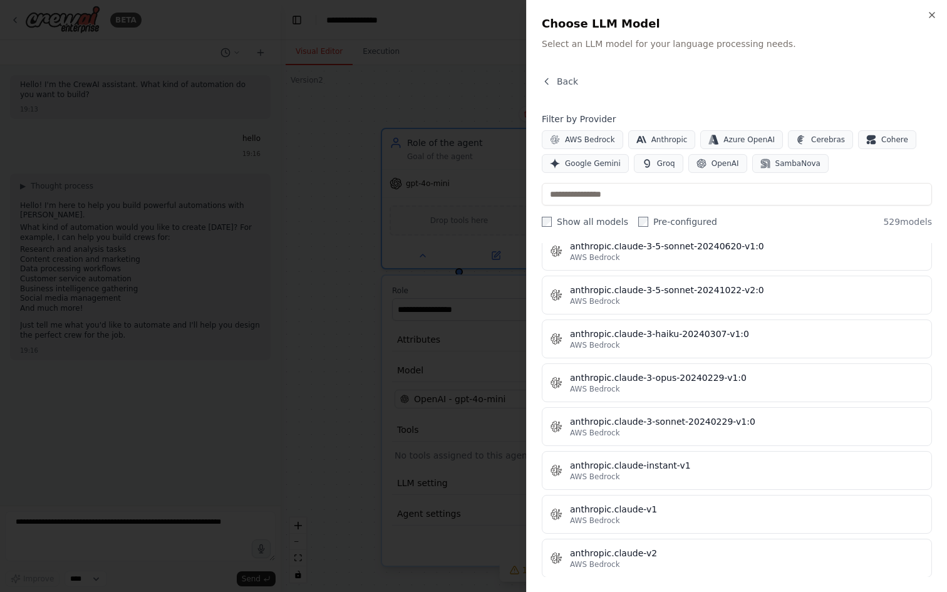
scroll to position [1218, 0]
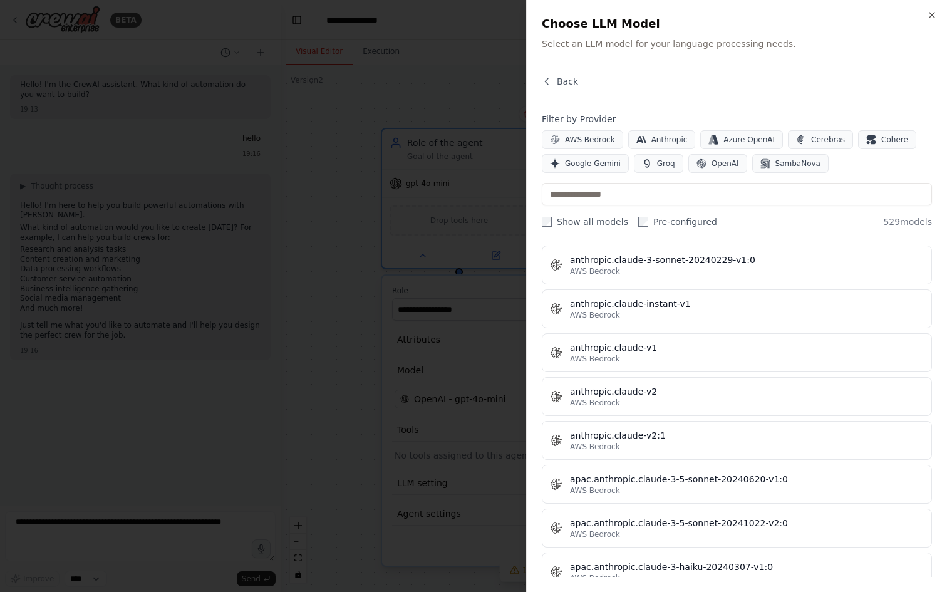
click at [411, 400] on div at bounding box center [473, 296] width 947 height 592
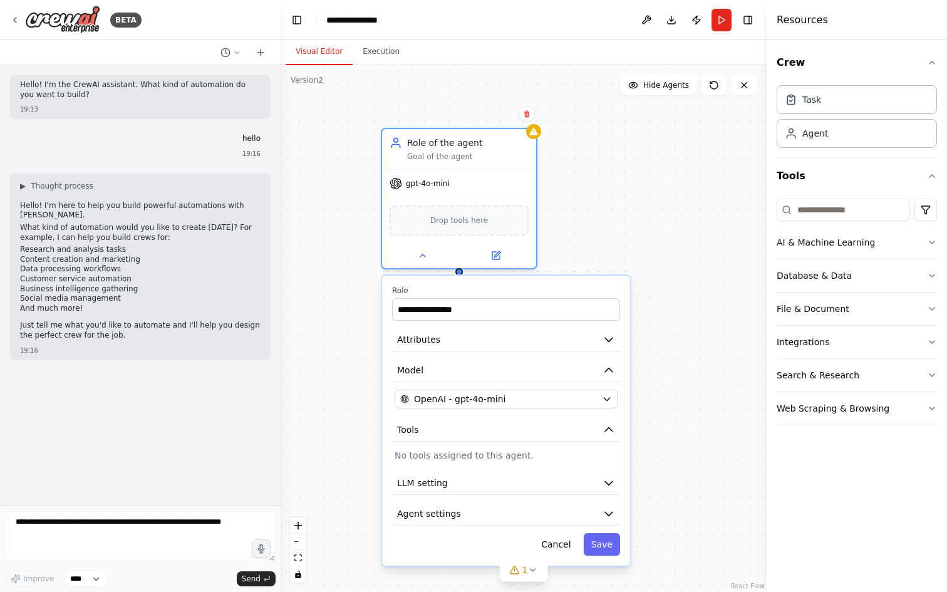
click at [637, 147] on div "**********" at bounding box center [524, 328] width 486 height 527
click at [554, 543] on button "Cancel" at bounding box center [556, 544] width 44 height 23
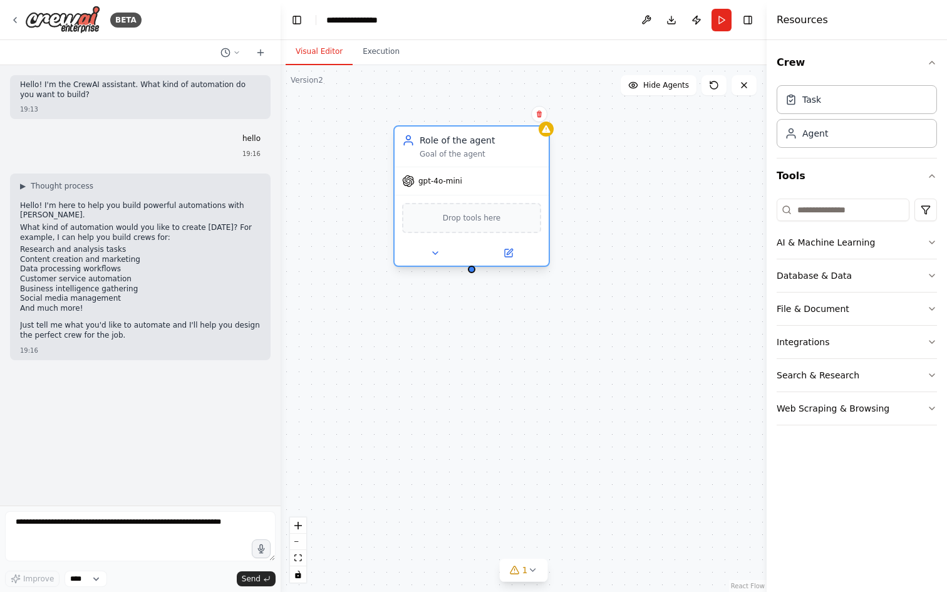
drag, startPoint x: 423, startPoint y: 145, endPoint x: 456, endPoint y: 157, distance: 35.1
click at [456, 147] on div "Role of the agent" at bounding box center [481, 140] width 122 height 13
drag, startPoint x: 474, startPoint y: 201, endPoint x: 455, endPoint y: 193, distance: 20.8
click at [455, 193] on div "gpt-4o-mini" at bounding box center [472, 181] width 154 height 28
click at [546, 137] on div "Role of the agent Goal of the agent" at bounding box center [472, 147] width 154 height 40
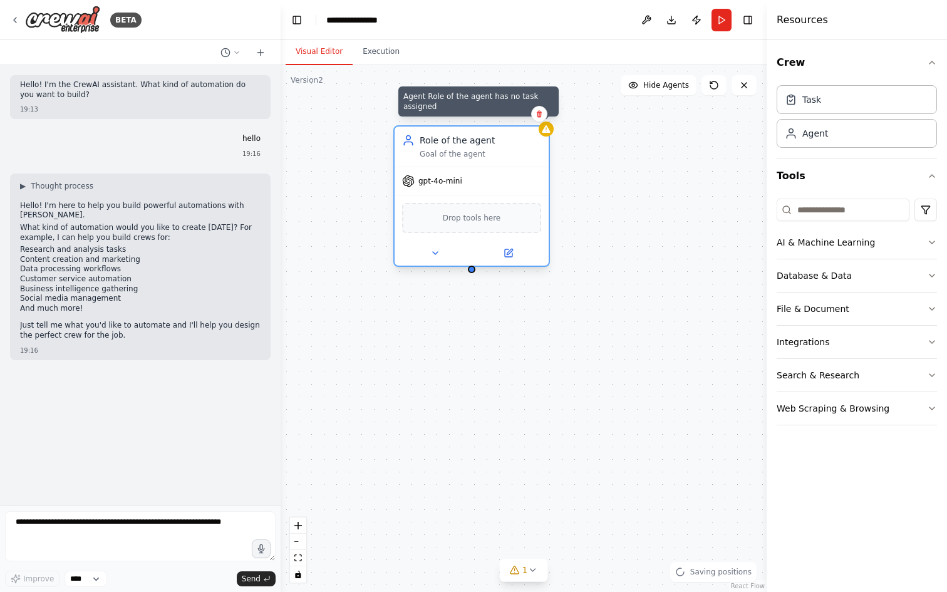
click at [548, 131] on icon at bounding box center [546, 129] width 8 height 8
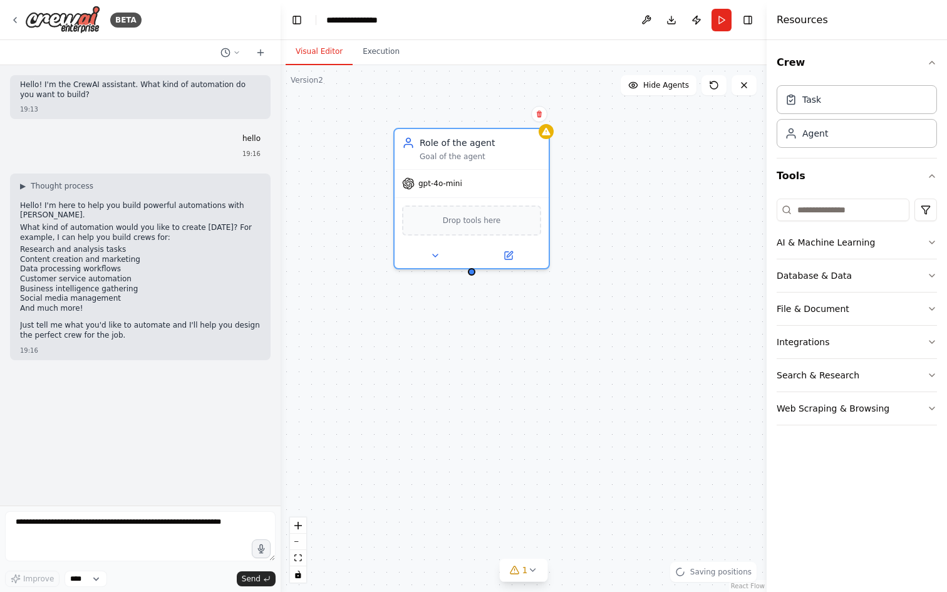
drag, startPoint x: 476, startPoint y: 270, endPoint x: 480, endPoint y: 311, distance: 41.0
click at [480, 311] on div "Role of the agent Goal of the agent gpt-4o-mini Drop tools here" at bounding box center [524, 328] width 486 height 527
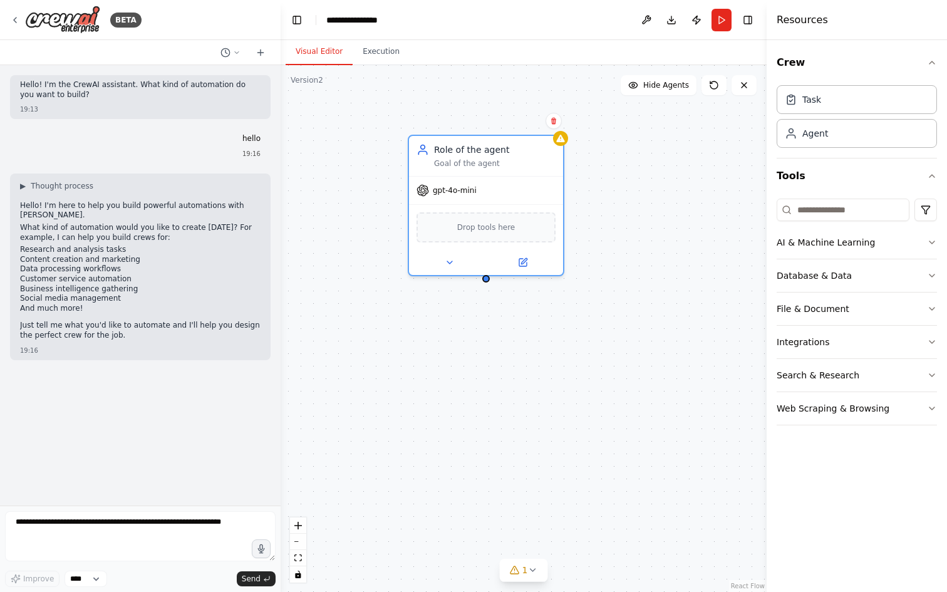
drag, startPoint x: 477, startPoint y: 315, endPoint x: 492, endPoint y: 204, distance: 111.3
click at [492, 201] on div "Role of the agent Goal of the agent gpt-4o-mini Drop tools here" at bounding box center [524, 328] width 486 height 527
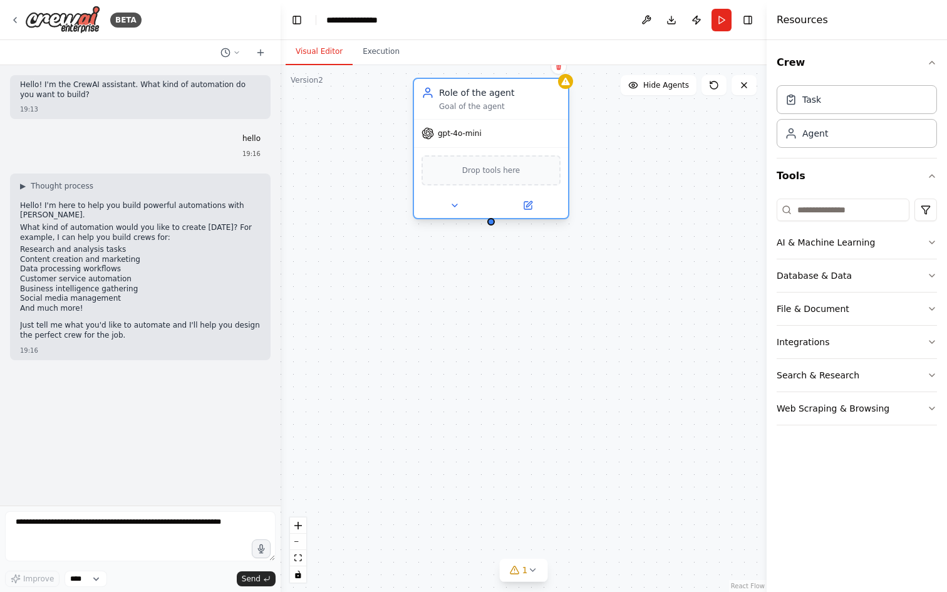
drag, startPoint x: 479, startPoint y: 185, endPoint x: 477, endPoint y: 227, distance: 42.0
click at [477, 218] on div at bounding box center [491, 205] width 154 height 25
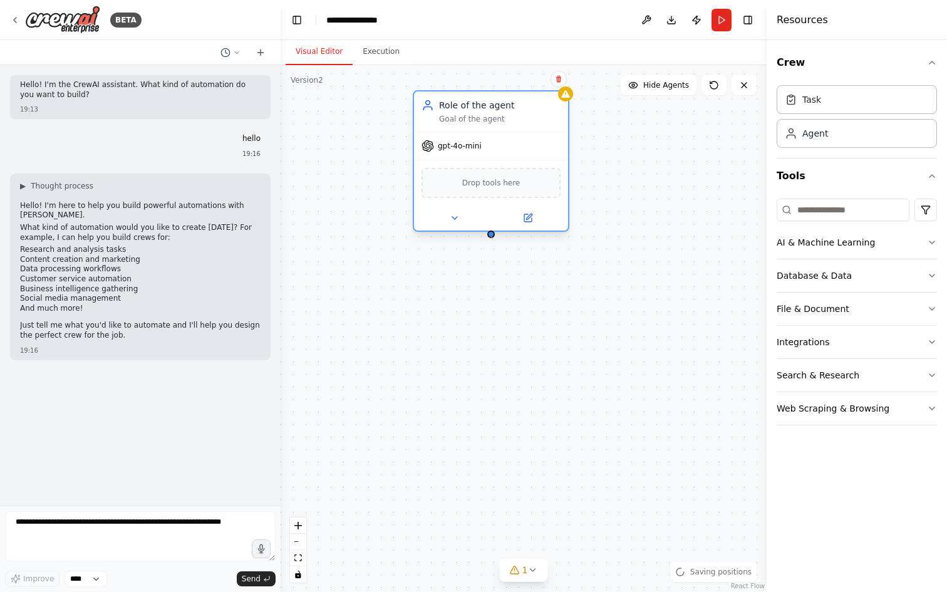
click at [493, 239] on div "Role of the agent Goal of the agent gpt-4o-mini Drop tools here" at bounding box center [524, 328] width 486 height 527
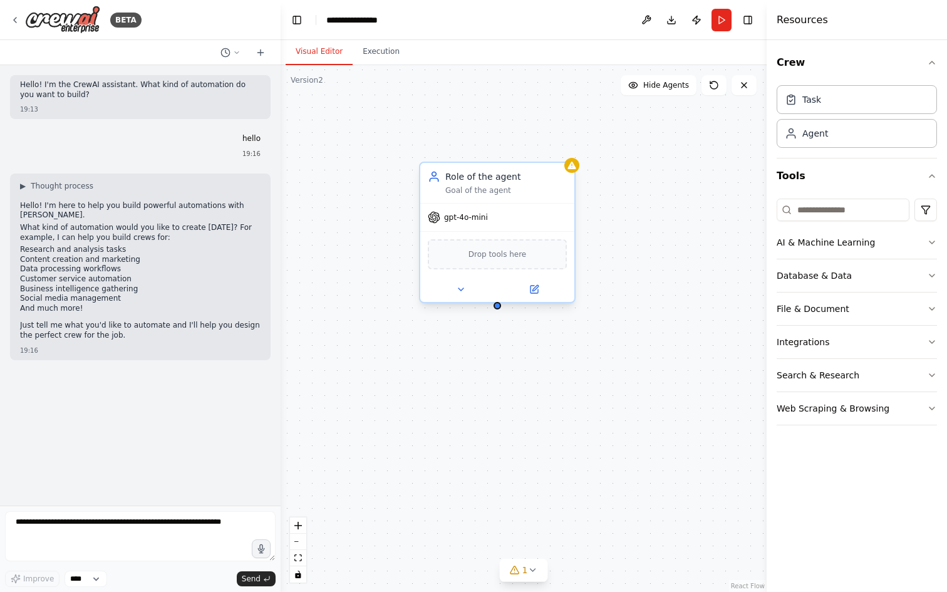
drag, startPoint x: 492, startPoint y: 239, endPoint x: 494, endPoint y: 305, distance: 65.8
click at [494, 305] on div "Role of the agent Goal of the agent gpt-4o-mini Drop tools here" at bounding box center [524, 328] width 486 height 527
drag, startPoint x: 494, startPoint y: 302, endPoint x: 646, endPoint y: 368, distance: 165.9
click at [647, 368] on div "Role of the agent Goal of the agent gpt-4o-mini Drop tools here" at bounding box center [524, 328] width 486 height 527
click at [792, 239] on div "AI & Machine Learning" at bounding box center [826, 242] width 98 height 13
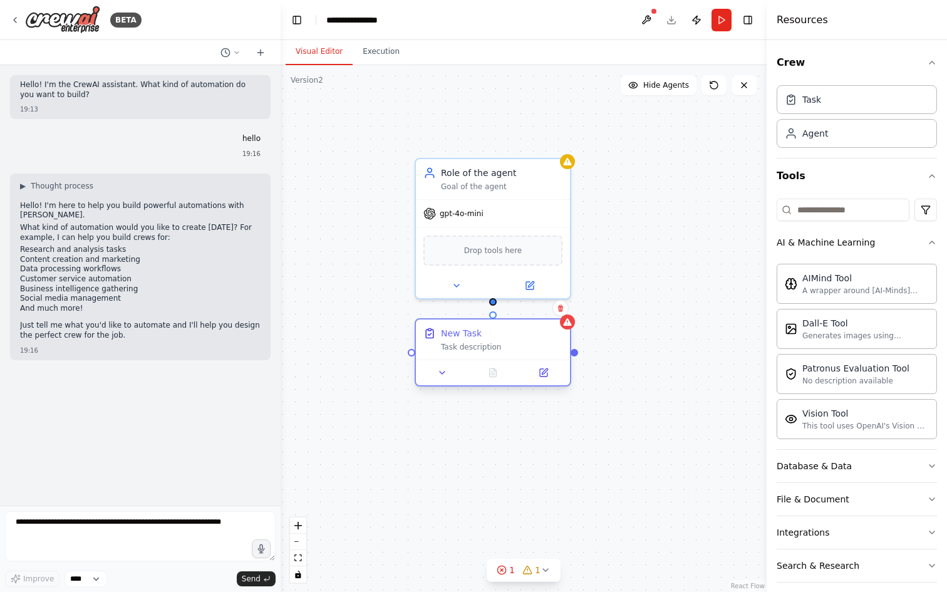
drag, startPoint x: 536, startPoint y: 328, endPoint x: 476, endPoint y: 353, distance: 65.4
click at [476, 353] on div "New Task Task description" at bounding box center [493, 340] width 154 height 40
click at [488, 350] on div "Task description" at bounding box center [502, 347] width 122 height 10
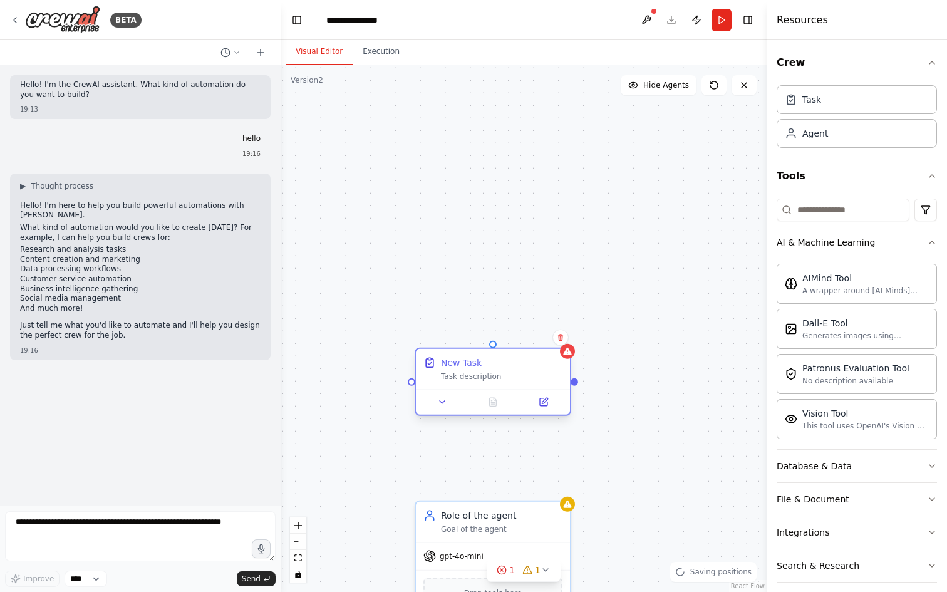
drag, startPoint x: 499, startPoint y: 334, endPoint x: 501, endPoint y: 371, distance: 37.0
click at [500, 369] on div "New Task" at bounding box center [502, 363] width 122 height 13
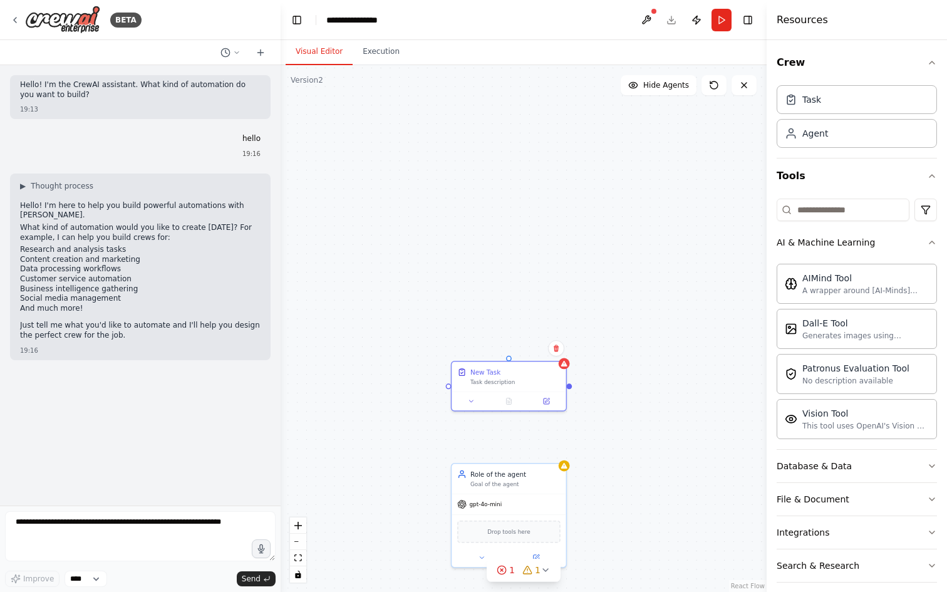
click at [524, 409] on div "New Task Task description" at bounding box center [509, 386] width 116 height 51
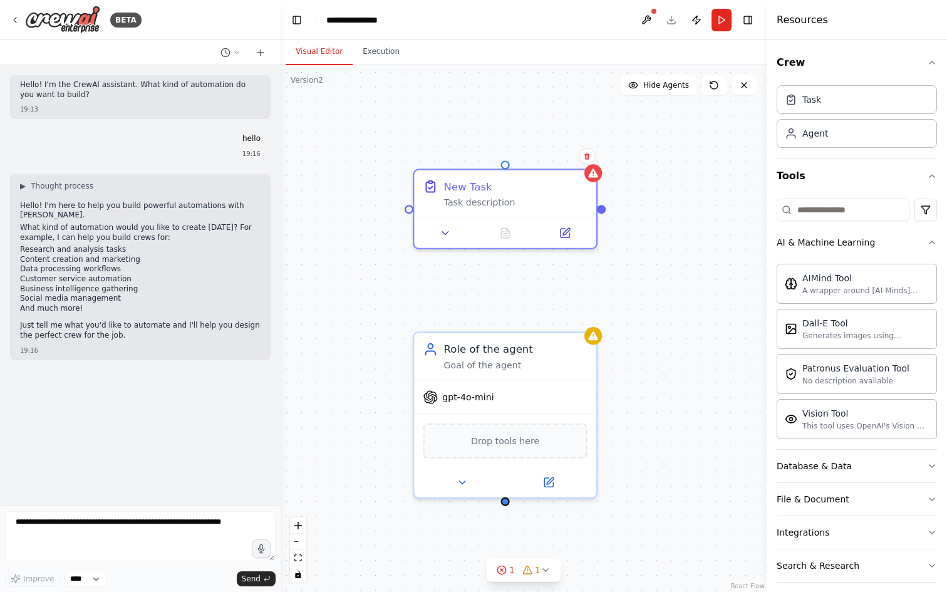
drag, startPoint x: 499, startPoint y: 496, endPoint x: 511, endPoint y: 328, distance: 167.7
click at [511, 327] on div "Role of the agent Goal of the agent gpt-4o-mini Drop tools here New Task Task d…" at bounding box center [524, 328] width 486 height 527
click at [466, 214] on div "New Task Task description" at bounding box center [506, 192] width 182 height 48
click at [455, 227] on button at bounding box center [446, 231] width 51 height 18
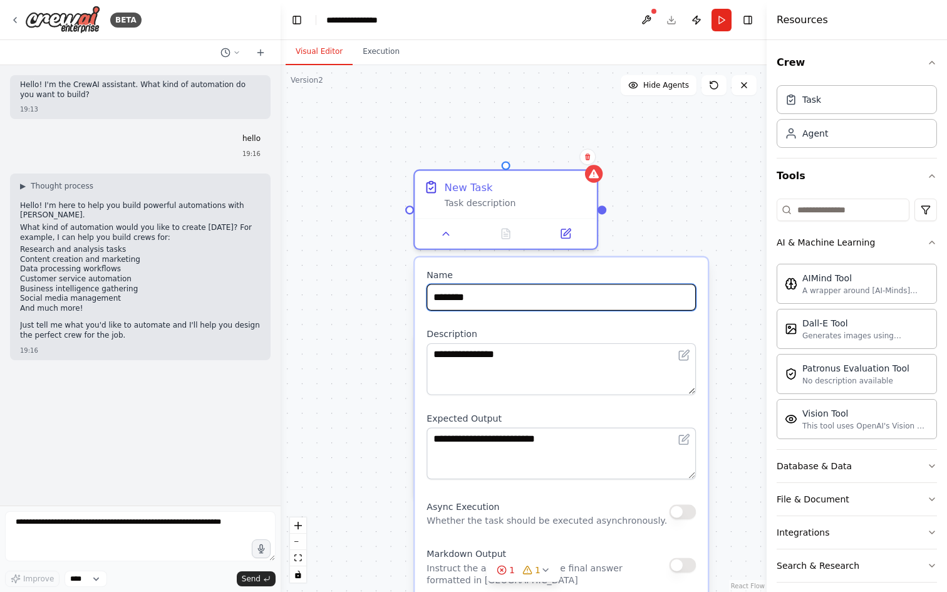
click at [471, 300] on input "********" at bounding box center [561, 297] width 269 height 27
click at [650, 223] on div "**********" at bounding box center [524, 328] width 486 height 527
click at [613, 115] on div "**********" at bounding box center [524, 328] width 486 height 527
click at [387, 323] on div "**********" at bounding box center [524, 328] width 486 height 527
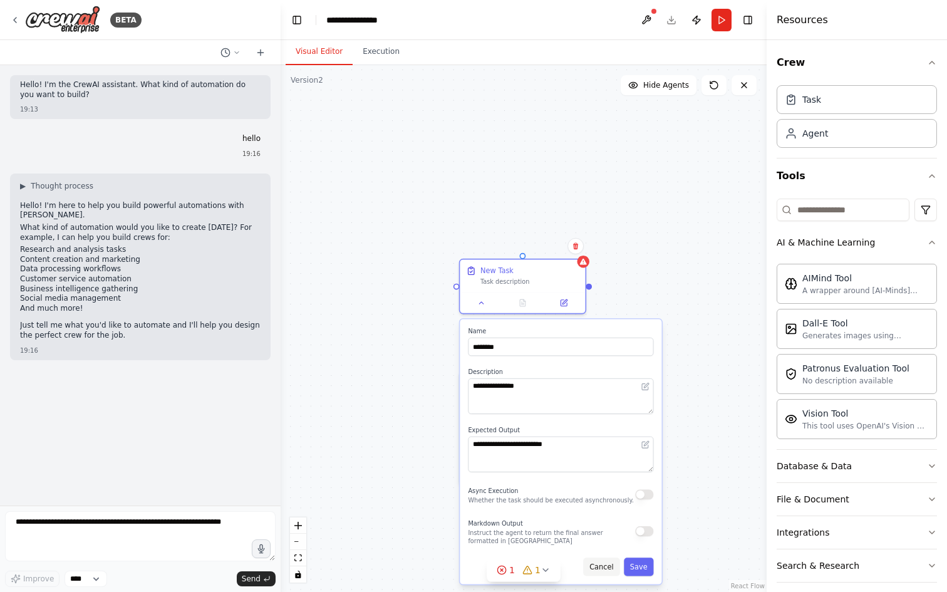
click at [602, 562] on button "Cancel" at bounding box center [601, 567] width 36 height 18
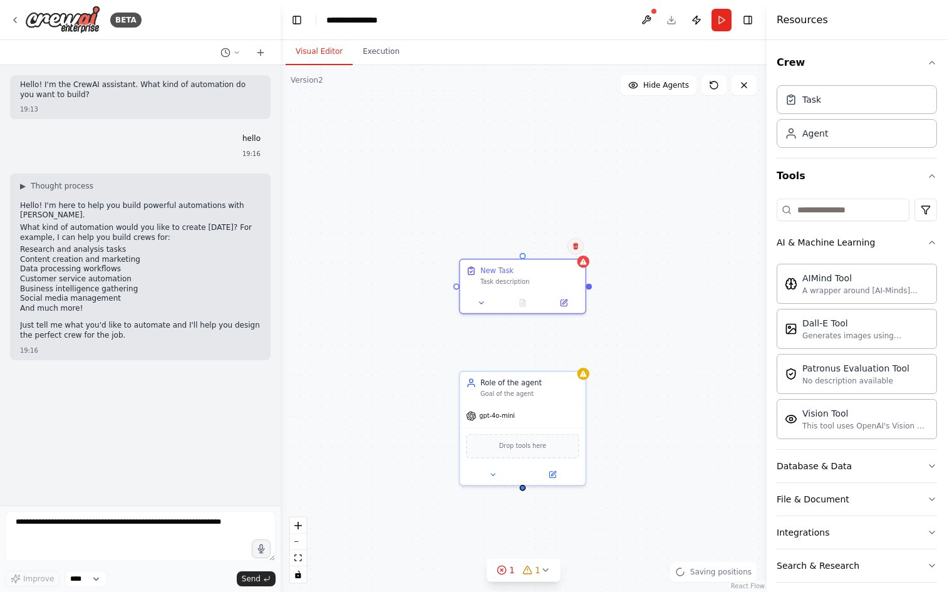
click at [579, 246] on icon at bounding box center [576, 246] width 8 height 8
click at [550, 248] on button "Confirm" at bounding box center [540, 246] width 44 height 15
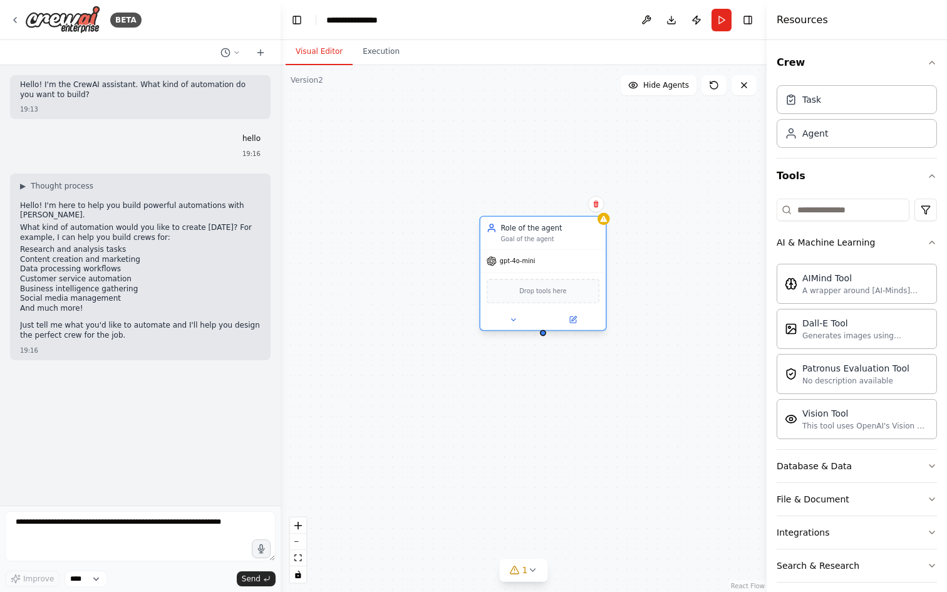
drag, startPoint x: 528, startPoint y: 381, endPoint x: 550, endPoint y: 234, distance: 148.2
click at [550, 234] on div "Role of the agent Goal of the agent" at bounding box center [550, 233] width 99 height 21
click at [647, 85] on span "Hide Agents" at bounding box center [667, 85] width 46 height 10
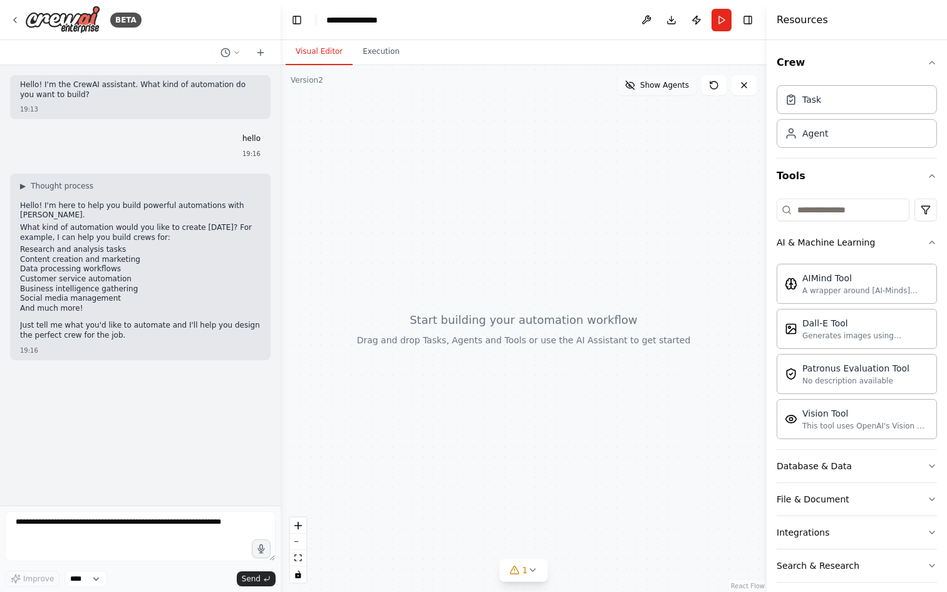
click at [647, 85] on span "Show Agents" at bounding box center [664, 85] width 49 height 10
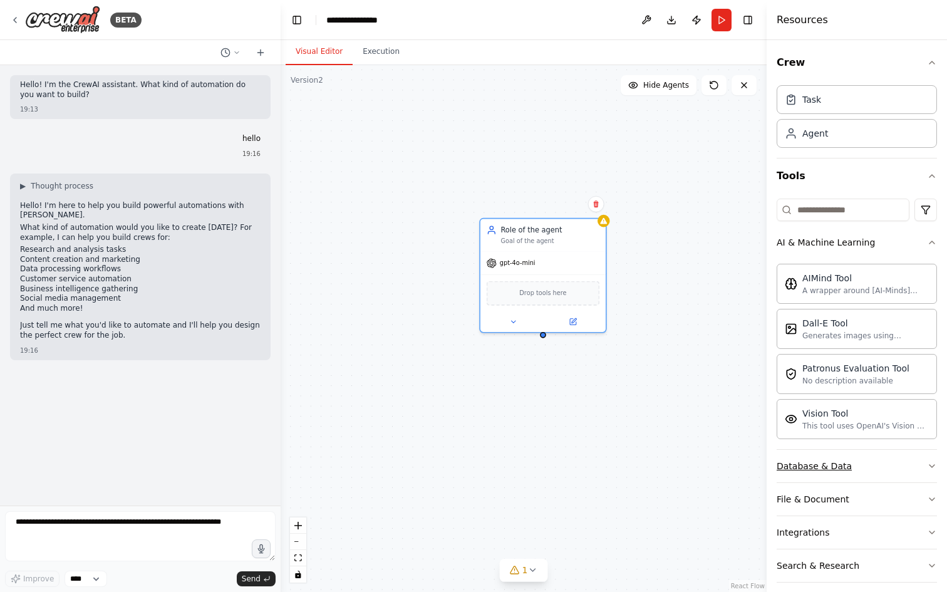
scroll to position [44, 0]
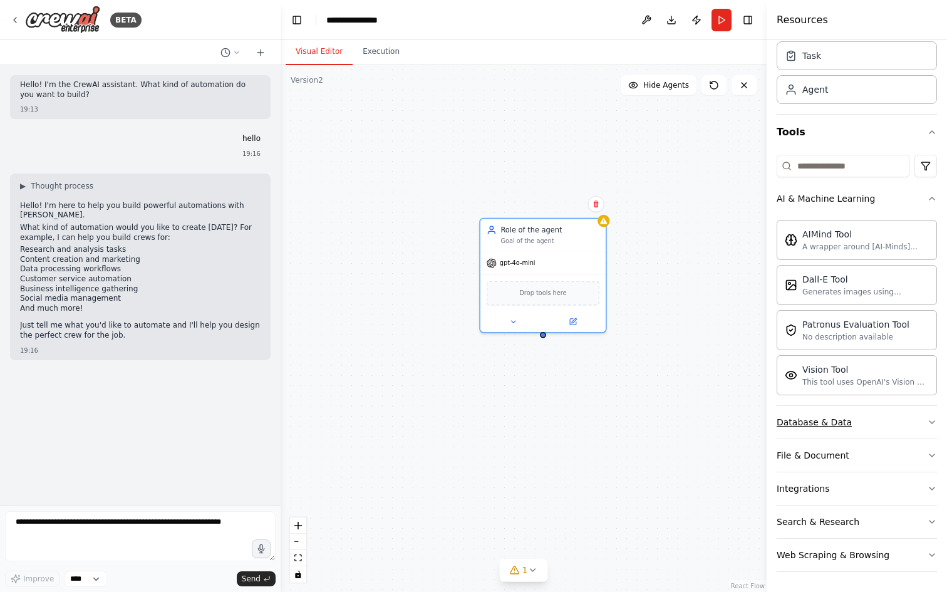
click at [906, 417] on button "Database & Data" at bounding box center [857, 422] width 160 height 33
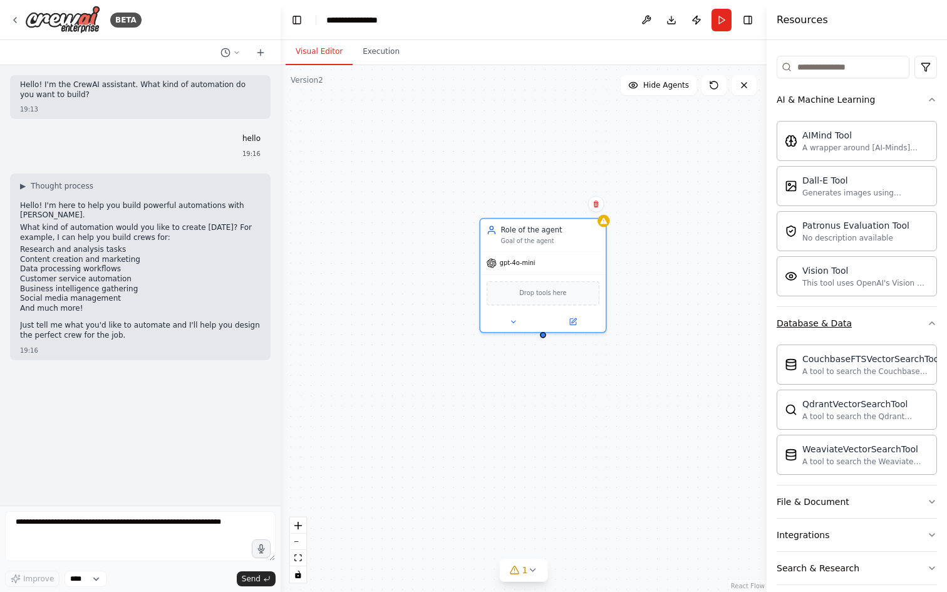
scroll to position [189, 0]
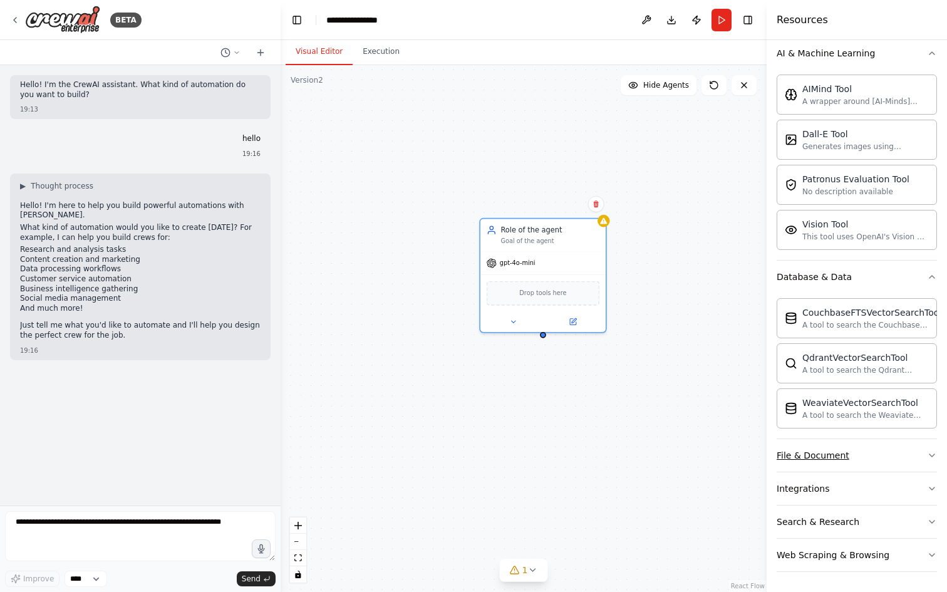
click at [873, 449] on button "File & Document" at bounding box center [857, 455] width 160 height 33
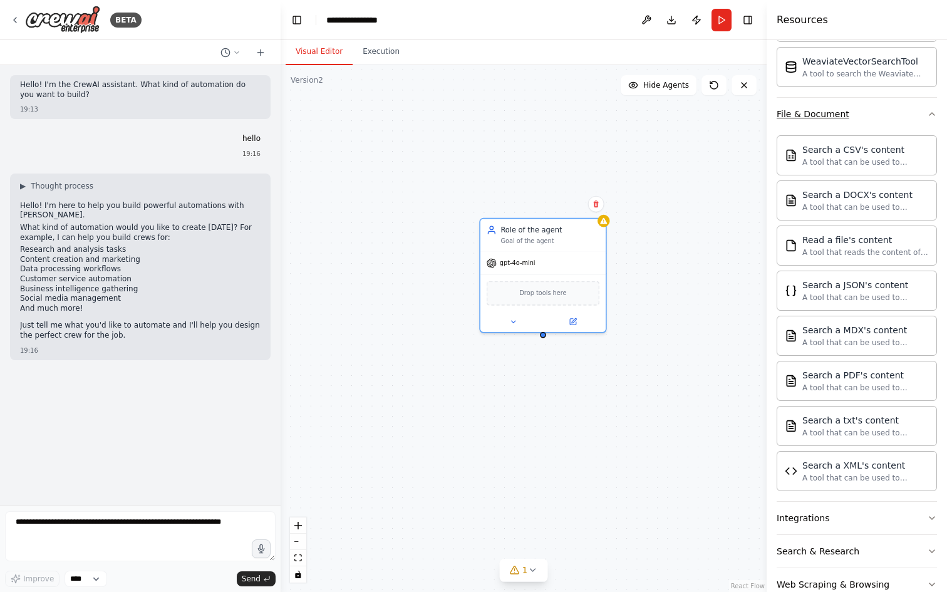
scroll to position [560, 0]
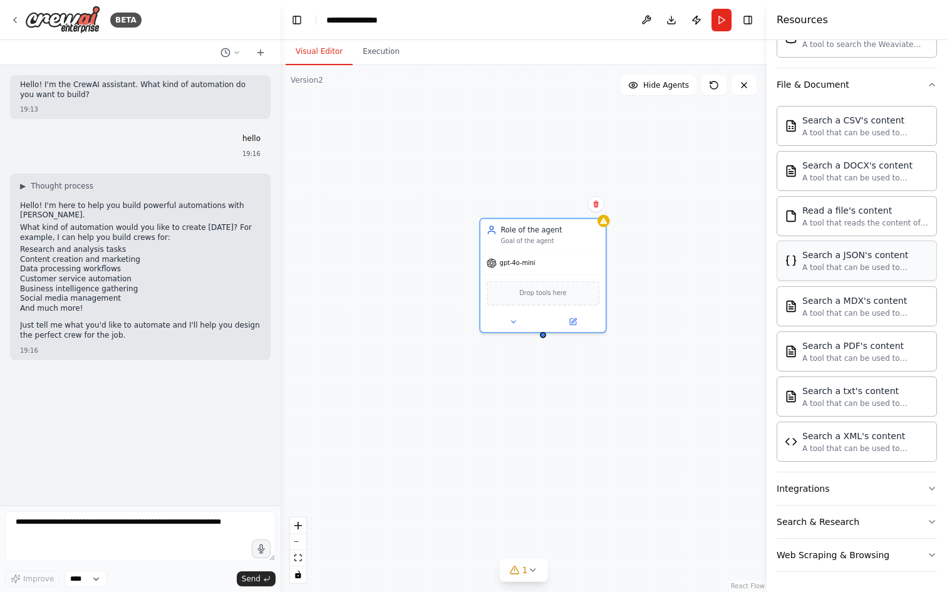
click at [866, 276] on div "Search a JSON's content A tool that can be used to semantic search a query from…" at bounding box center [857, 261] width 160 height 40
click at [554, 289] on div "JSONSearchTool" at bounding box center [543, 292] width 113 height 26
click at [533, 293] on div "JSONSearchTool" at bounding box center [543, 292] width 113 height 26
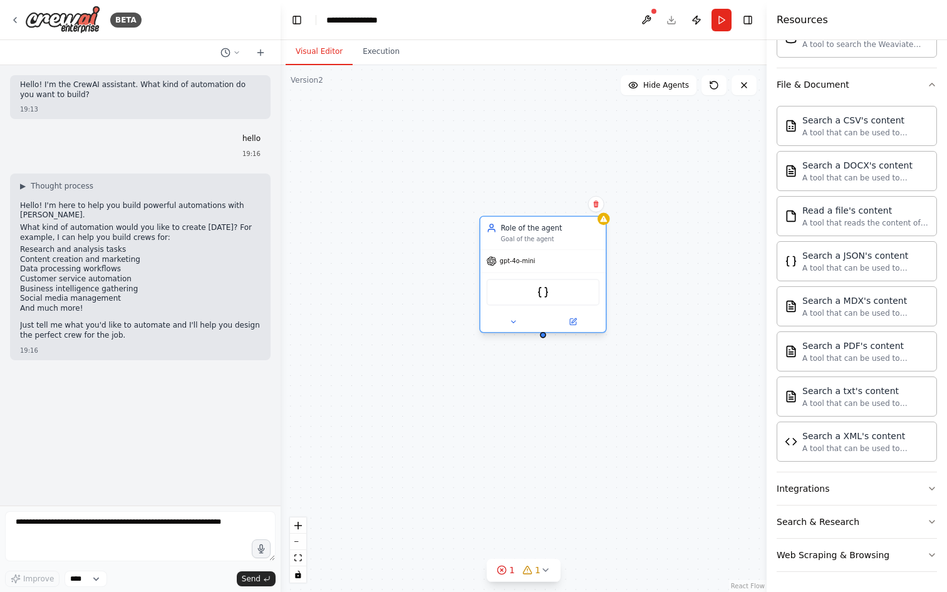
click at [533, 293] on div "JSONSearchTool" at bounding box center [543, 292] width 113 height 26
click at [552, 294] on div "JSONSearchTool" at bounding box center [543, 292] width 113 height 26
click at [570, 333] on div "Role of the agent Goal of the agent gpt-4o-mini JSONSearchTool" at bounding box center [542, 276] width 127 height 117
click at [573, 326] on button at bounding box center [574, 322] width 58 height 13
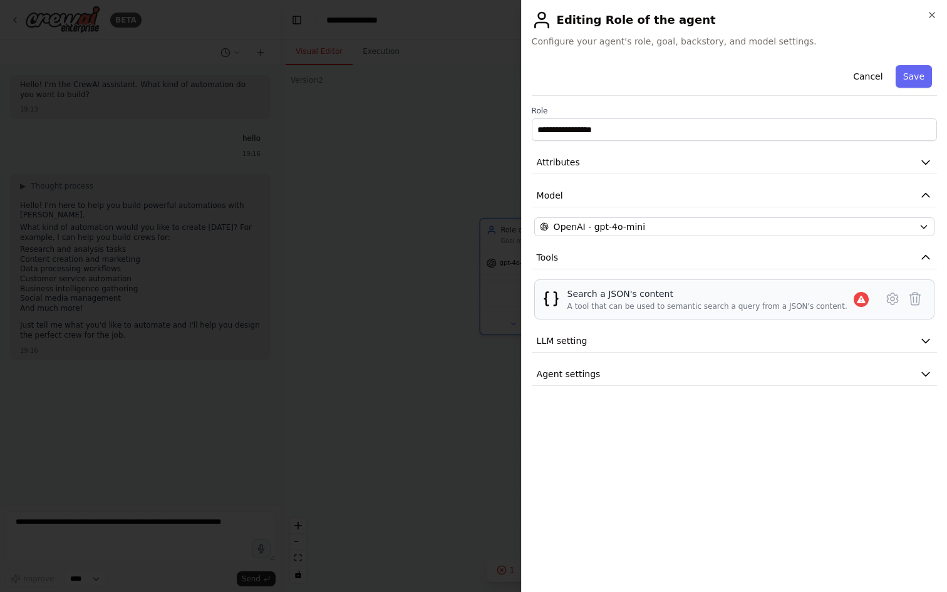
click at [667, 305] on div "A tool that can be used to semantic search a query from a JSON's content." at bounding box center [708, 306] width 280 height 10
click at [908, 298] on icon at bounding box center [915, 298] width 15 height 15
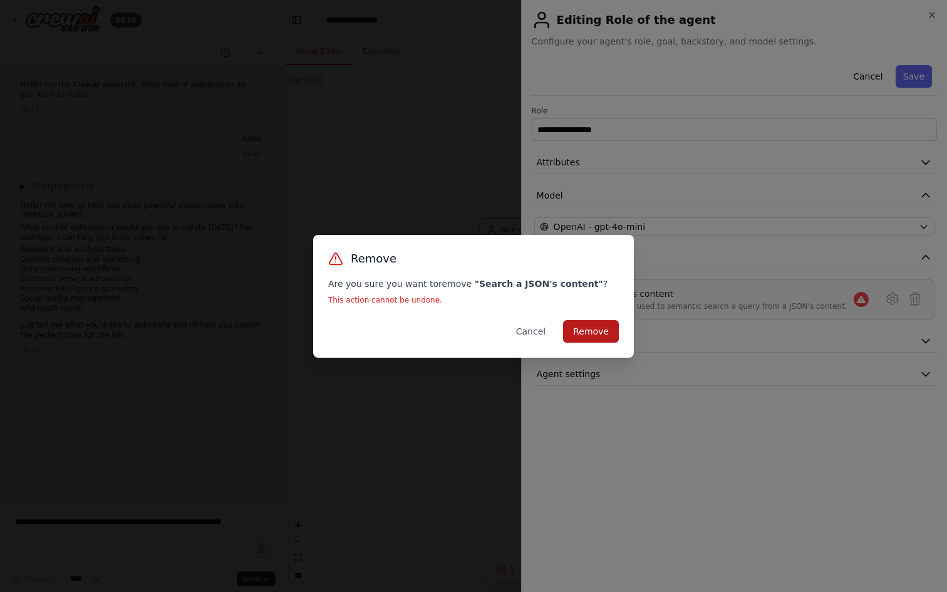
click at [590, 337] on button "Remove" at bounding box center [591, 331] width 56 height 23
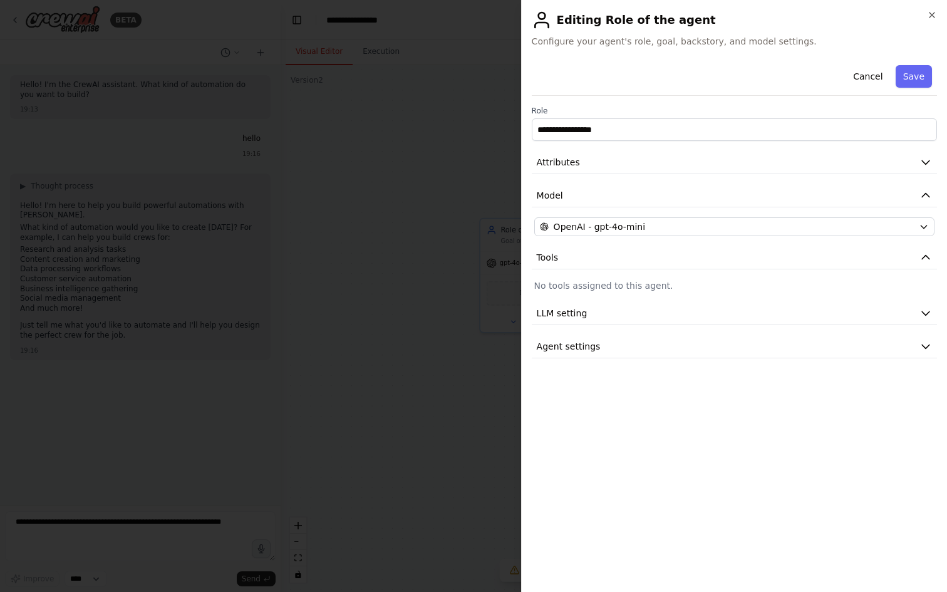
click at [937, 14] on div "**********" at bounding box center [734, 296] width 426 height 592
click at [931, 18] on icon "button" at bounding box center [932, 15] width 10 height 10
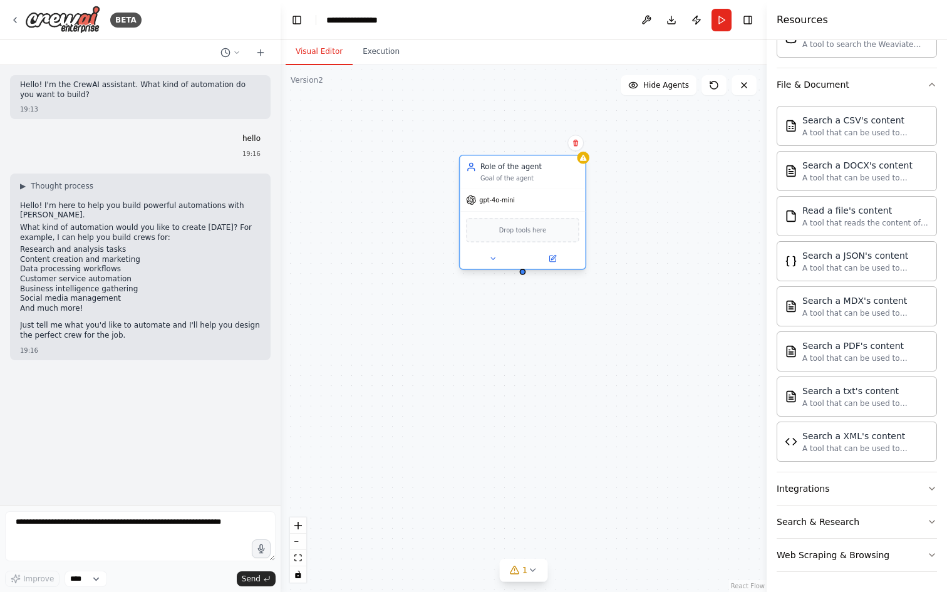
drag, startPoint x: 550, startPoint y: 246, endPoint x: 525, endPoint y: 185, distance: 65.2
click at [525, 185] on div "Role of the agent Goal of the agent" at bounding box center [522, 172] width 125 height 33
click at [521, 226] on span "Drop tools here" at bounding box center [522, 230] width 47 height 10
